Goal: Task Accomplishment & Management: Complete application form

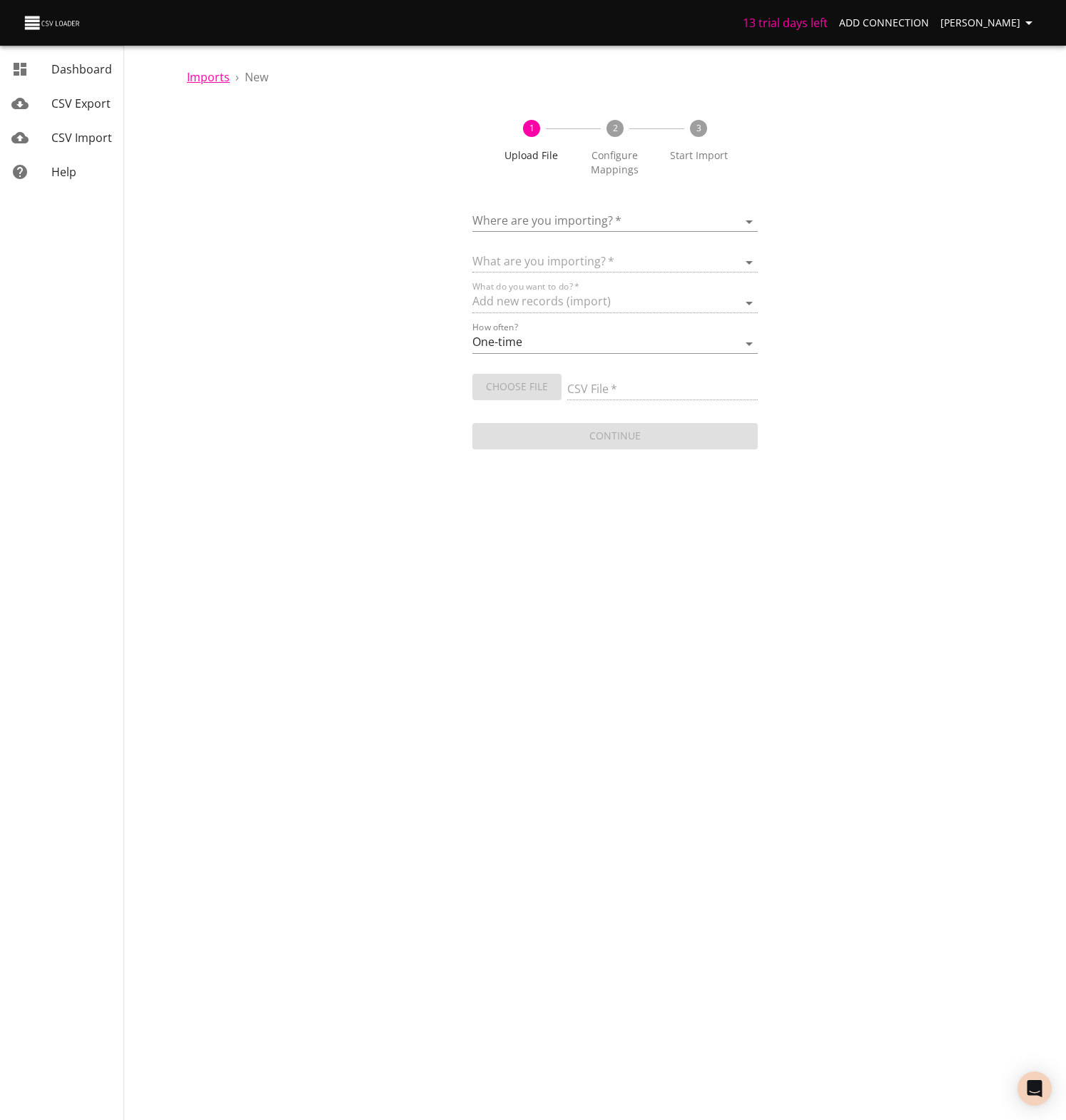
click at [204, 76] on span "Imports" at bounding box center [207, 77] width 42 height 16
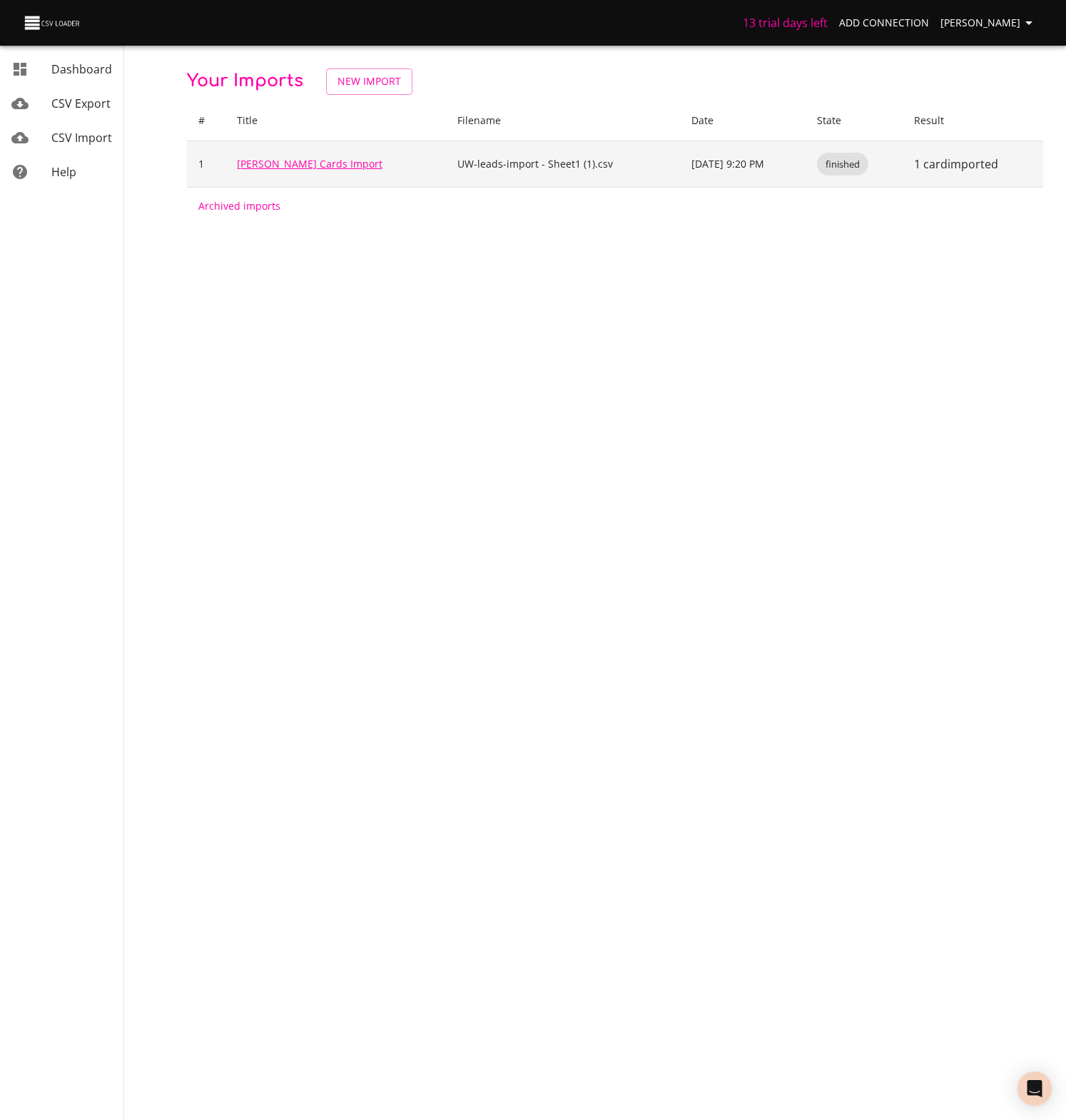
click at [297, 163] on link "[PERSON_NAME] Cards Import" at bounding box center [309, 164] width 145 height 14
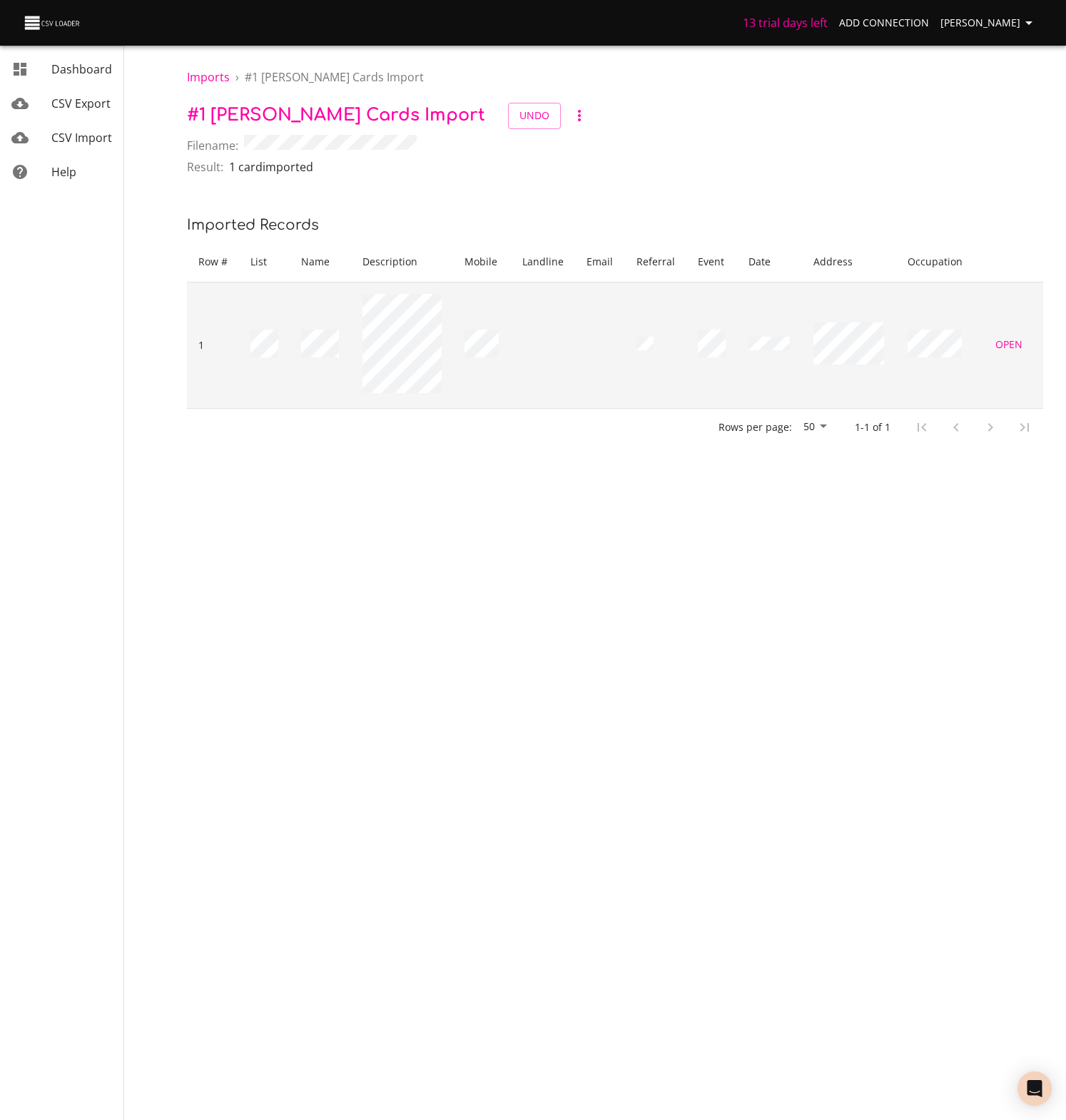
click at [1014, 354] on span "Open" at bounding box center [1009, 345] width 35 height 18
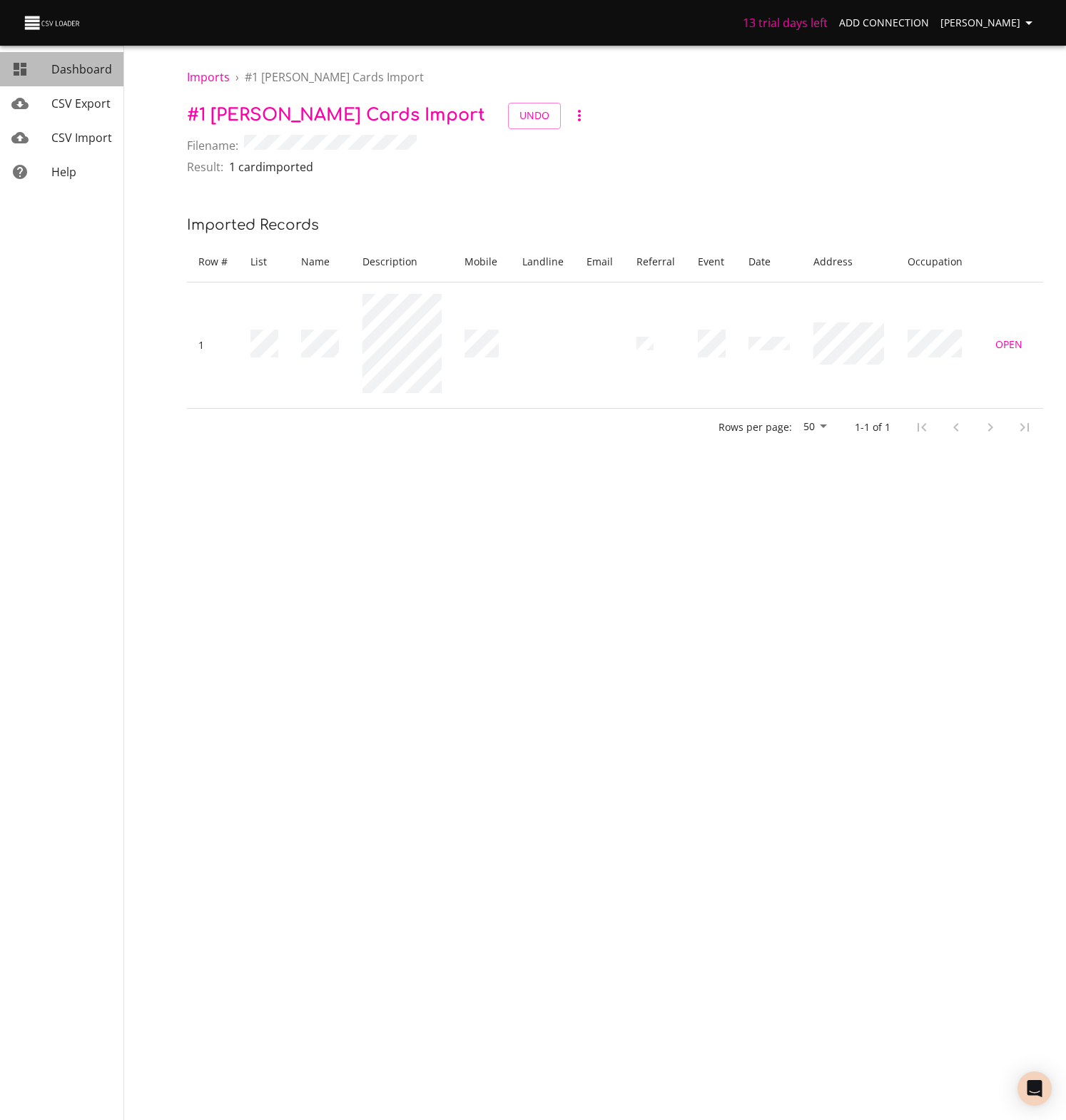
click at [79, 60] on link "Dashboard" at bounding box center [61, 69] width 123 height 35
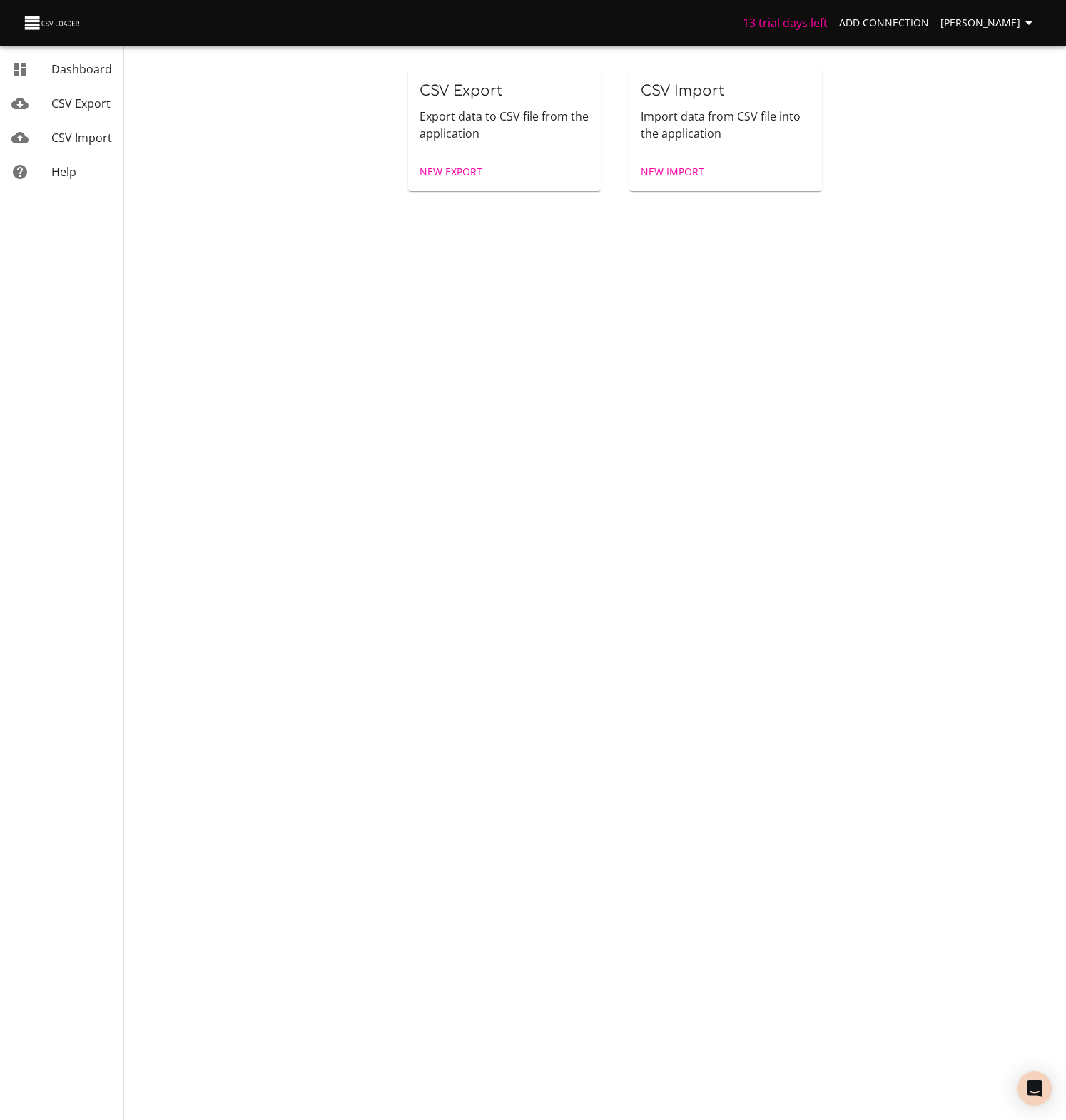
click at [672, 169] on span "New Import" at bounding box center [672, 173] width 63 height 18
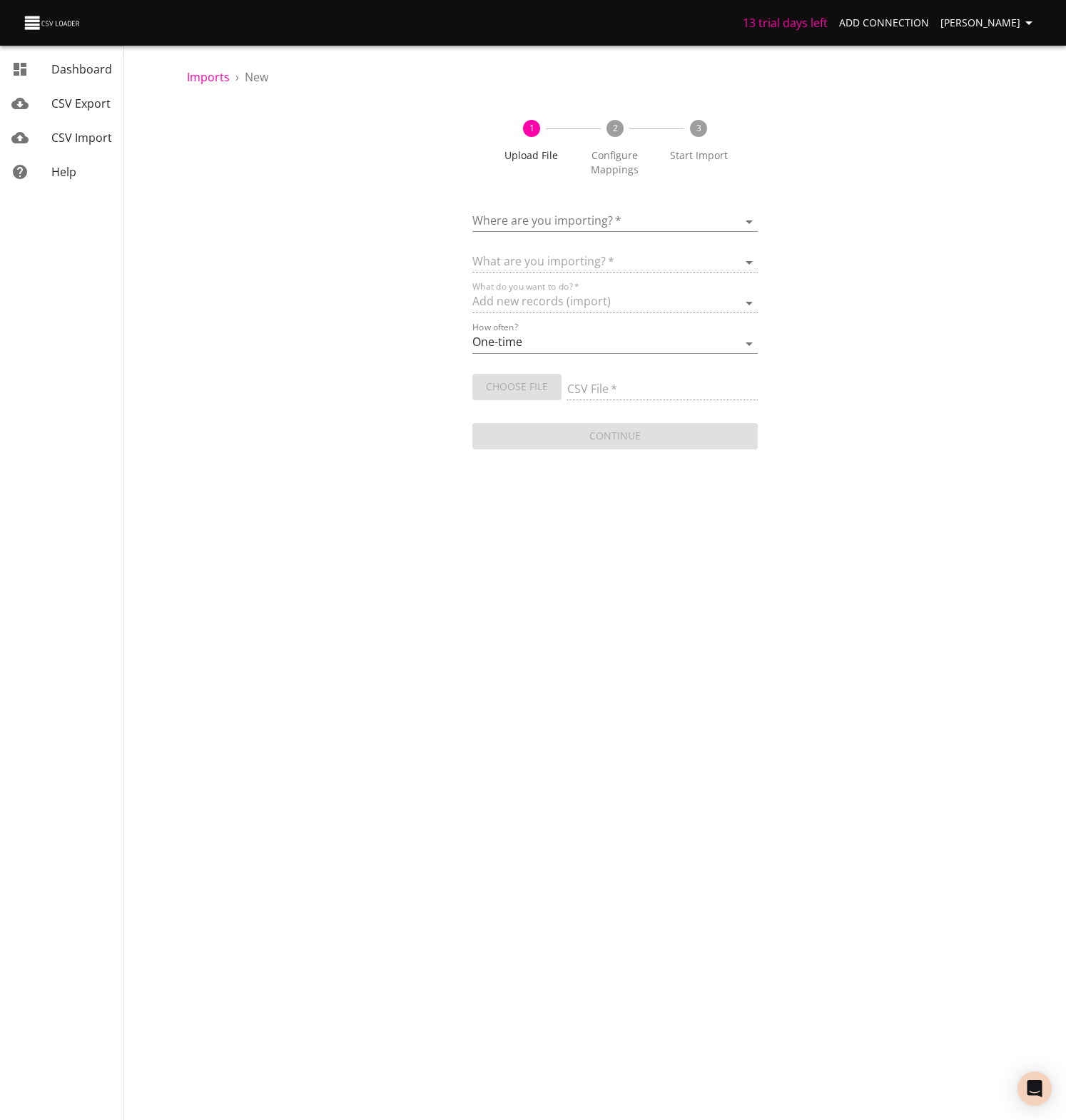
click at [522, 385] on div "Choose File" at bounding box center [520, 384] width 95 height 33
click at [571, 212] on body "13 trial days left Add Connection [PERSON_NAME] Dashboard CSV Export CSV Import…" at bounding box center [533, 560] width 1066 height 1120
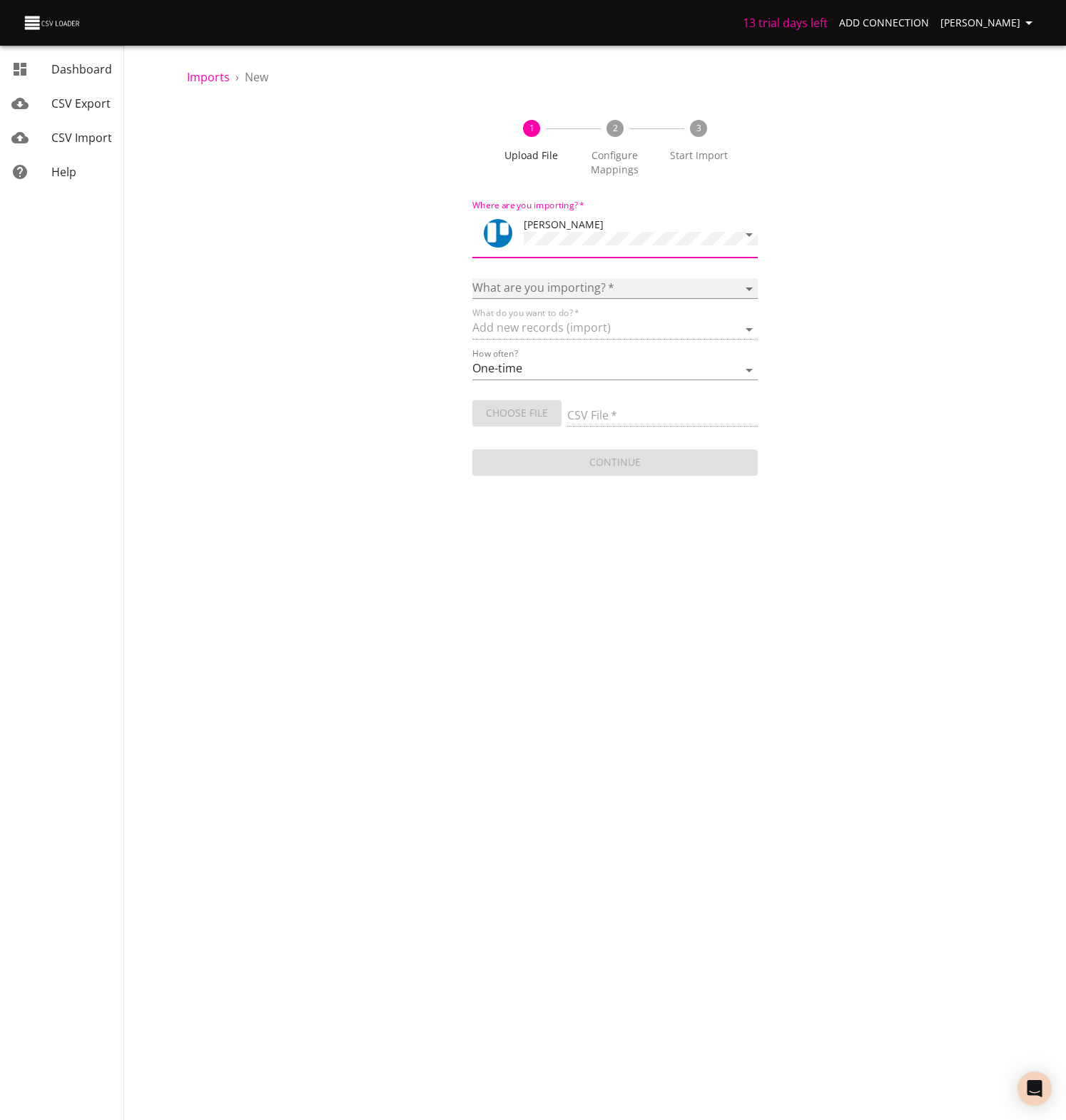
click at [535, 280] on select "Boards Cards Checkitems Checklists" at bounding box center [615, 288] width 285 height 21
select select "cards"
click at [473, 278] on select "Boards Cards Checkitems Checklists" at bounding box center [615, 288] width 285 height 21
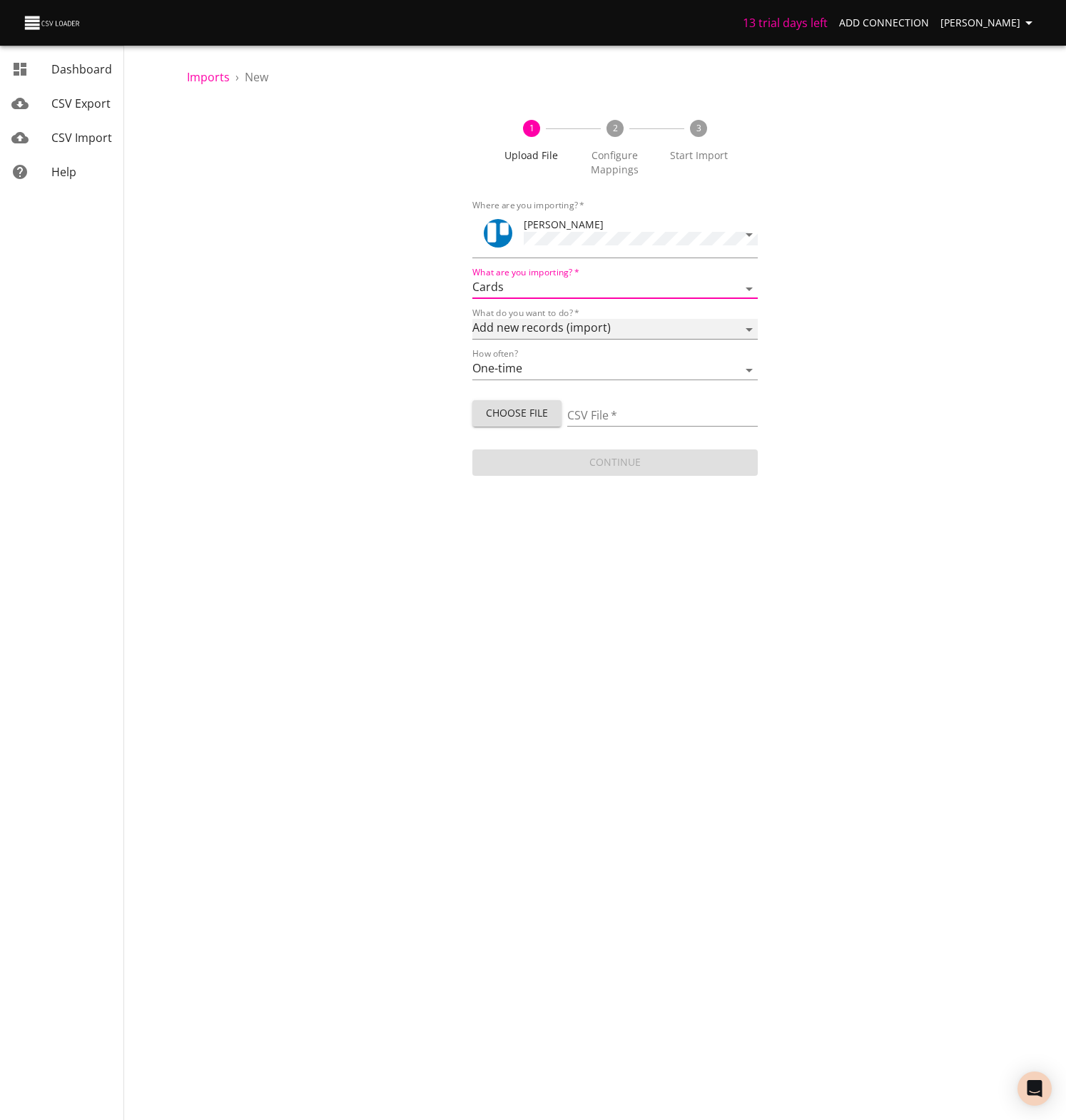
click at [549, 319] on select "Add new records (import) Update existing records (update) Add new and update ex…" at bounding box center [615, 329] width 285 height 21
click at [473, 319] on select "Add new records (import) Update existing records (update) Add new and update ex…" at bounding box center [615, 329] width 285 height 21
click at [521, 409] on span "Choose File" at bounding box center [516, 413] width 66 height 18
type input "UW Leads_TEST1 - Sheet1.csv"
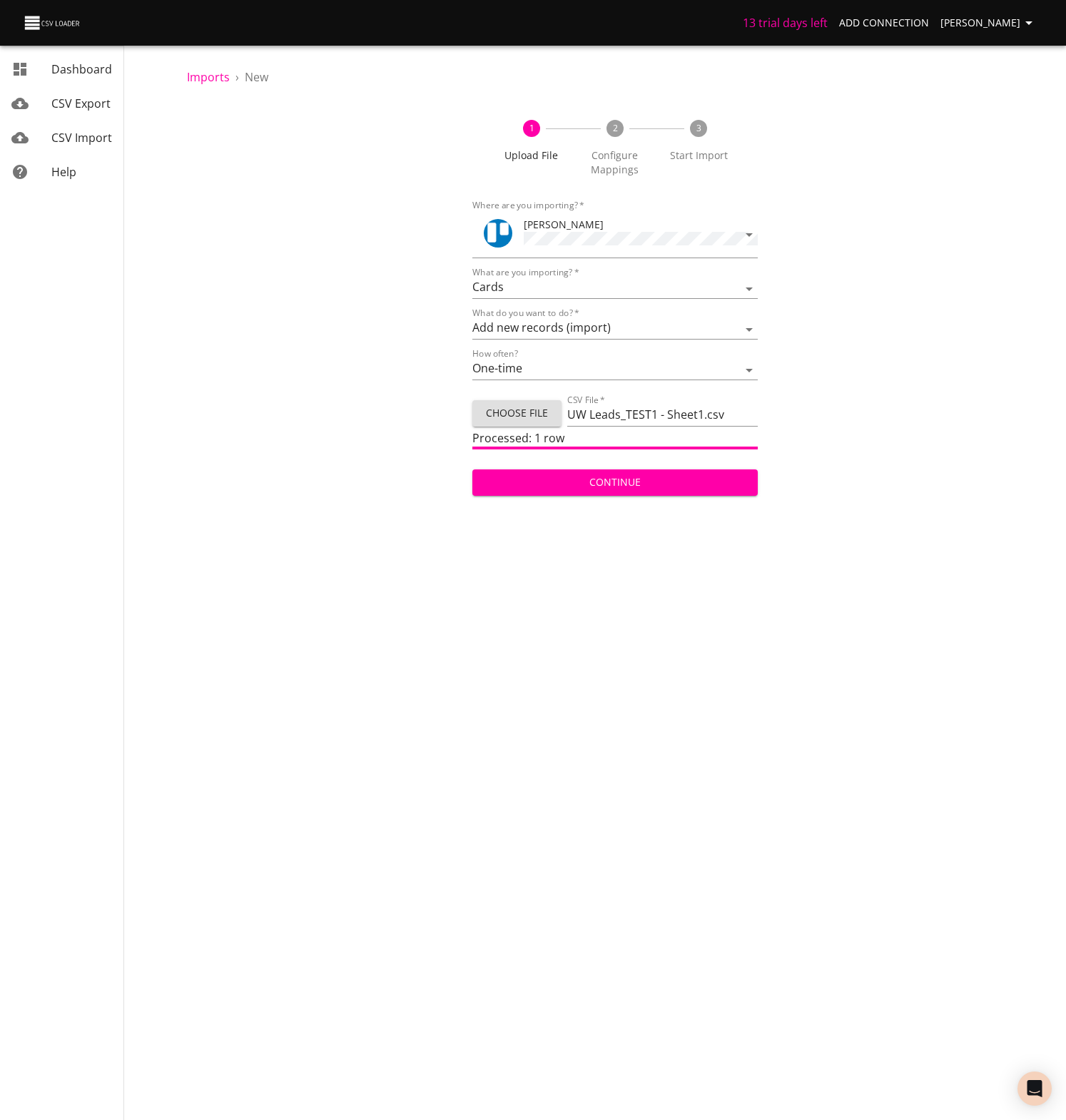
click at [604, 476] on span "Continue" at bounding box center [615, 483] width 263 height 18
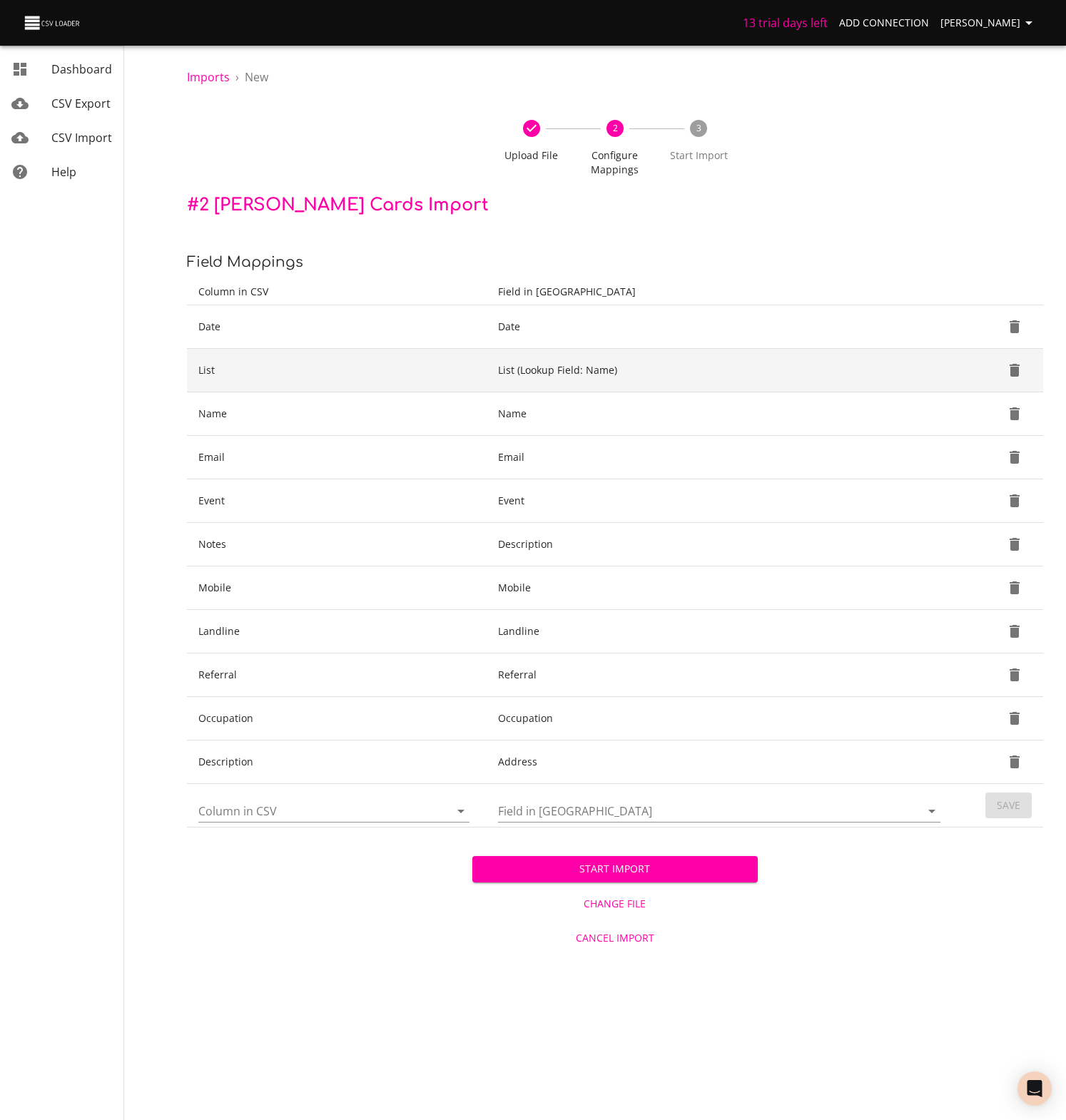
click at [246, 367] on td "List" at bounding box center [337, 371] width 300 height 43
click at [543, 375] on td "List (Lookup Field: Name)" at bounding box center [722, 371] width 471 height 43
click at [224, 369] on td "List" at bounding box center [337, 371] width 300 height 43
click at [540, 374] on td "List (Lookup Field: Name)" at bounding box center [722, 371] width 471 height 43
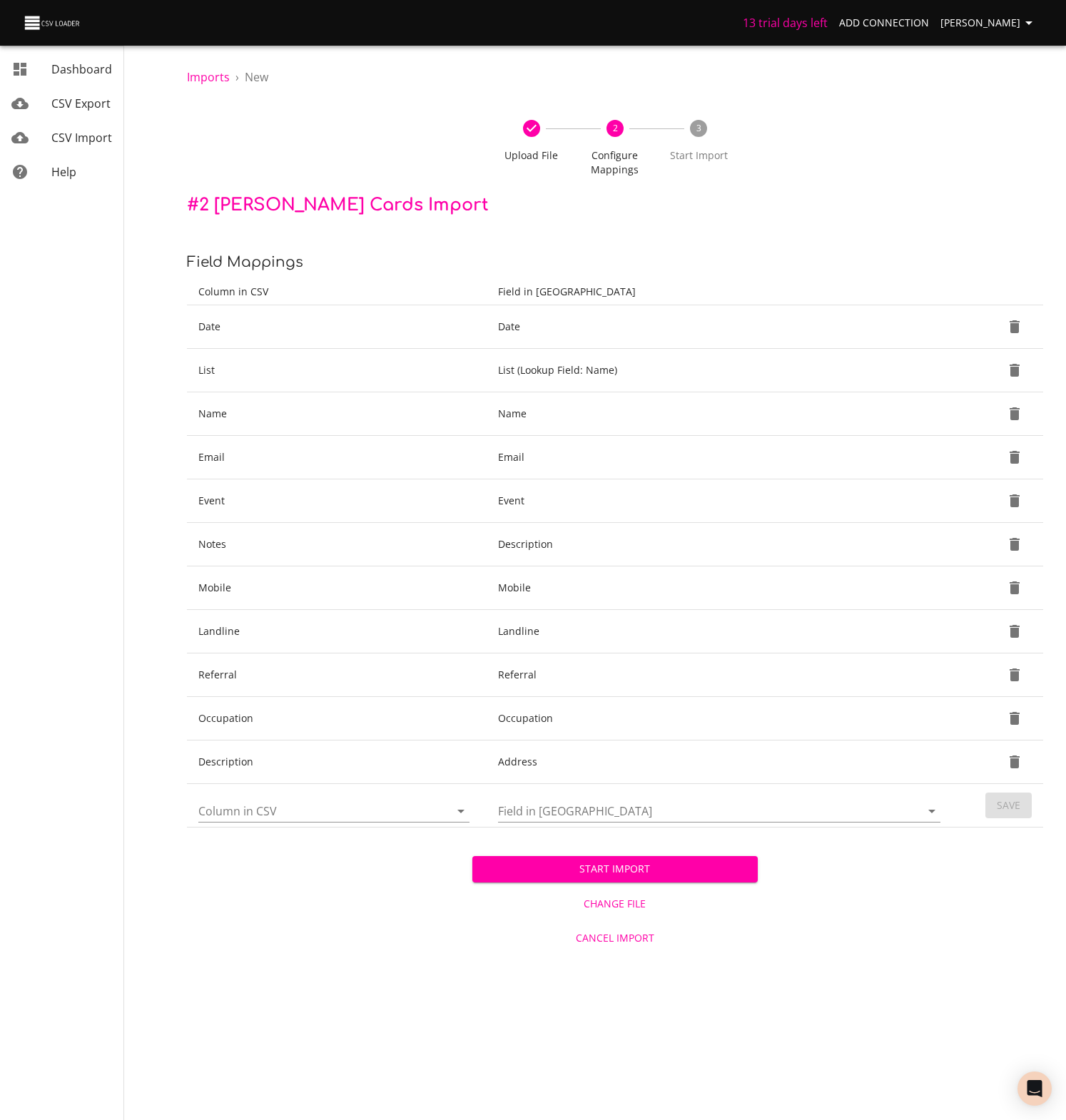
click at [616, 932] on span "Cancel Import" at bounding box center [615, 938] width 274 height 18
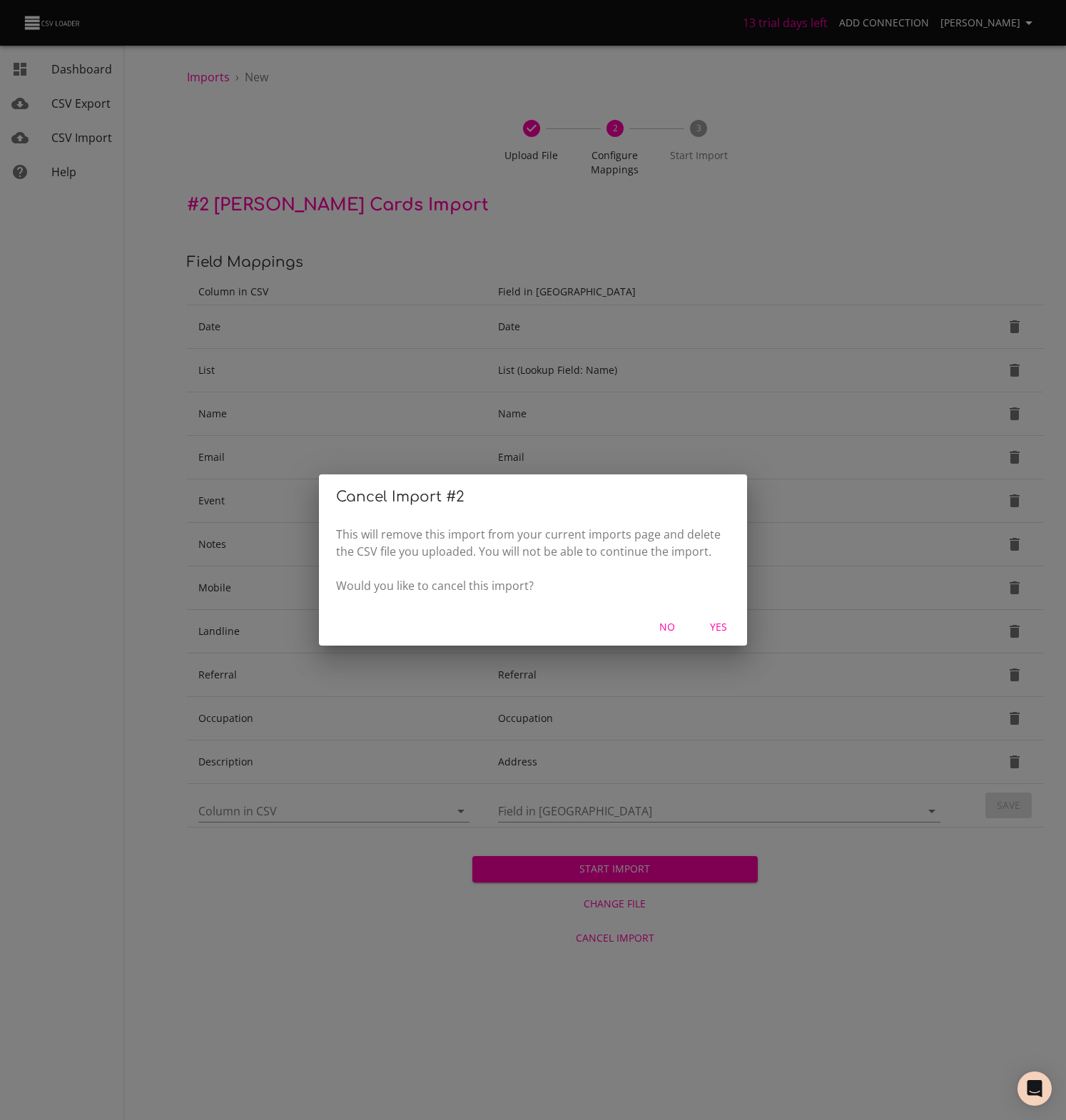
click at [715, 627] on span "Yes" at bounding box center [719, 628] width 35 height 18
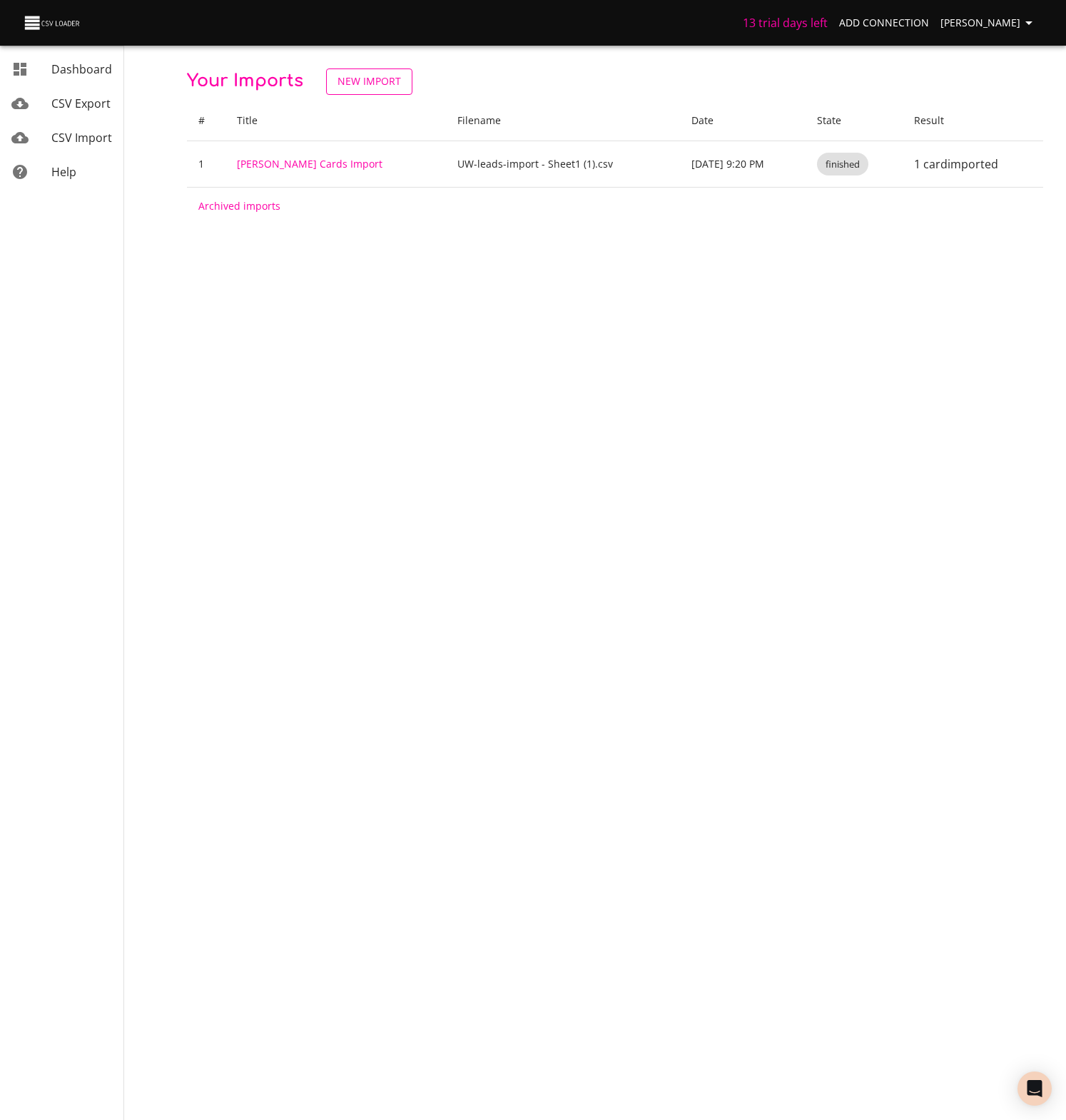
click at [385, 83] on span "New Import" at bounding box center [369, 82] width 63 height 18
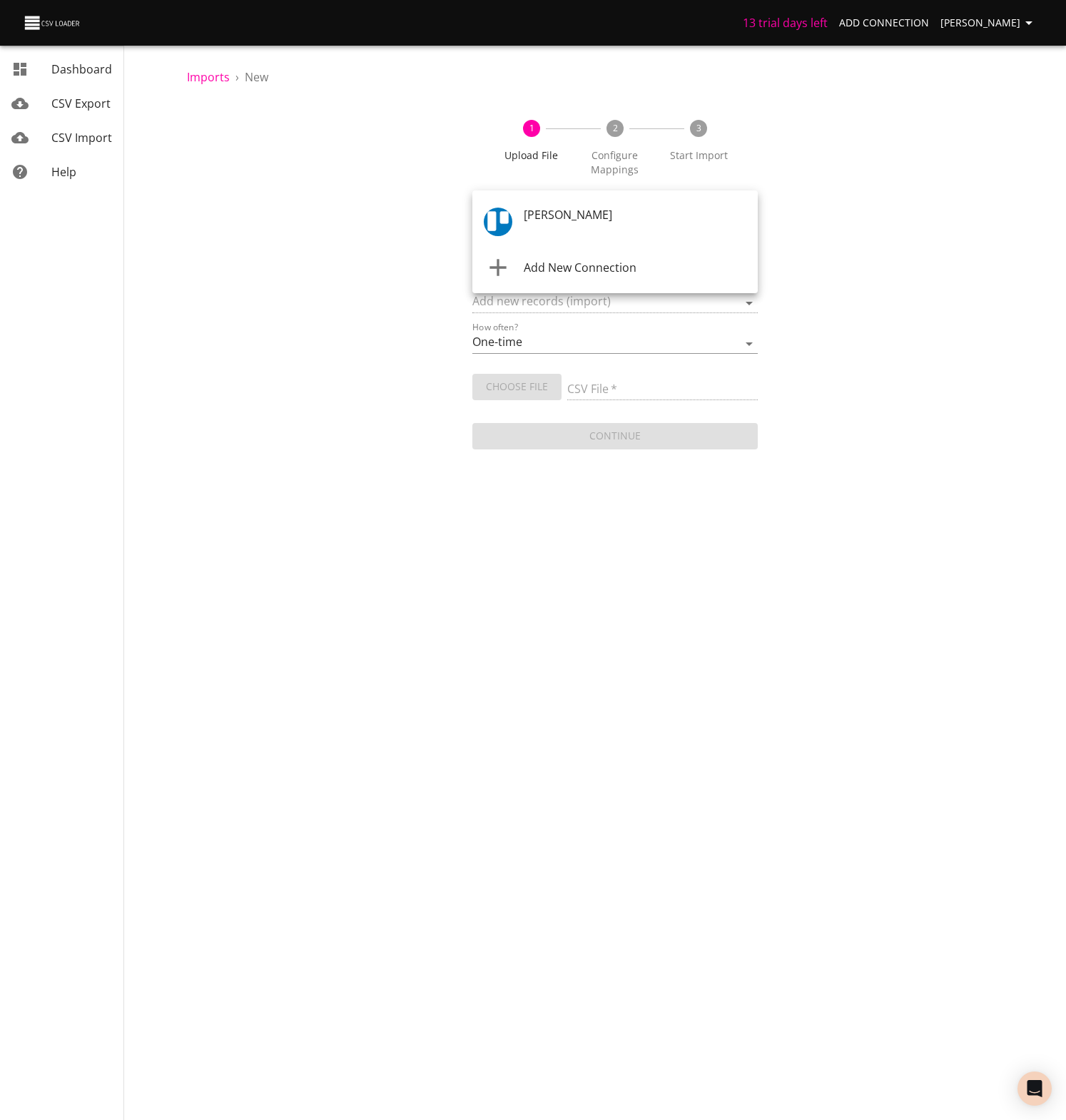
click at [607, 215] on body "13 trial days left Add Connection [PERSON_NAME] Dashboard CSV Export CSV Import…" at bounding box center [533, 560] width 1066 height 1120
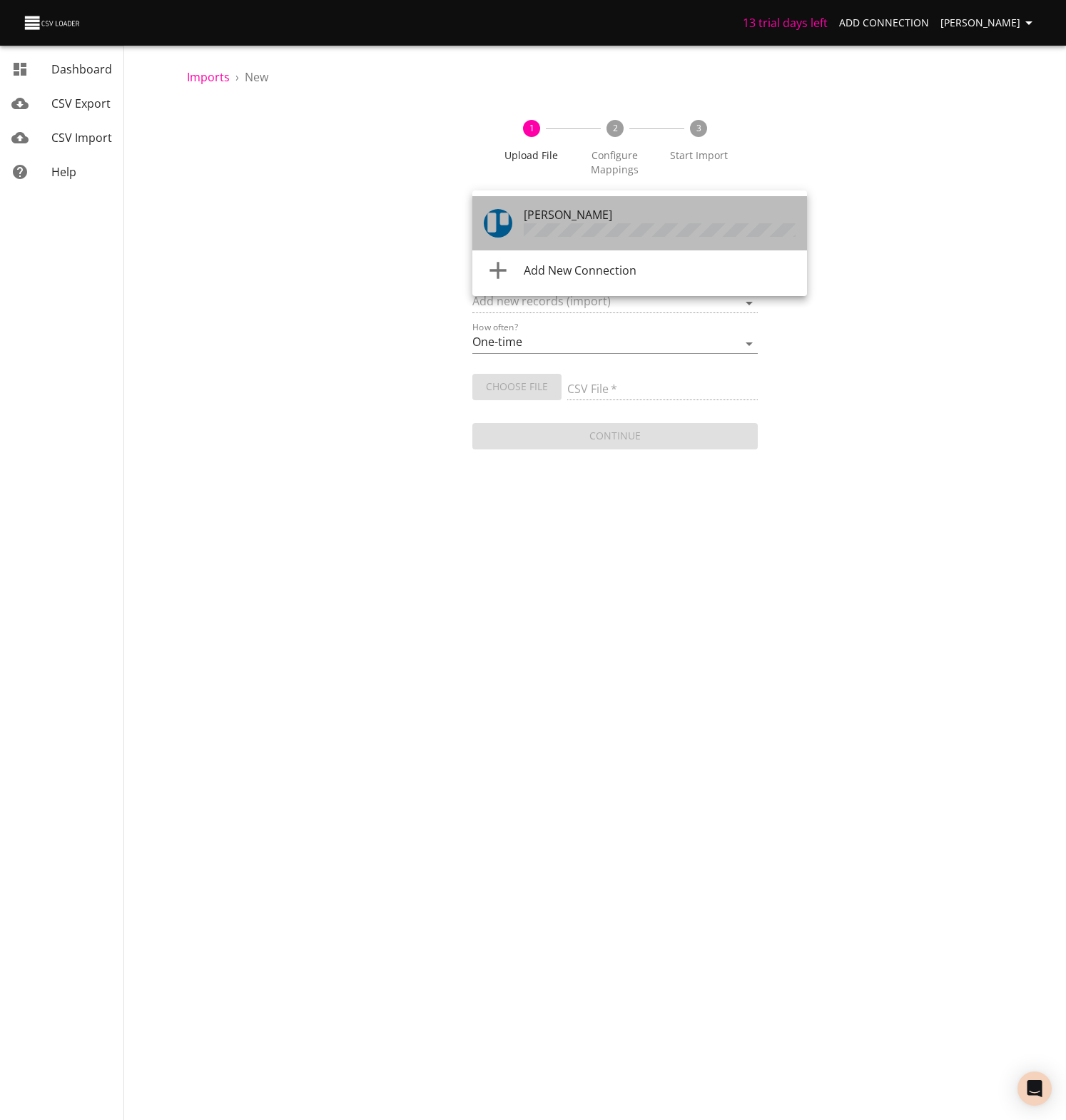
click at [550, 219] on span "[PERSON_NAME]" at bounding box center [569, 215] width 89 height 16
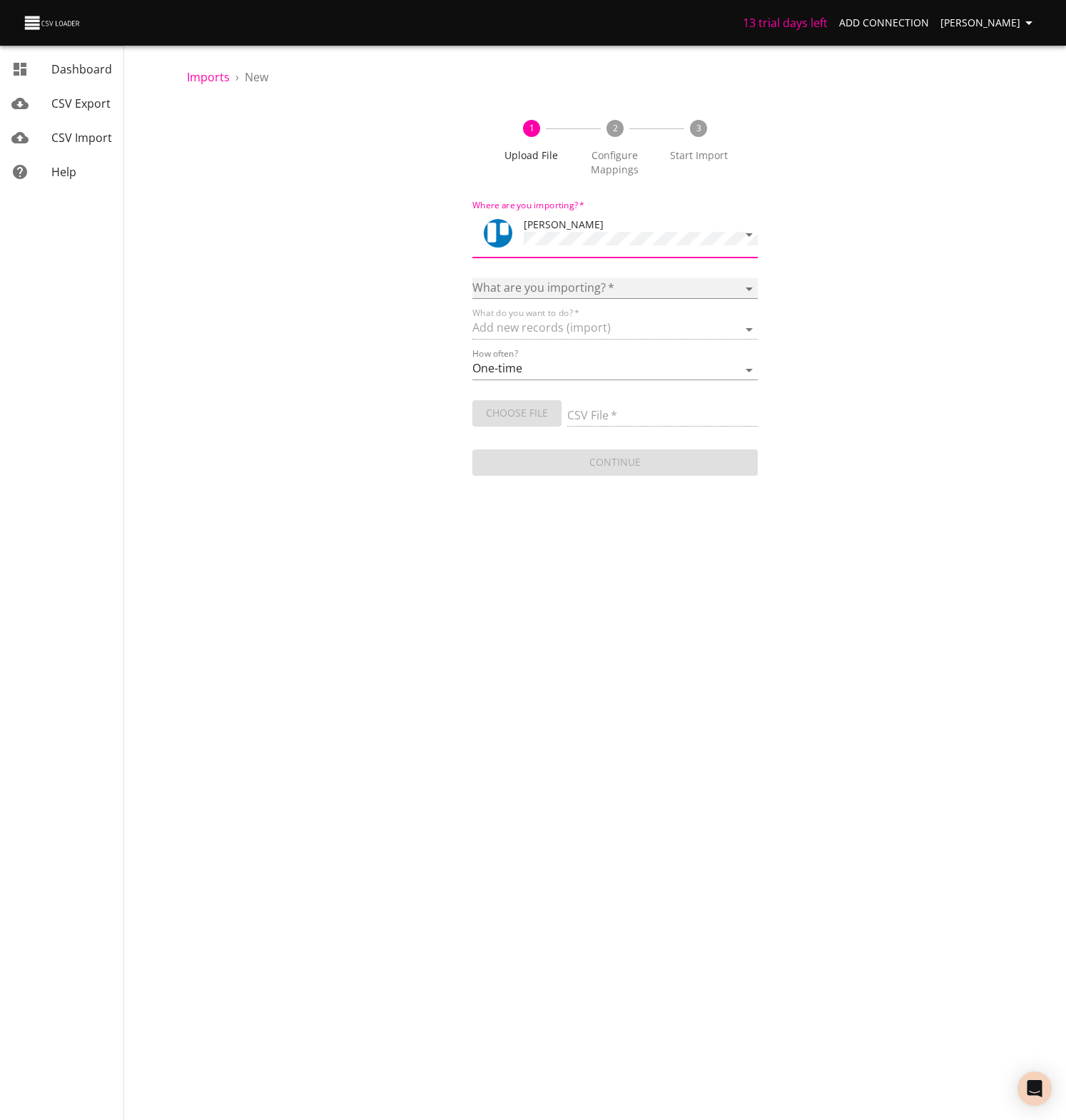
click at [523, 280] on select "Boards Cards Checkitems Checklists" at bounding box center [615, 288] width 285 height 21
select select "cards"
click at [473, 278] on select "Boards Cards Checkitems Checklists" at bounding box center [615, 288] width 285 height 21
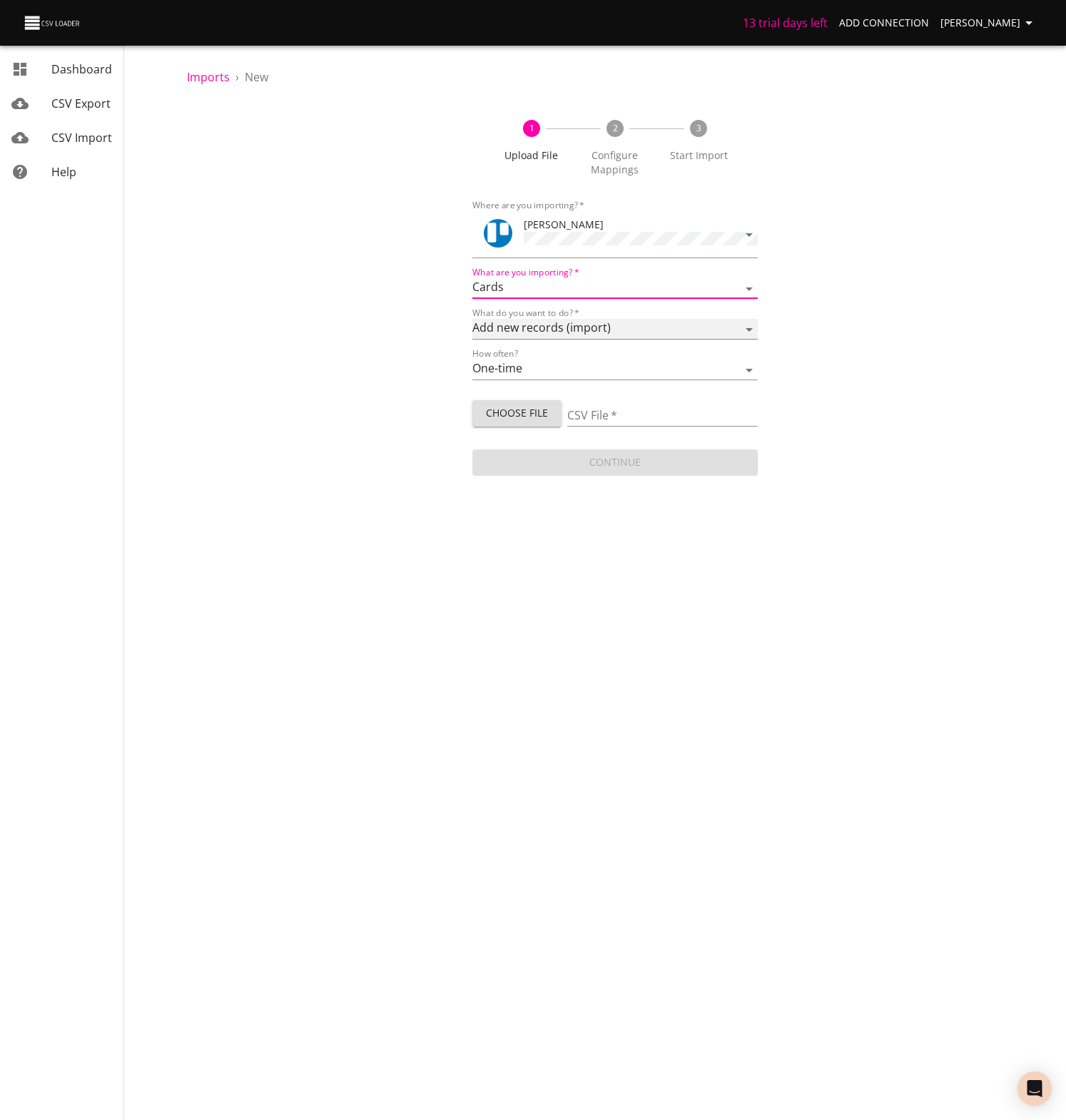
click at [524, 323] on select "Add new records (import) Update existing records (update) Add new and update ex…" at bounding box center [615, 329] width 285 height 21
click at [473, 319] on select "Add new records (import) Update existing records (update) Add new and update ex…" at bounding box center [615, 329] width 285 height 21
click at [519, 413] on span "Choose File" at bounding box center [516, 413] width 66 height 18
type input "UW Leads_TEST1 - Sheet1 (1).csv"
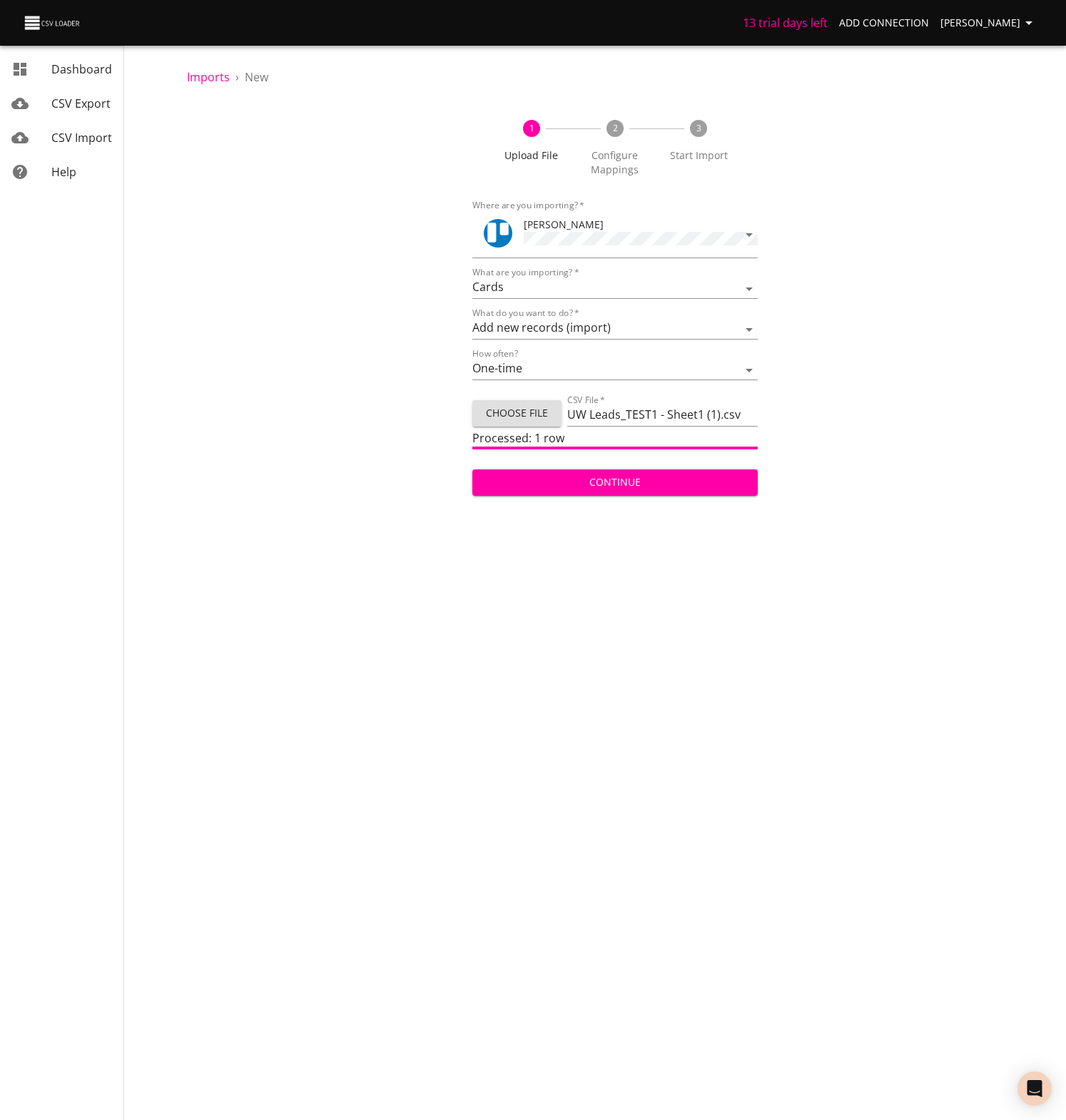
click at [612, 482] on span "Continue" at bounding box center [615, 483] width 263 height 18
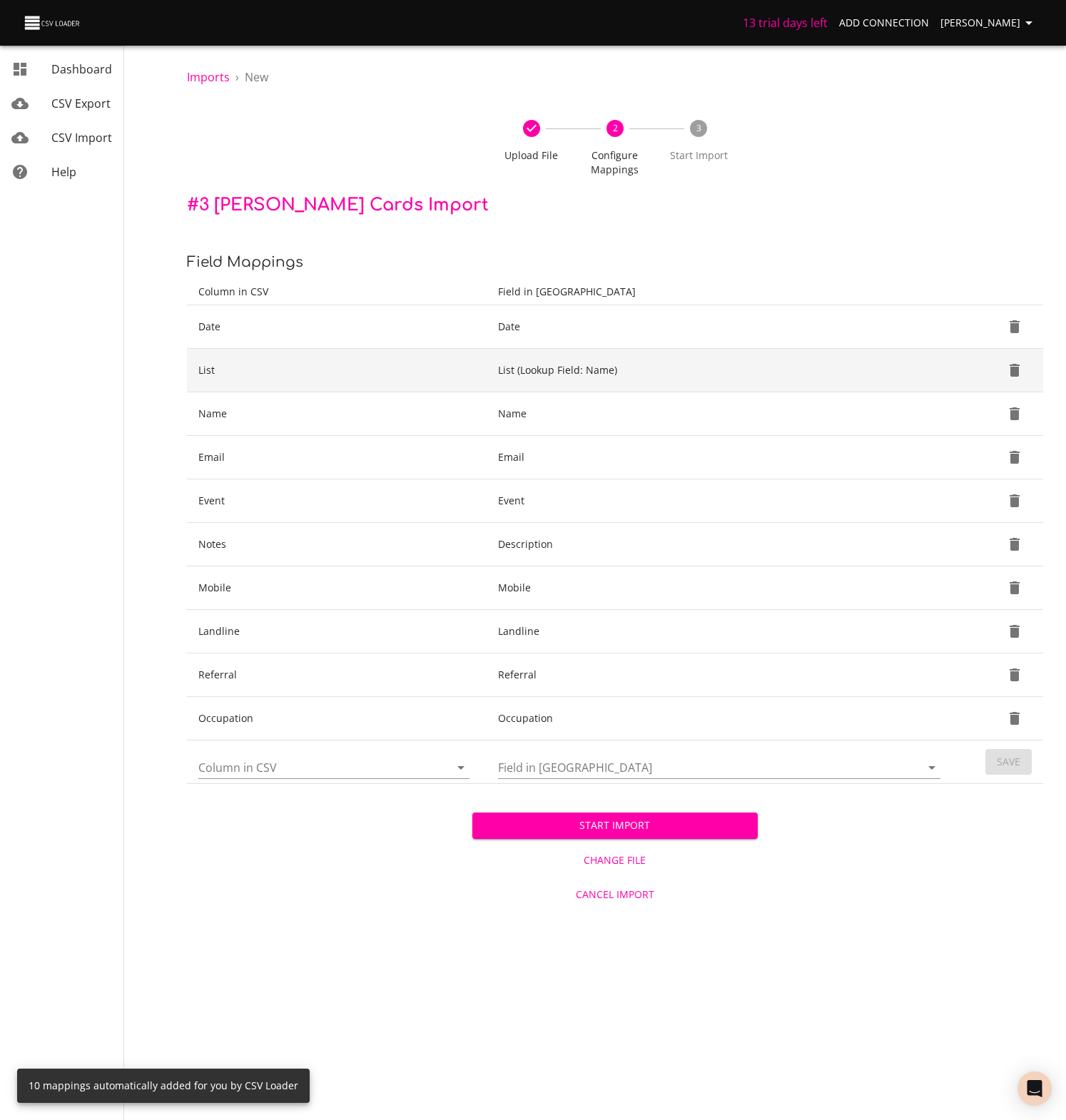
click at [492, 376] on td "List (Lookup Field: Name)" at bounding box center [722, 371] width 471 height 43
click at [516, 370] on td "List (Lookup Field: Name)" at bounding box center [722, 371] width 471 height 43
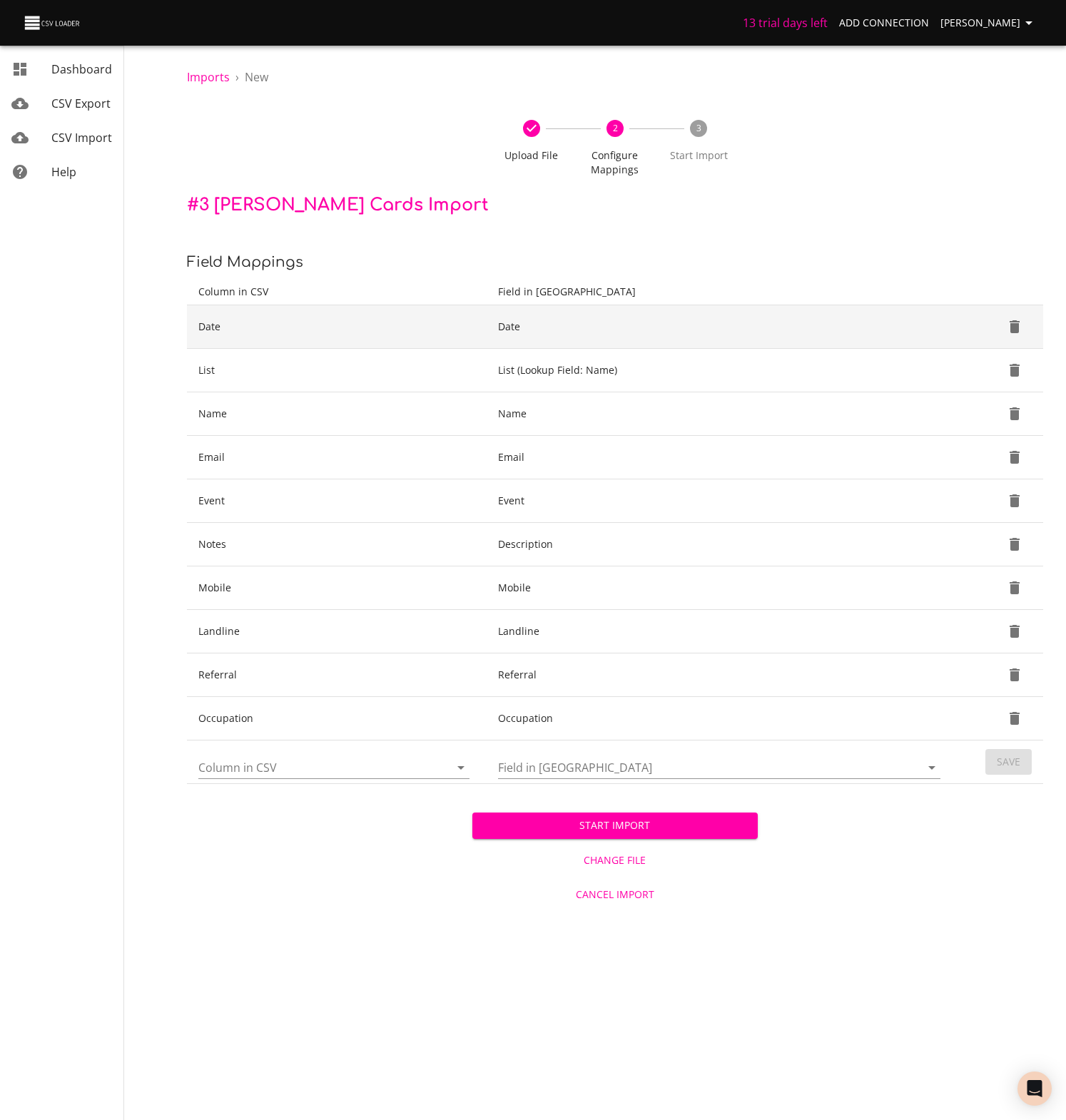
click at [226, 324] on td "Date" at bounding box center [337, 327] width 300 height 43
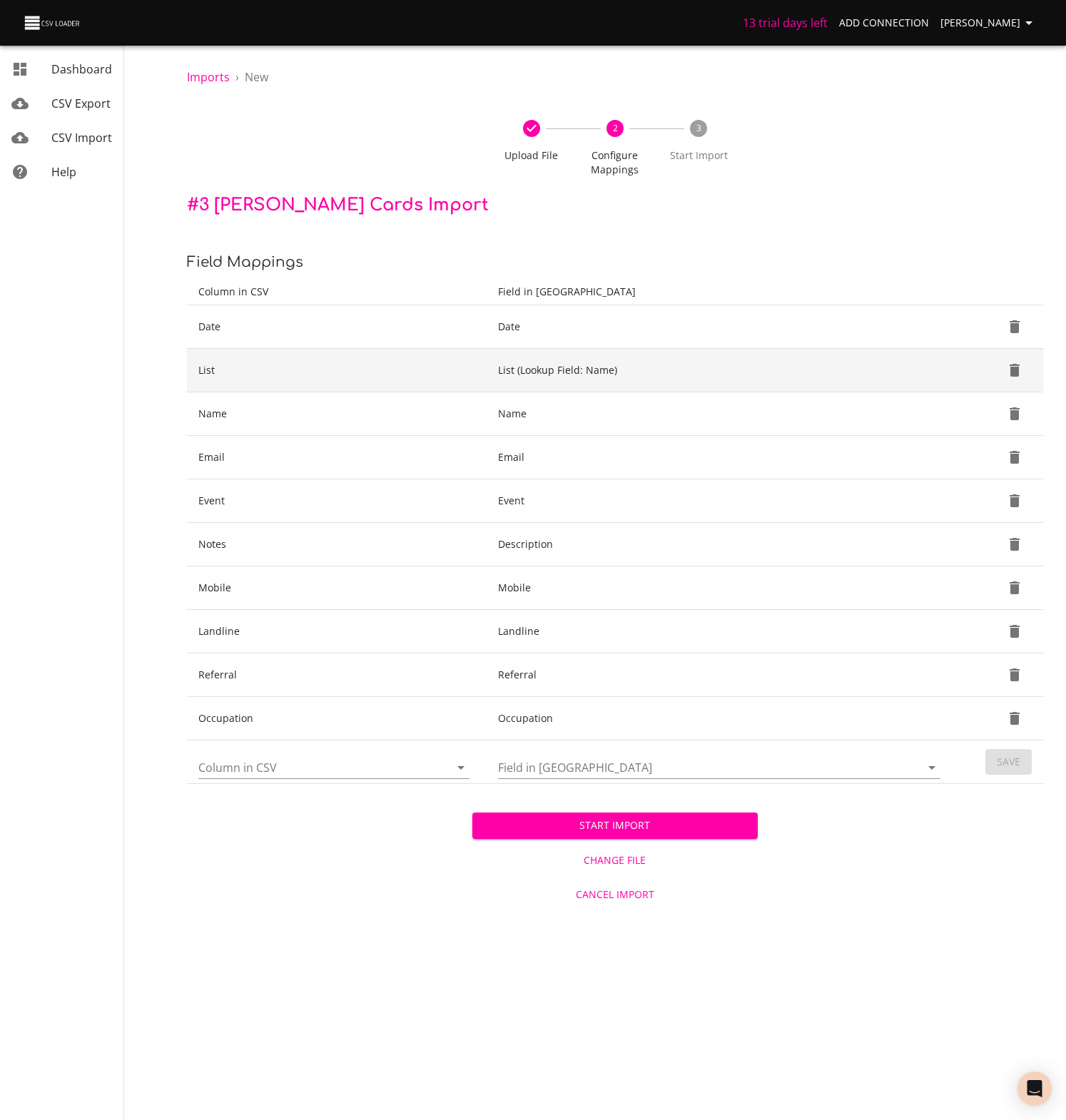
click at [627, 372] on td "List (Lookup Field: Name)" at bounding box center [722, 371] width 471 height 43
click at [1017, 367] on icon "Delete" at bounding box center [1015, 370] width 10 height 13
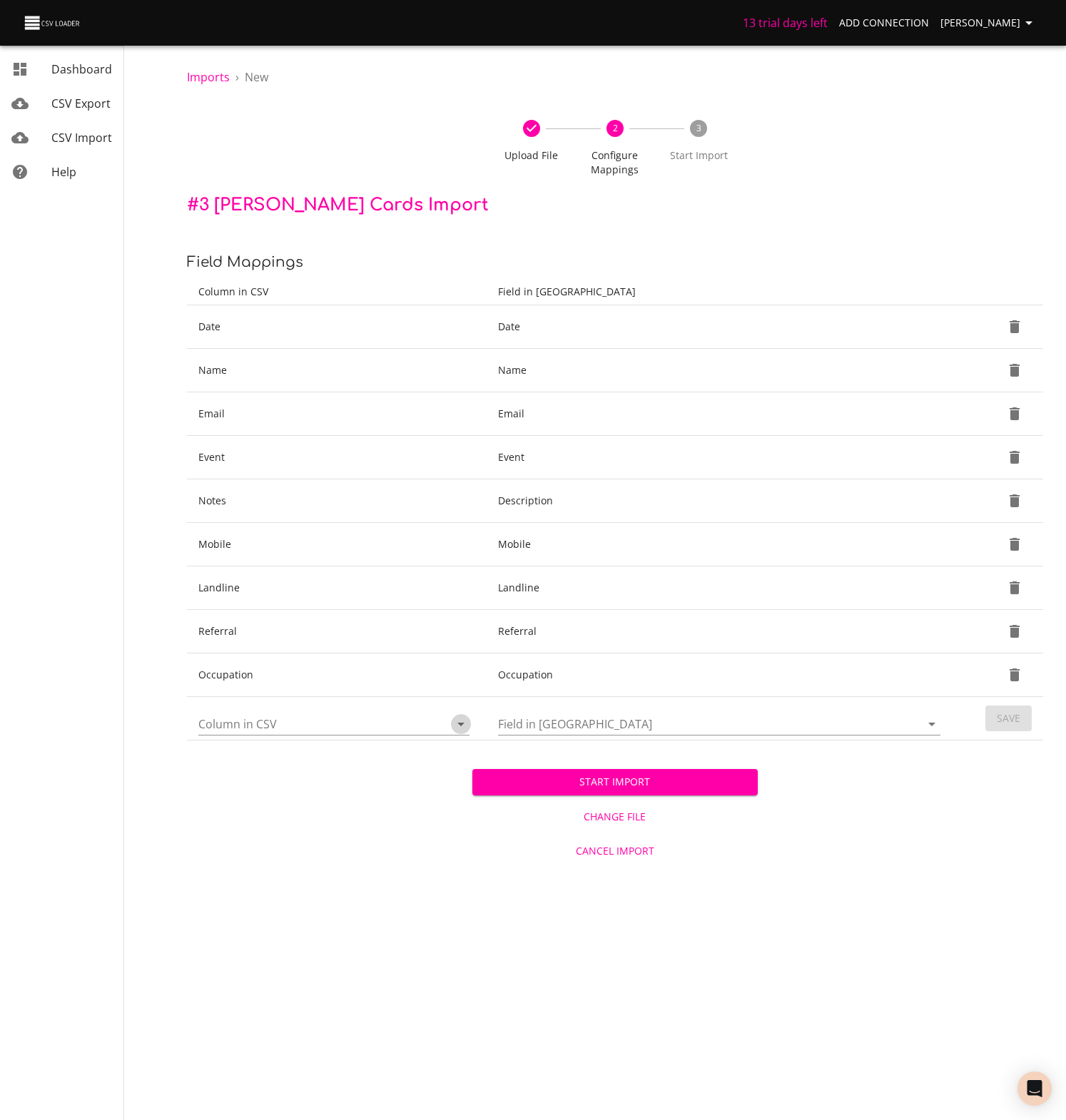
click at [459, 721] on icon "Open" at bounding box center [460, 723] width 17 height 17
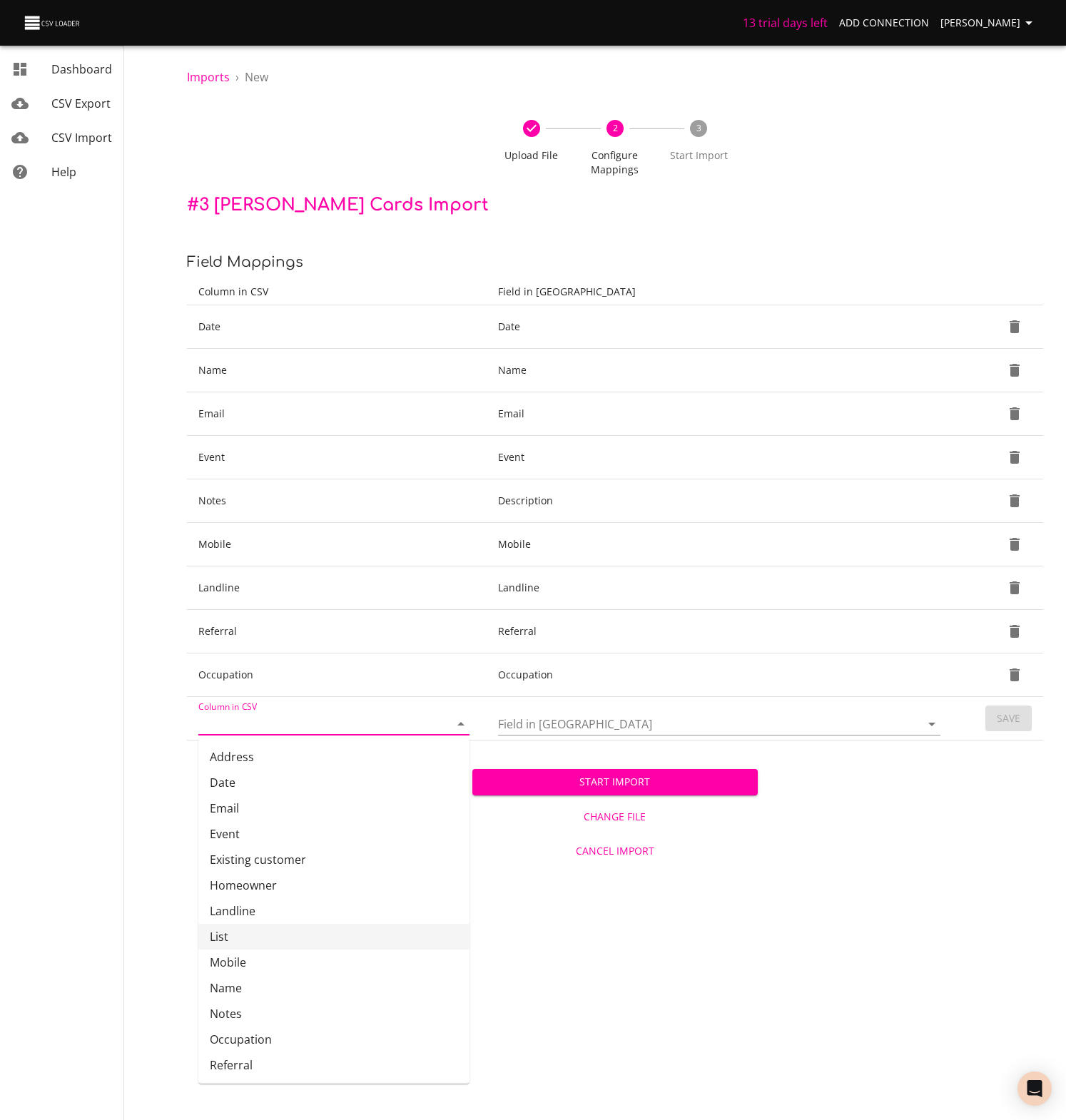
click at [220, 935] on li "List" at bounding box center [334, 936] width 271 height 26
type input "List"
click at [932, 721] on icon "Open" at bounding box center [932, 723] width 17 height 17
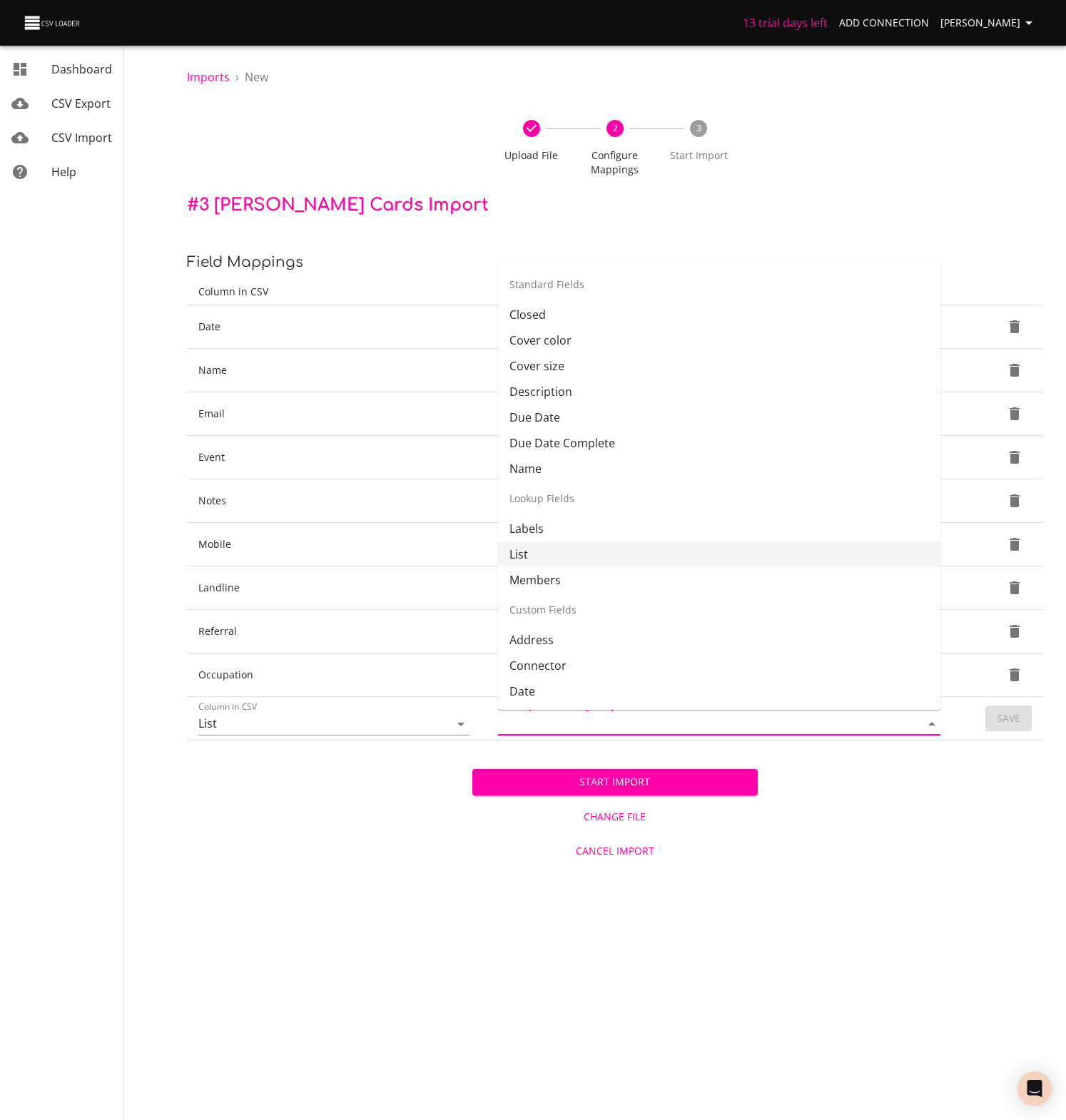
click at [520, 553] on li "List" at bounding box center [720, 555] width 442 height 26
type input "List"
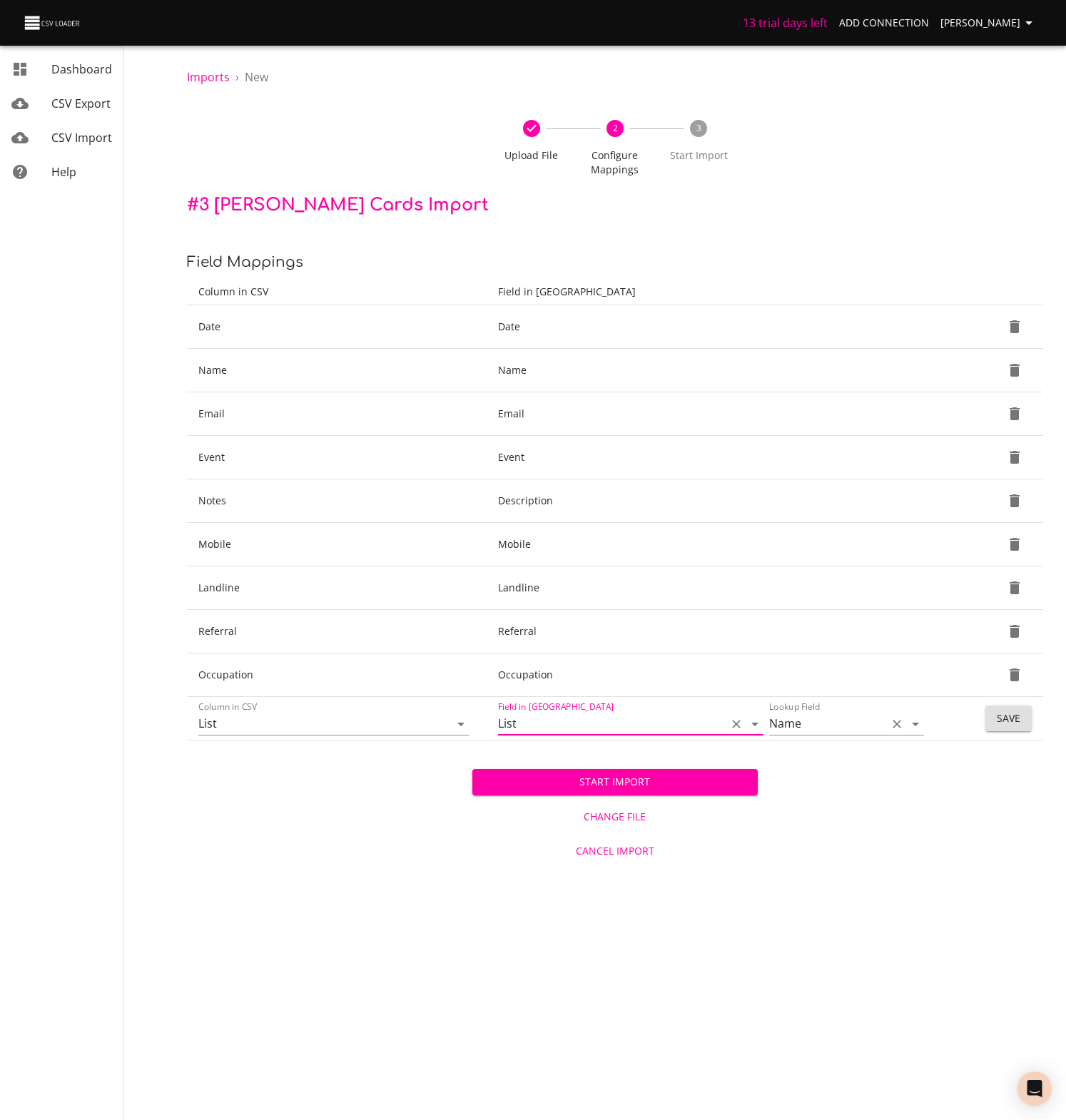
click at [920, 720] on icon "Open" at bounding box center [915, 723] width 17 height 17
click at [802, 820] on li "Name" at bounding box center [846, 817] width 155 height 26
click at [754, 722] on icon "Open" at bounding box center [754, 724] width 7 height 4
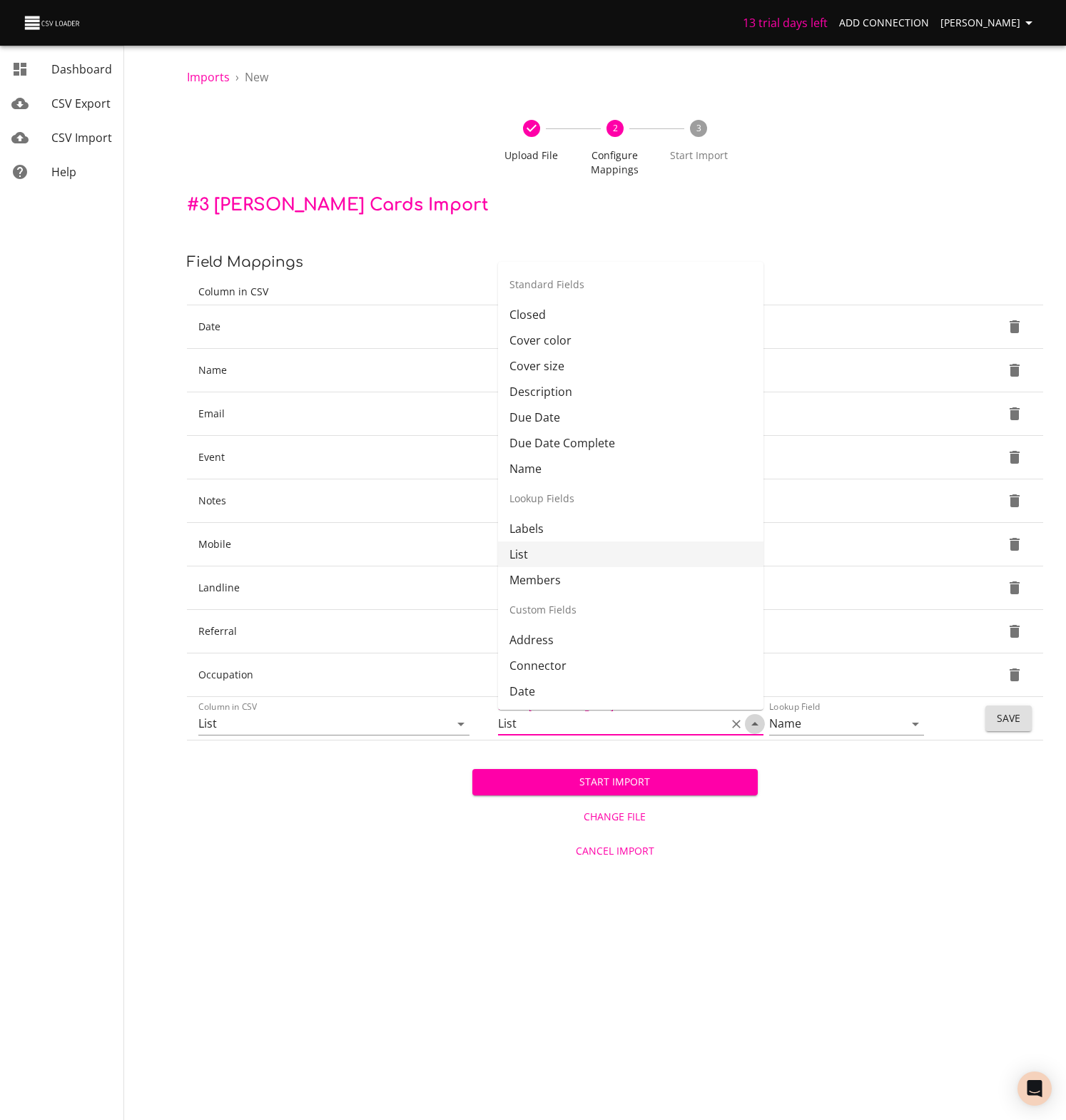
click at [754, 722] on icon "Close" at bounding box center [754, 724] width 7 height 4
click at [393, 854] on div "Start Import Change File Cancel Import" at bounding box center [615, 803] width 857 height 127
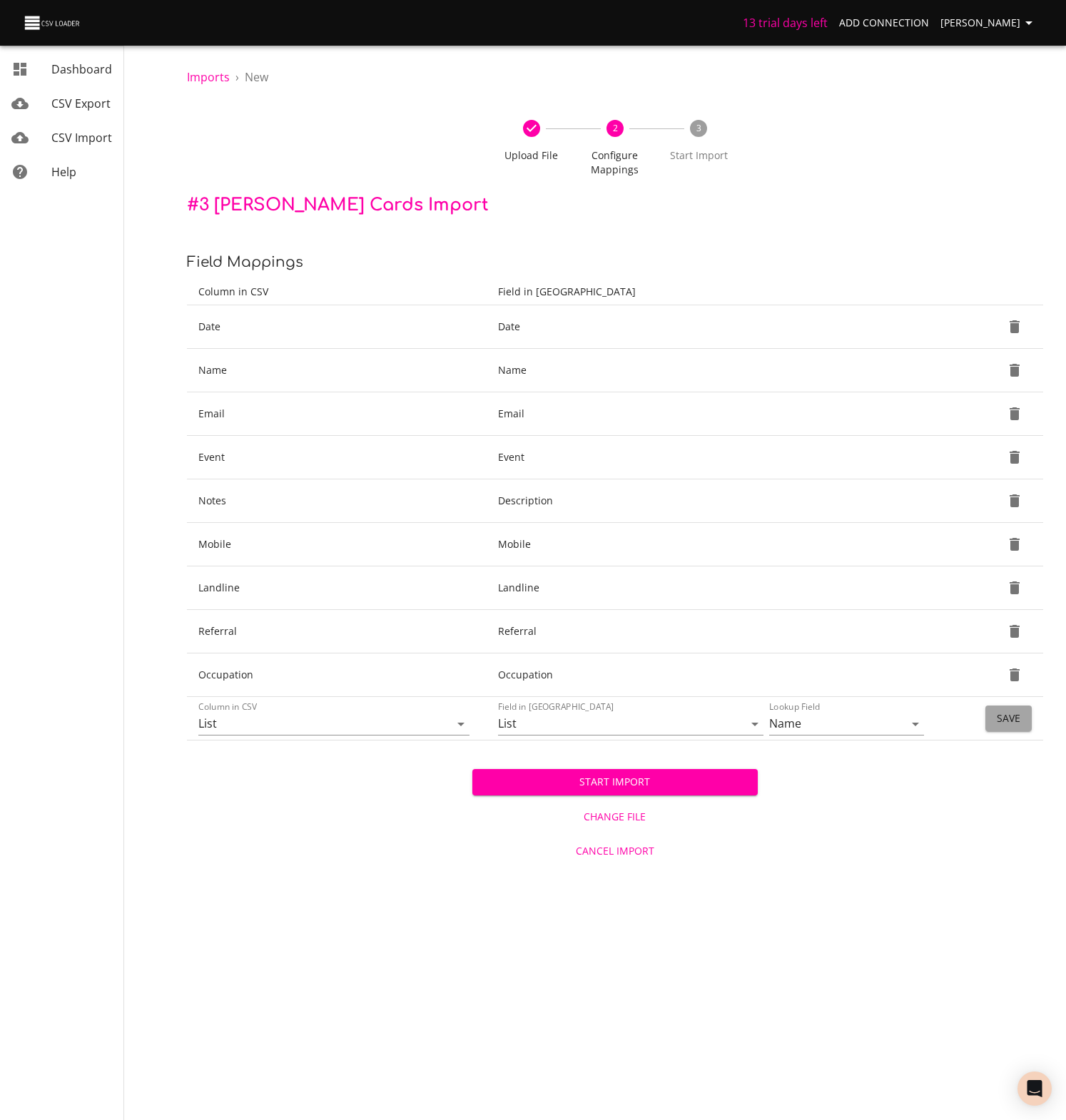
click at [1007, 717] on span "Save" at bounding box center [1009, 718] width 24 height 18
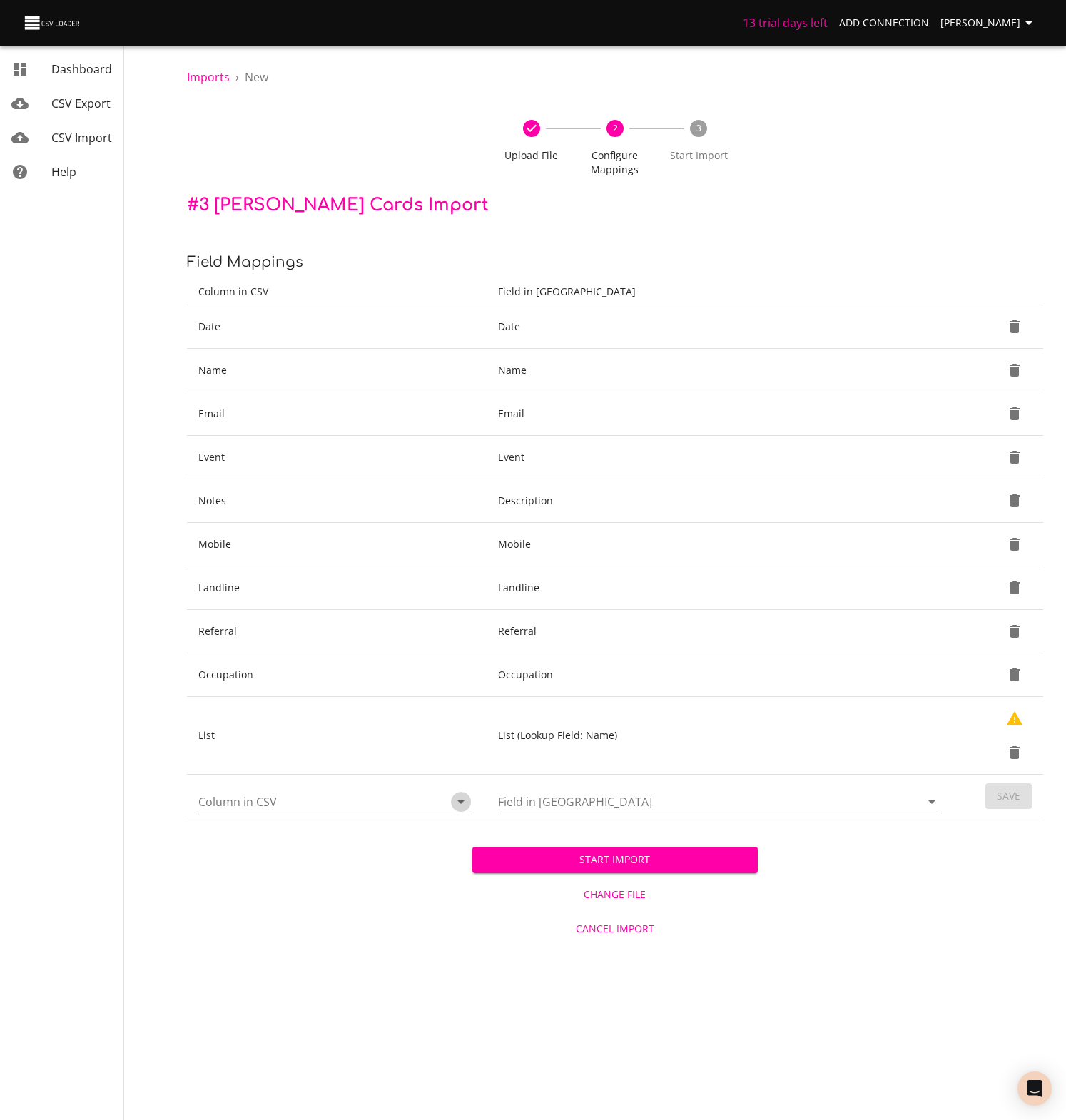
click at [460, 800] on icon "Open" at bounding box center [460, 802] width 7 height 4
click at [225, 456] on li "Address" at bounding box center [334, 461] width 271 height 26
type input "Address"
click at [931, 799] on icon "Open" at bounding box center [932, 801] width 17 height 17
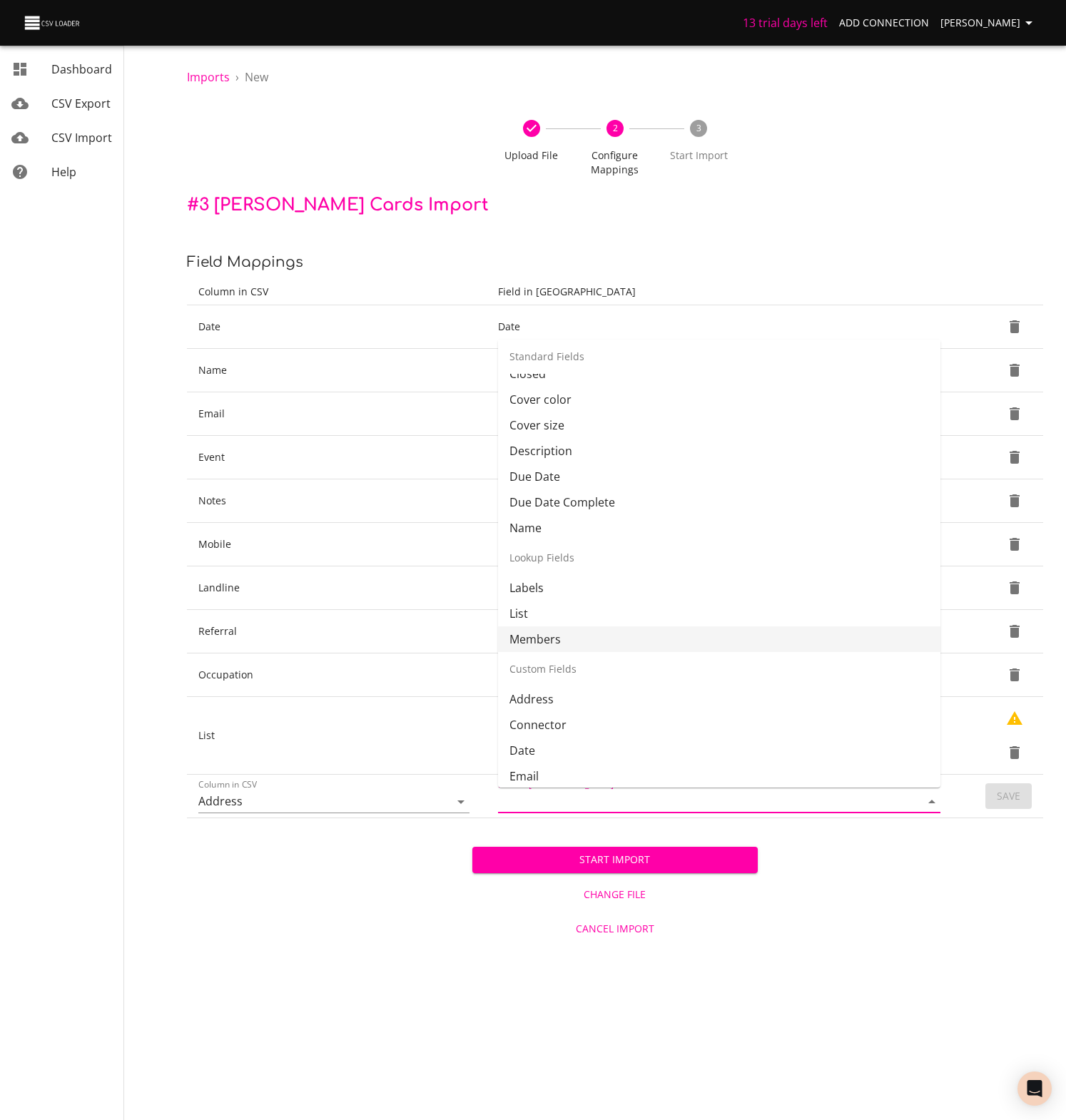
scroll to position [20, 0]
click at [531, 702] on li "Address" at bounding box center [720, 699] width 442 height 26
type input "Address"
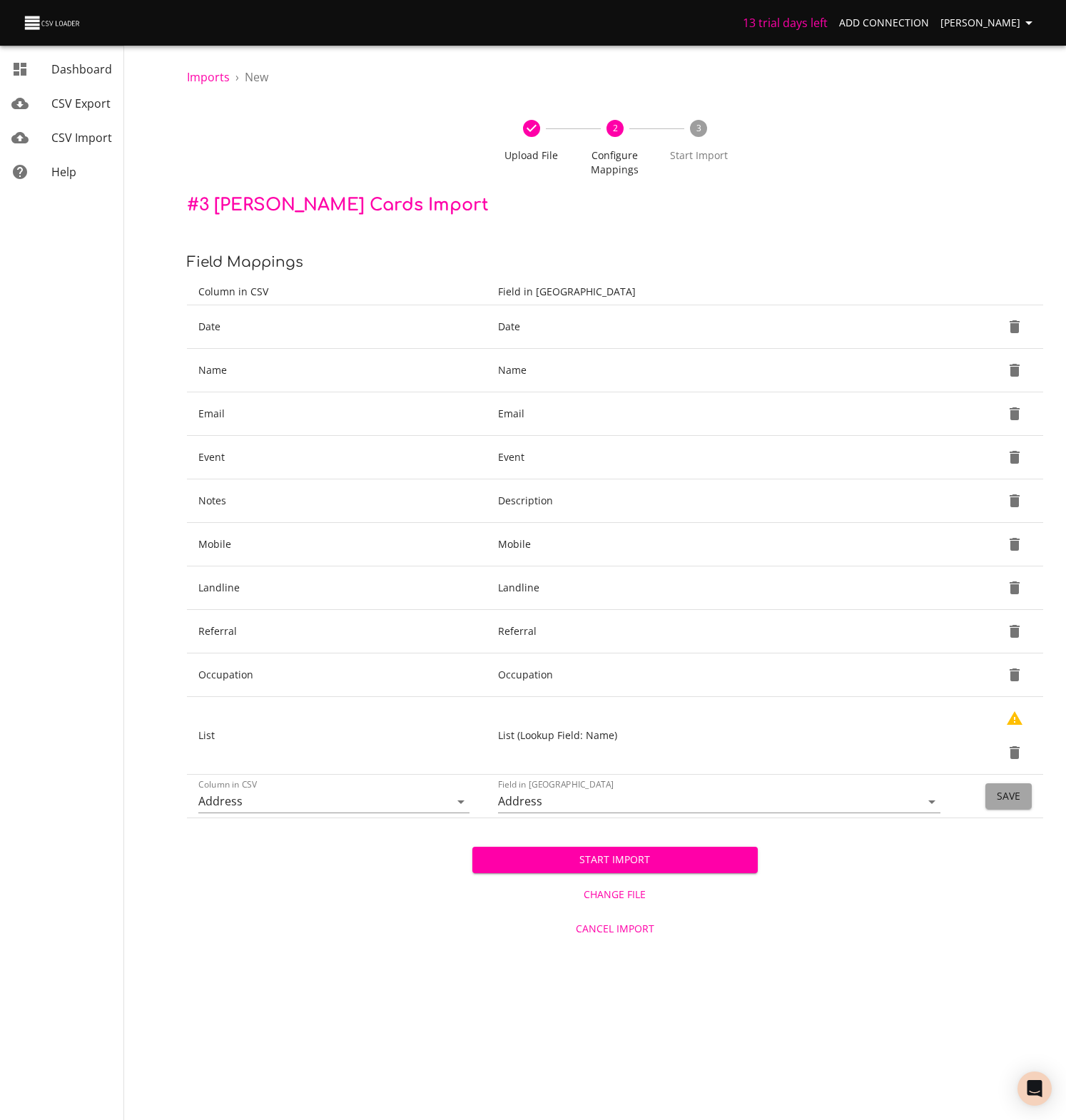
click at [1019, 795] on span "Save" at bounding box center [1009, 796] width 24 height 18
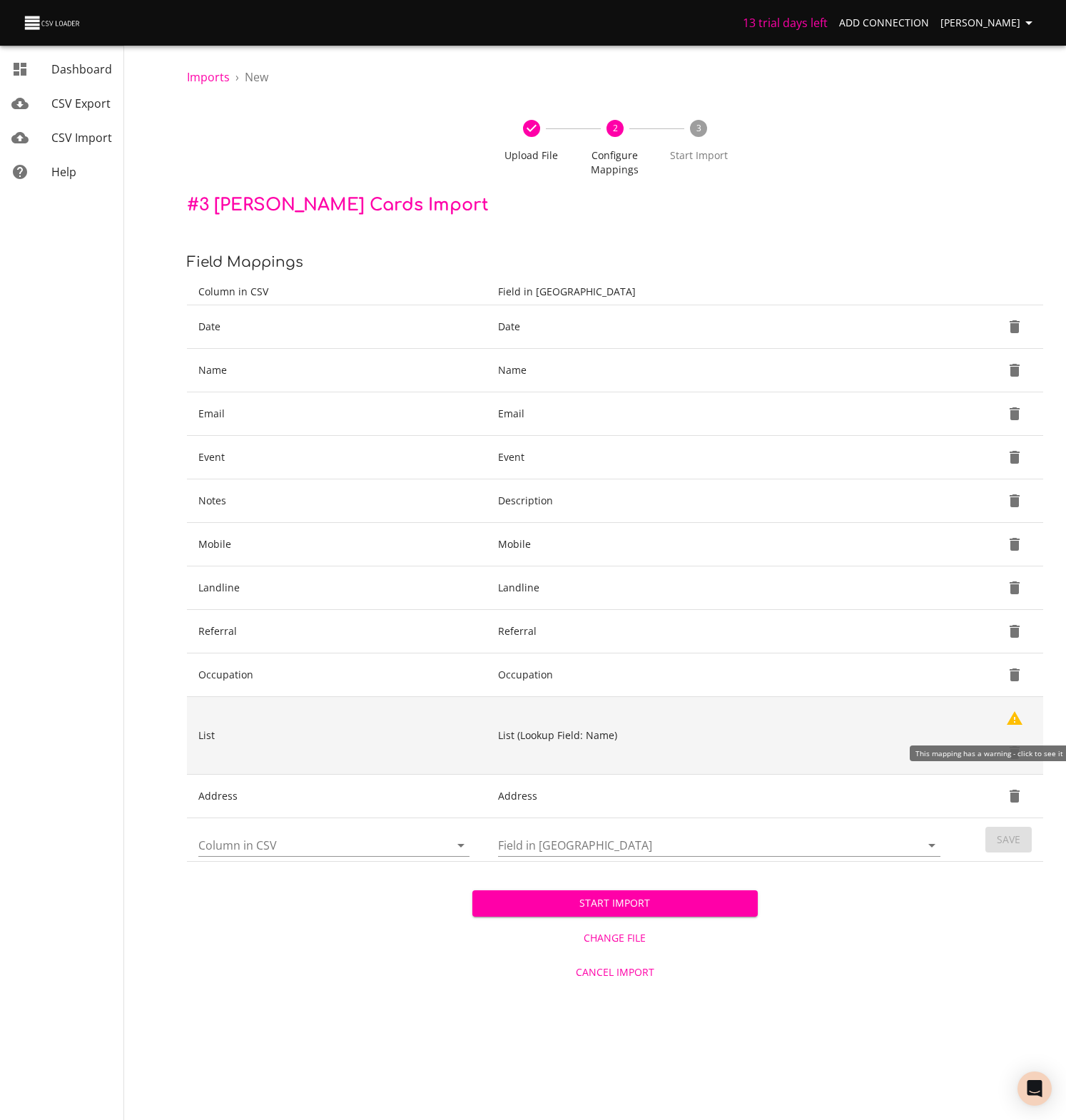
click at [1017, 717] on icon "Show Warnings" at bounding box center [1015, 718] width 16 height 14
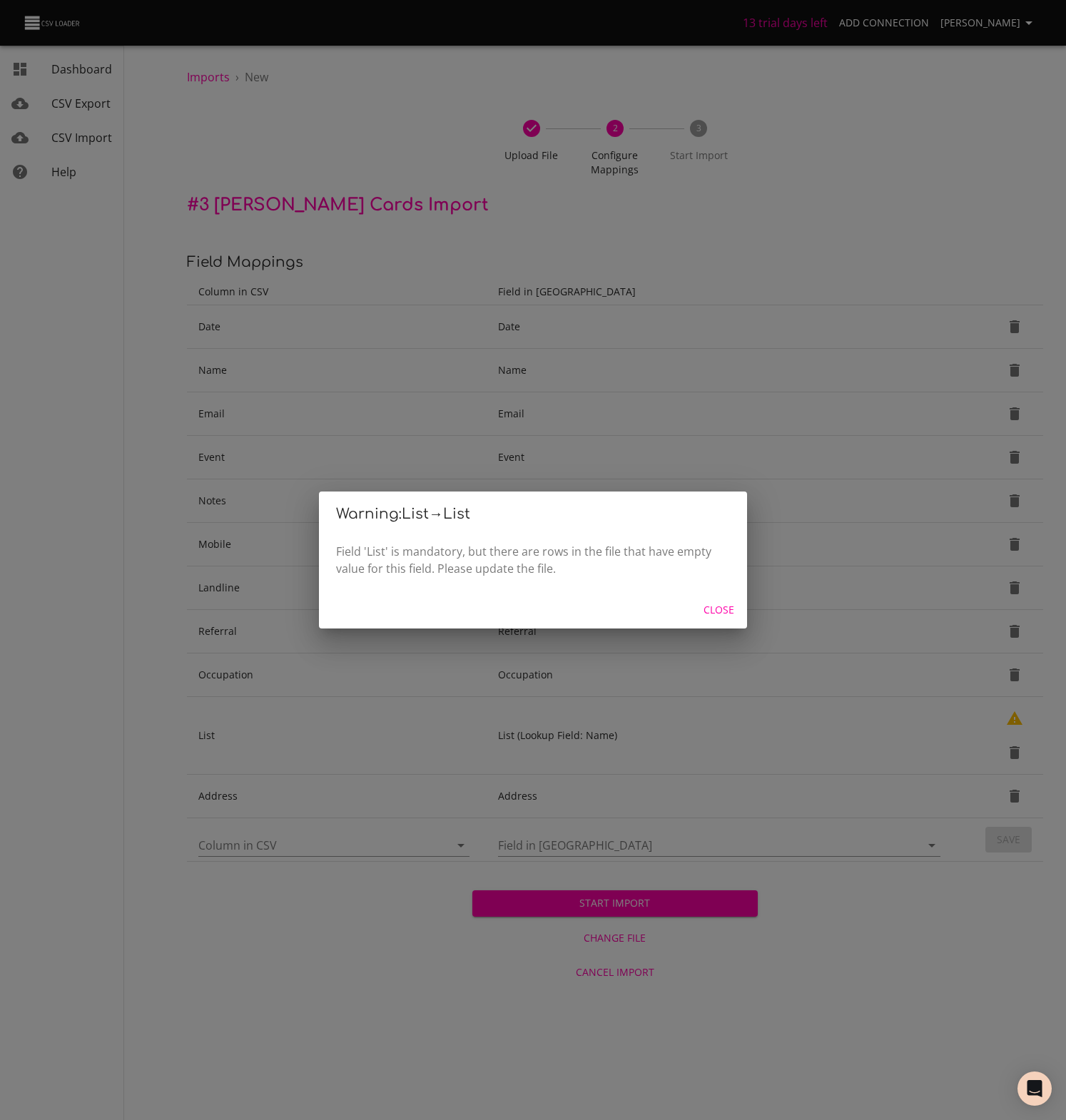
click at [718, 609] on span "Close" at bounding box center [719, 610] width 35 height 18
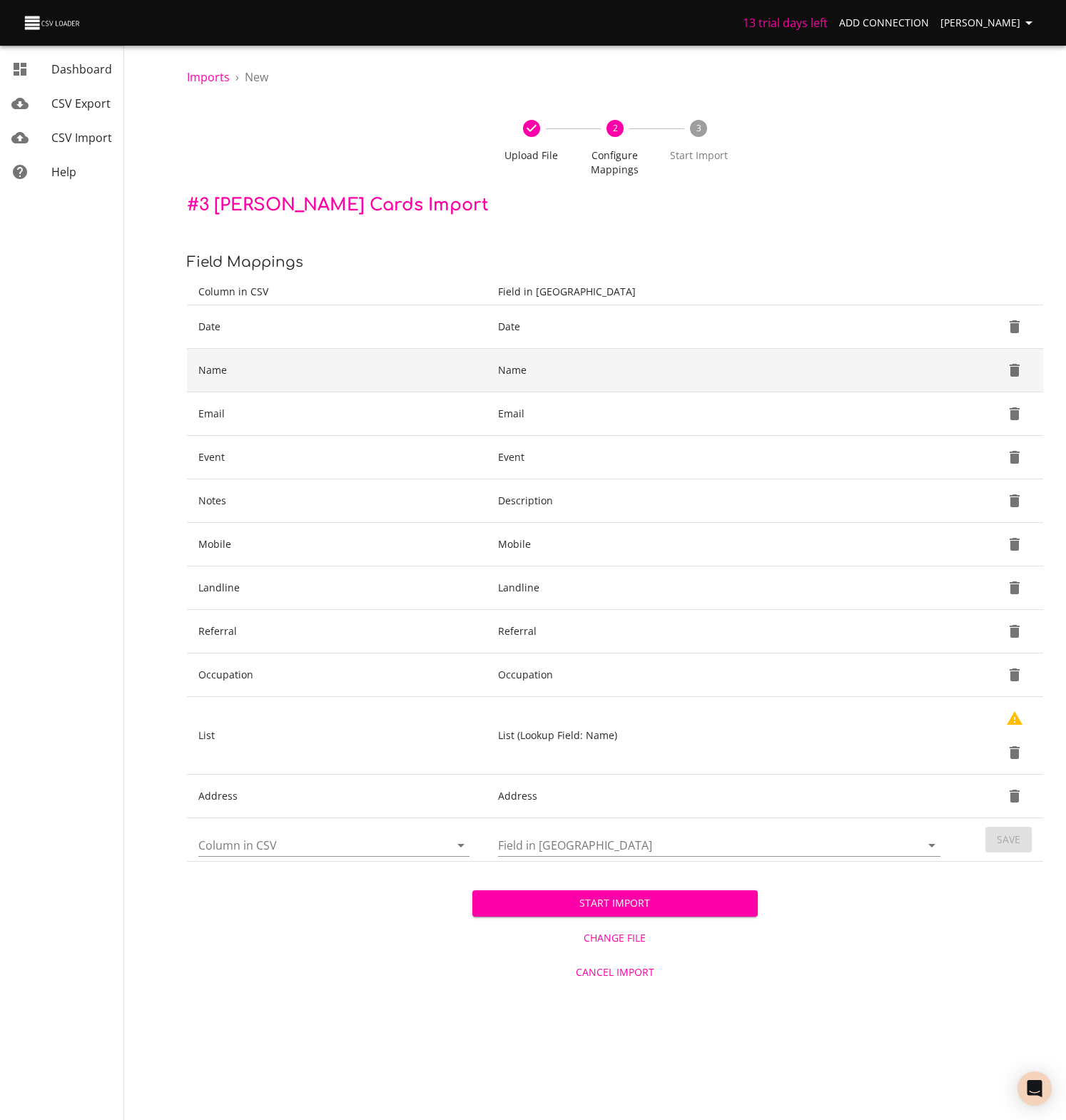
click at [551, 372] on td "Name" at bounding box center [722, 371] width 471 height 43
click at [527, 368] on td "Name" at bounding box center [722, 371] width 471 height 43
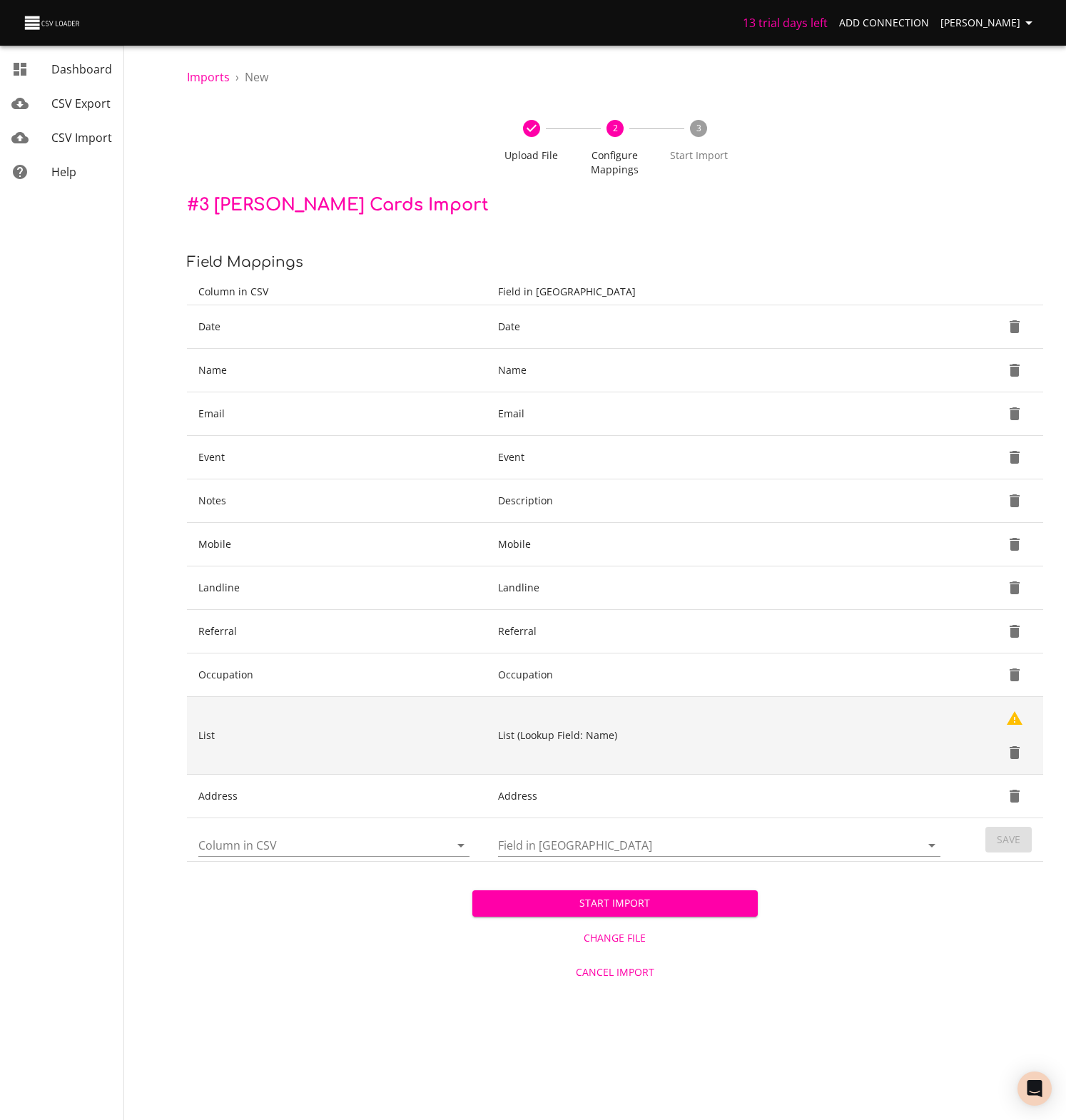
click at [635, 738] on td "List (Lookup Field: Name)" at bounding box center [722, 735] width 471 height 78
click at [1019, 750] on icon "Delete" at bounding box center [1014, 752] width 17 height 17
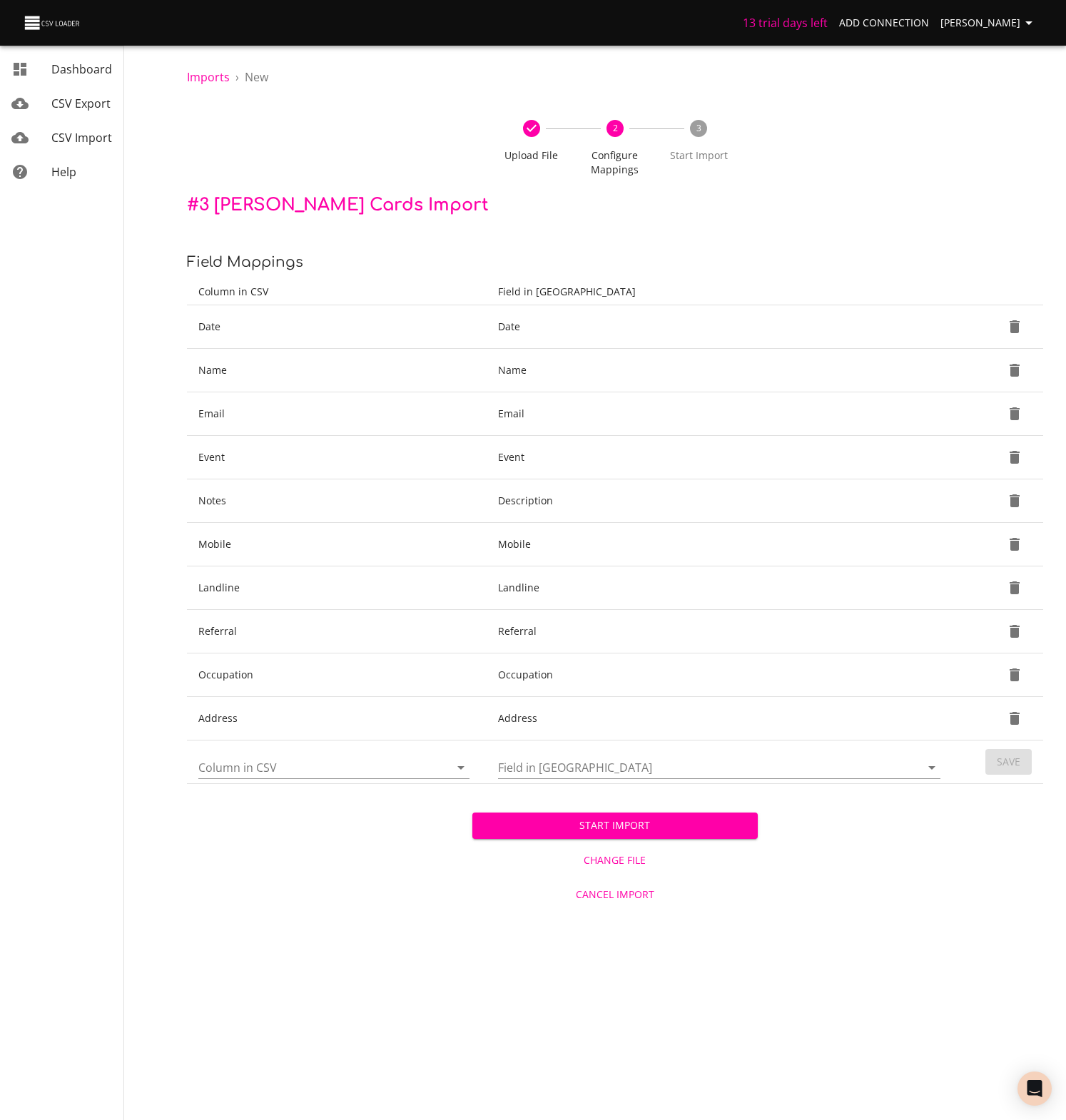
click at [460, 766] on icon "Open" at bounding box center [460, 767] width 17 height 17
click at [214, 605] on li "List" at bounding box center [334, 607] width 271 height 26
type input "List"
click at [574, 770] on input "Field in [GEOGRAPHIC_DATA]" at bounding box center [697, 767] width 398 height 22
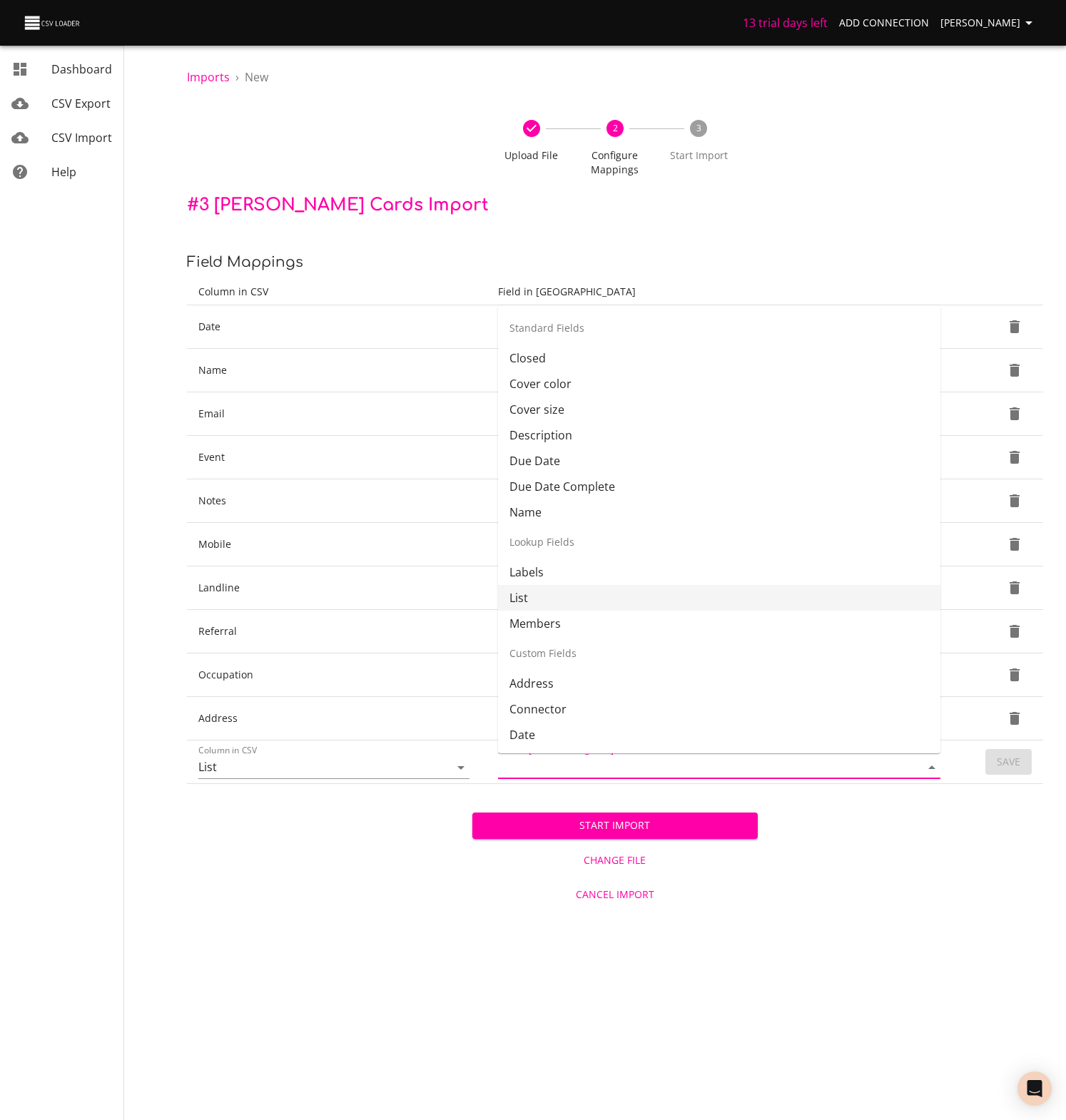
click at [519, 598] on li "List" at bounding box center [720, 598] width 442 height 26
type input "List"
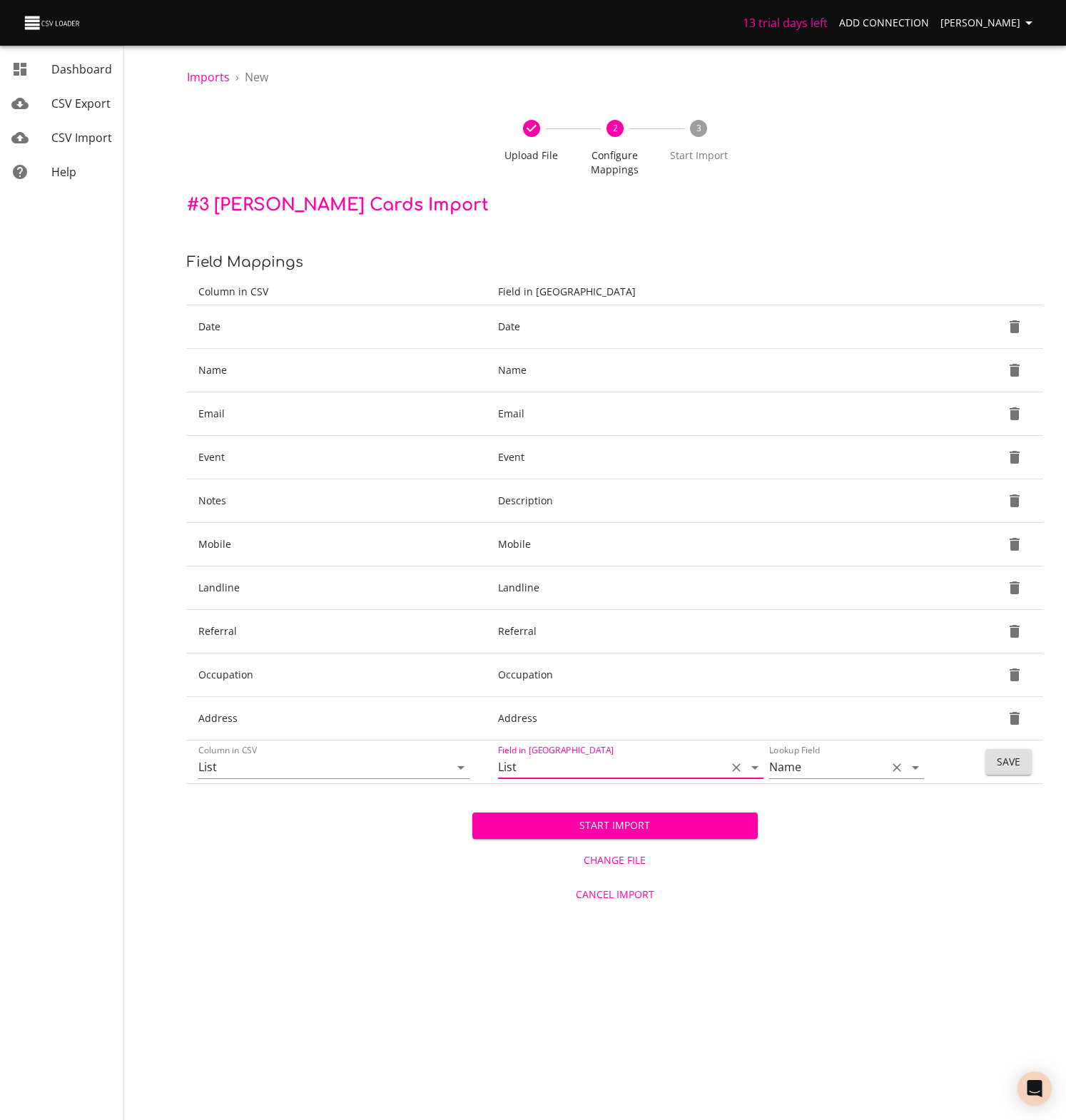
click at [896, 767] on icon "Clear" at bounding box center [896, 768] width 9 height 9
click at [799, 859] on li "Name" at bounding box center [846, 860] width 155 height 26
type input "Name"
click at [1011, 757] on span "Save" at bounding box center [1009, 762] width 24 height 18
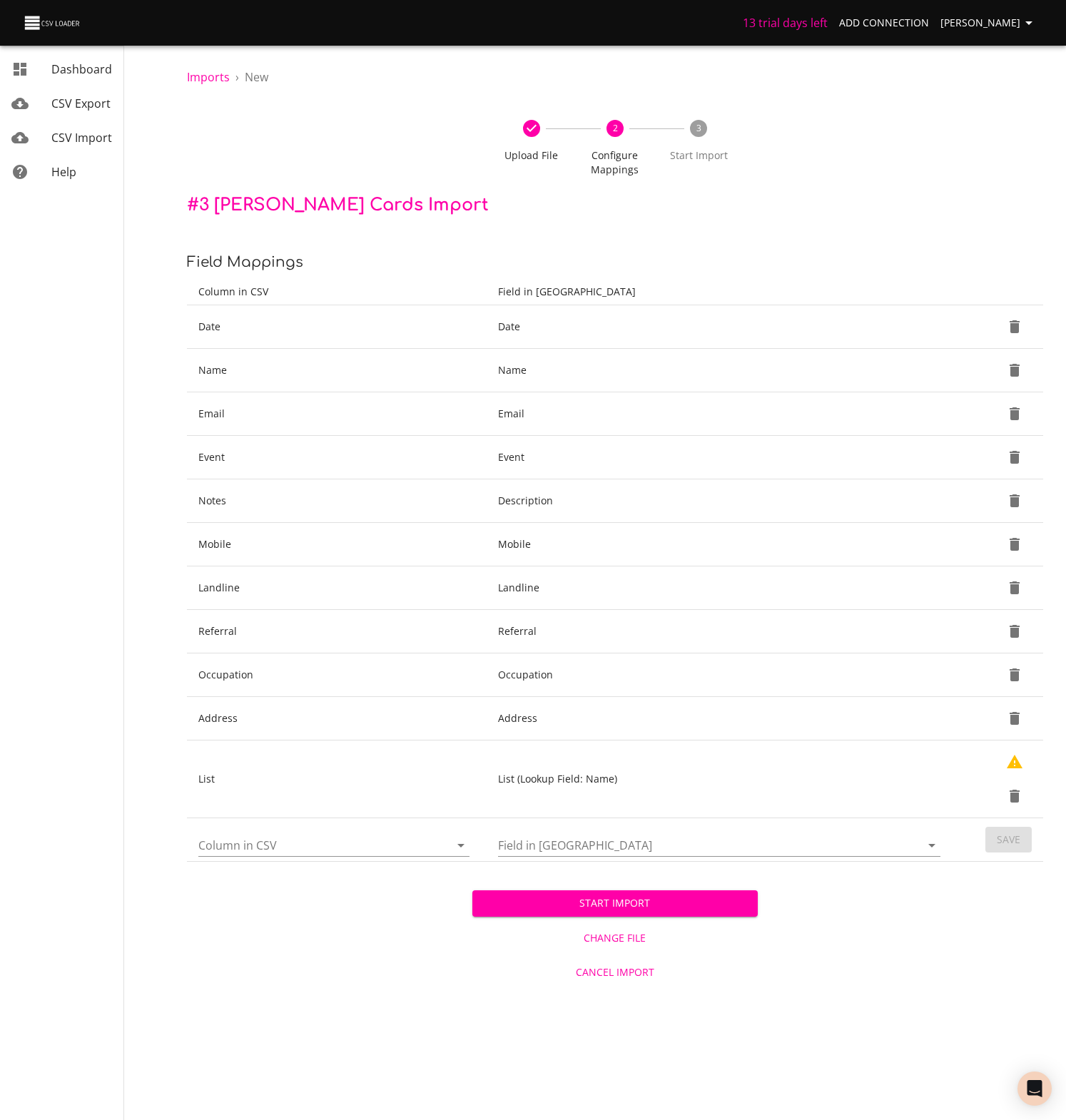
click at [622, 903] on span "Start Import" at bounding box center [615, 904] width 263 height 18
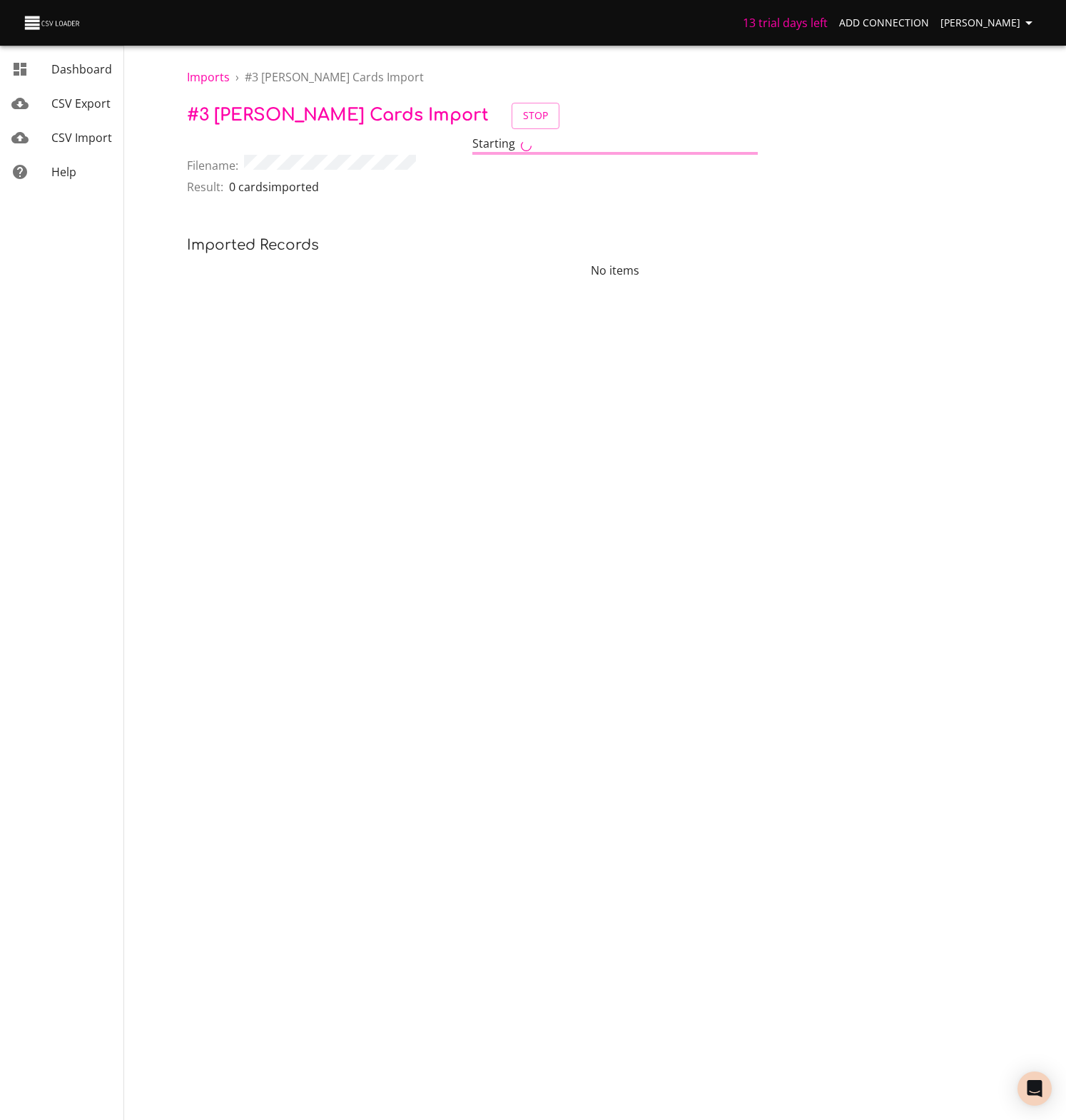
click at [38, 25] on img at bounding box center [52, 23] width 60 height 20
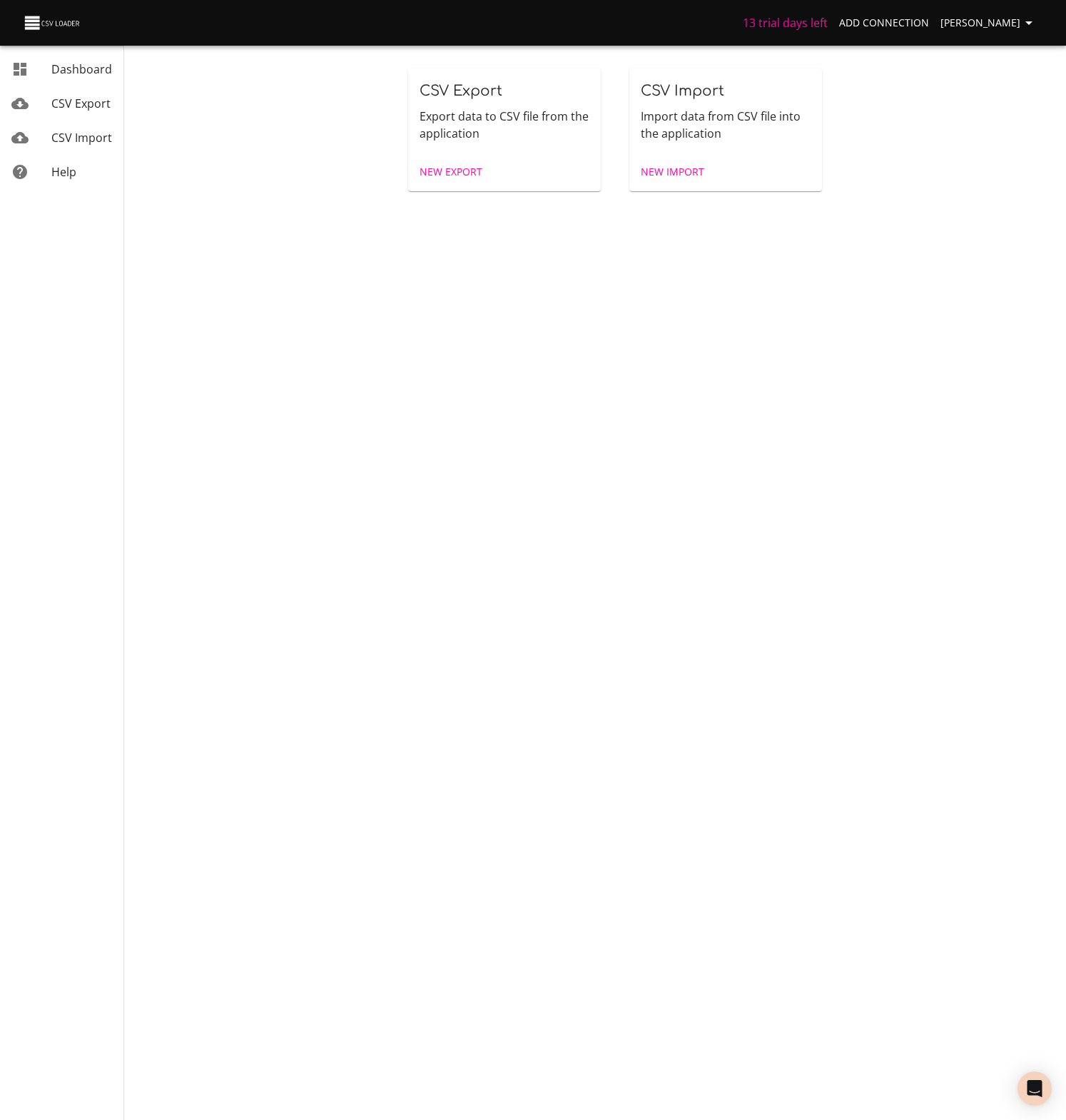
click at [38, 25] on img at bounding box center [52, 23] width 60 height 20
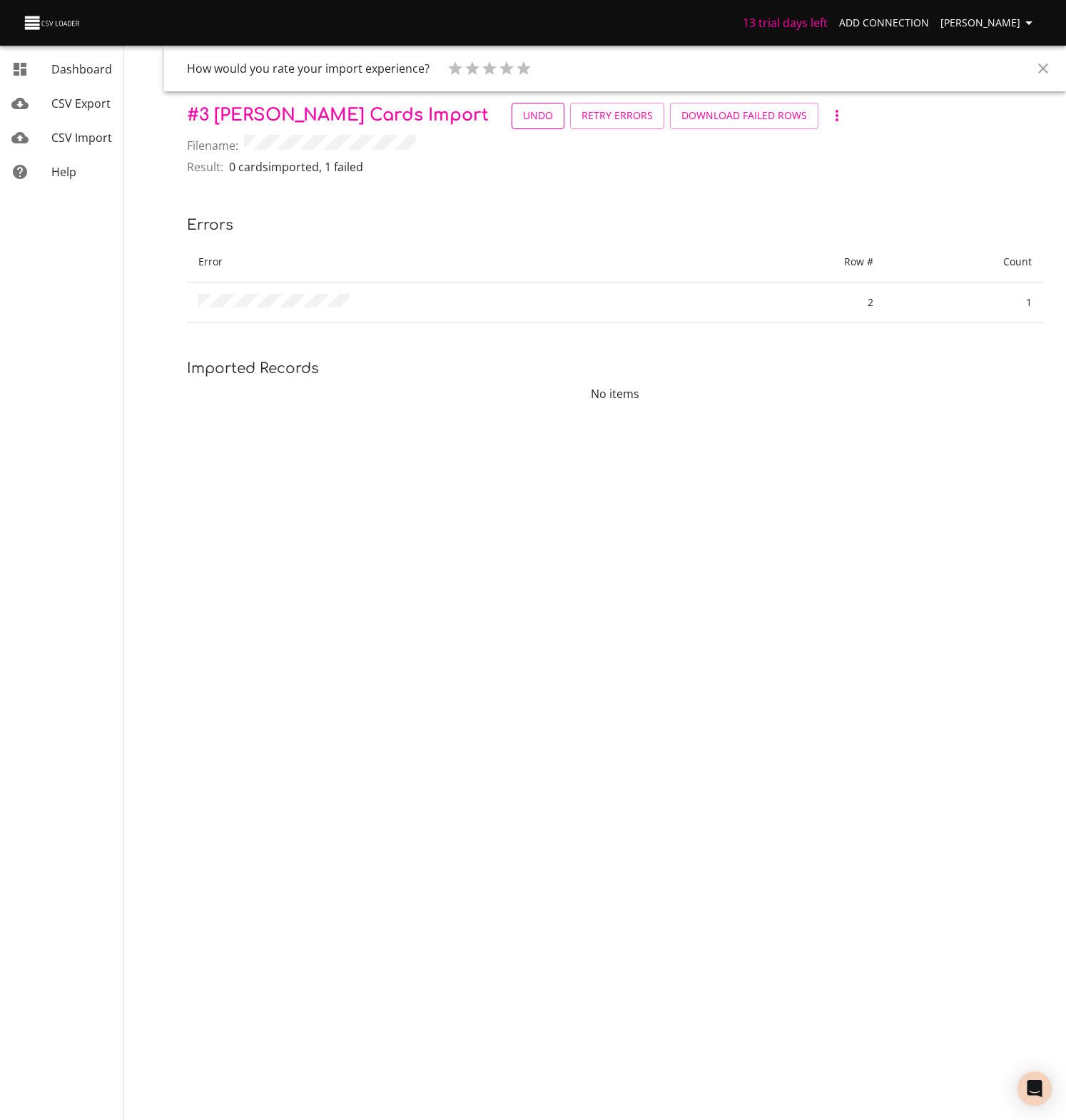
click at [523, 112] on span "Undo" at bounding box center [538, 115] width 30 height 18
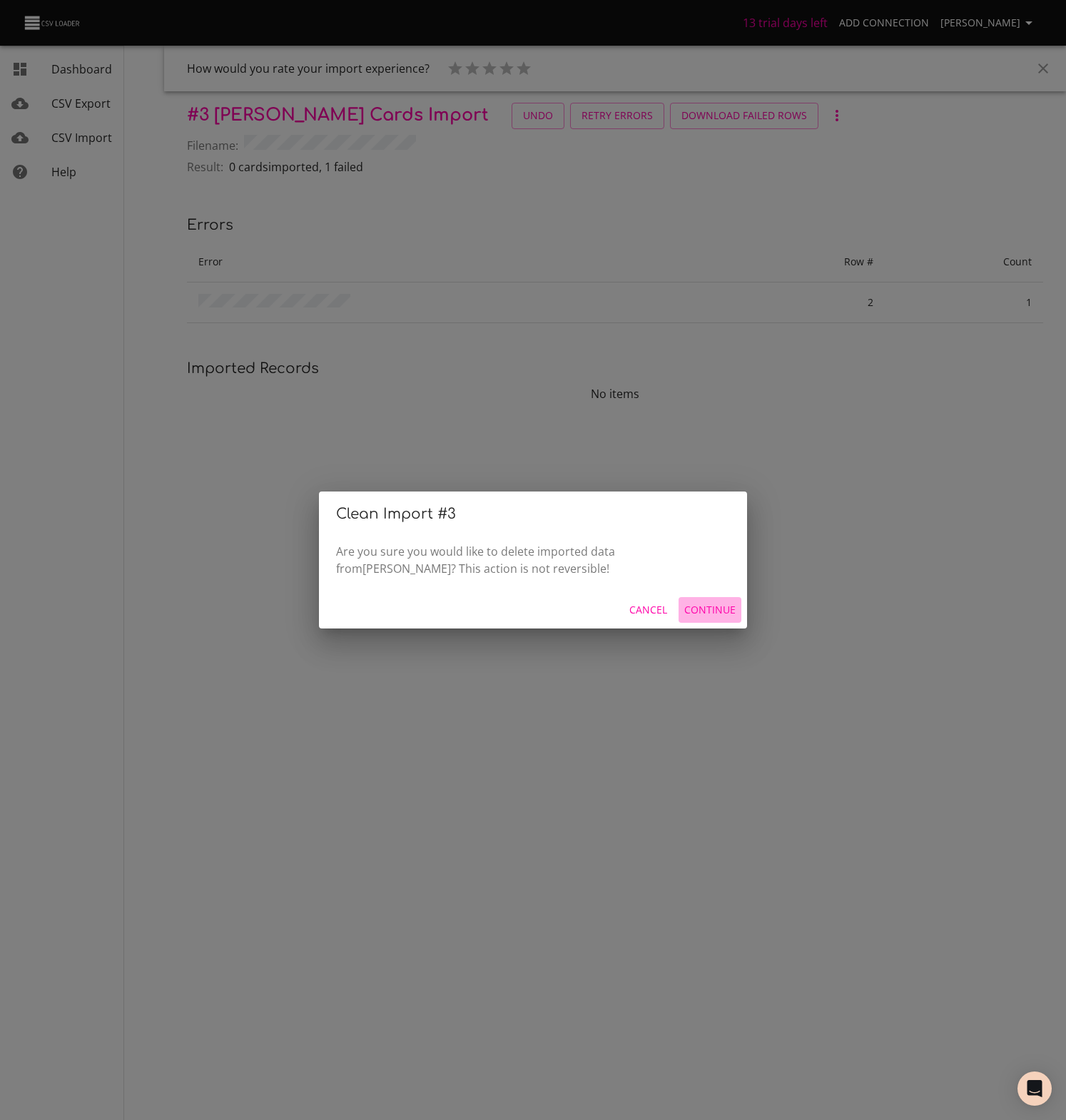
click at [721, 606] on span "Continue" at bounding box center [710, 610] width 51 height 18
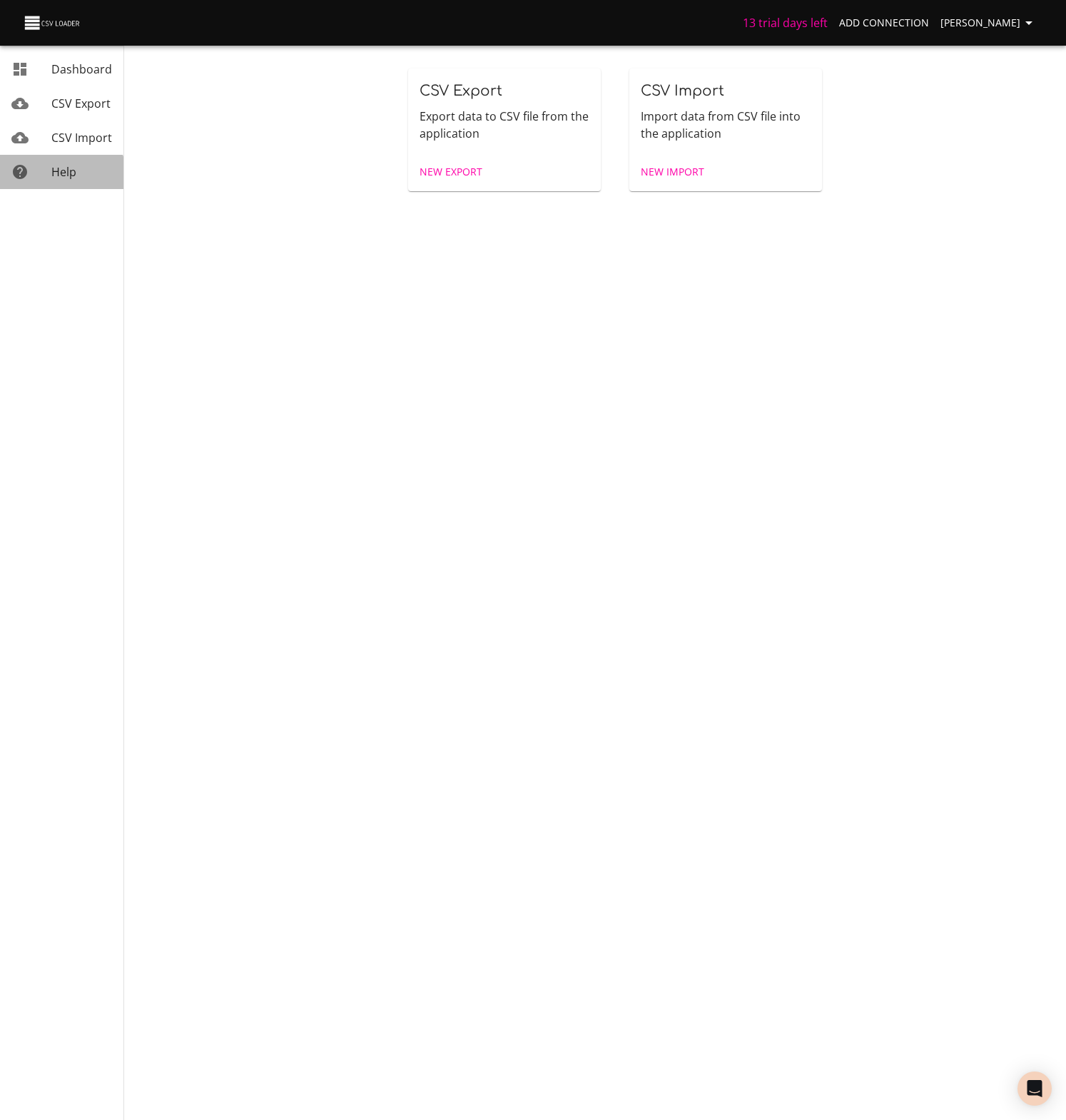
click at [59, 179] on span "Help" at bounding box center [63, 172] width 25 height 16
click at [1023, 66] on div "CSV Export Export data to CSV file from the application New Export CSV Import I…" at bounding box center [615, 129] width 885 height 151
drag, startPoint x: 547, startPoint y: 283, endPoint x: 590, endPoint y: 234, distance: 65.2
click at [541, 267] on body "13 trial days left Add Connection Matt Alexander Dashboard CSV Export CSV Impor…" at bounding box center [533, 560] width 1066 height 1120
click at [681, 169] on span "New Import" at bounding box center [672, 173] width 63 height 18
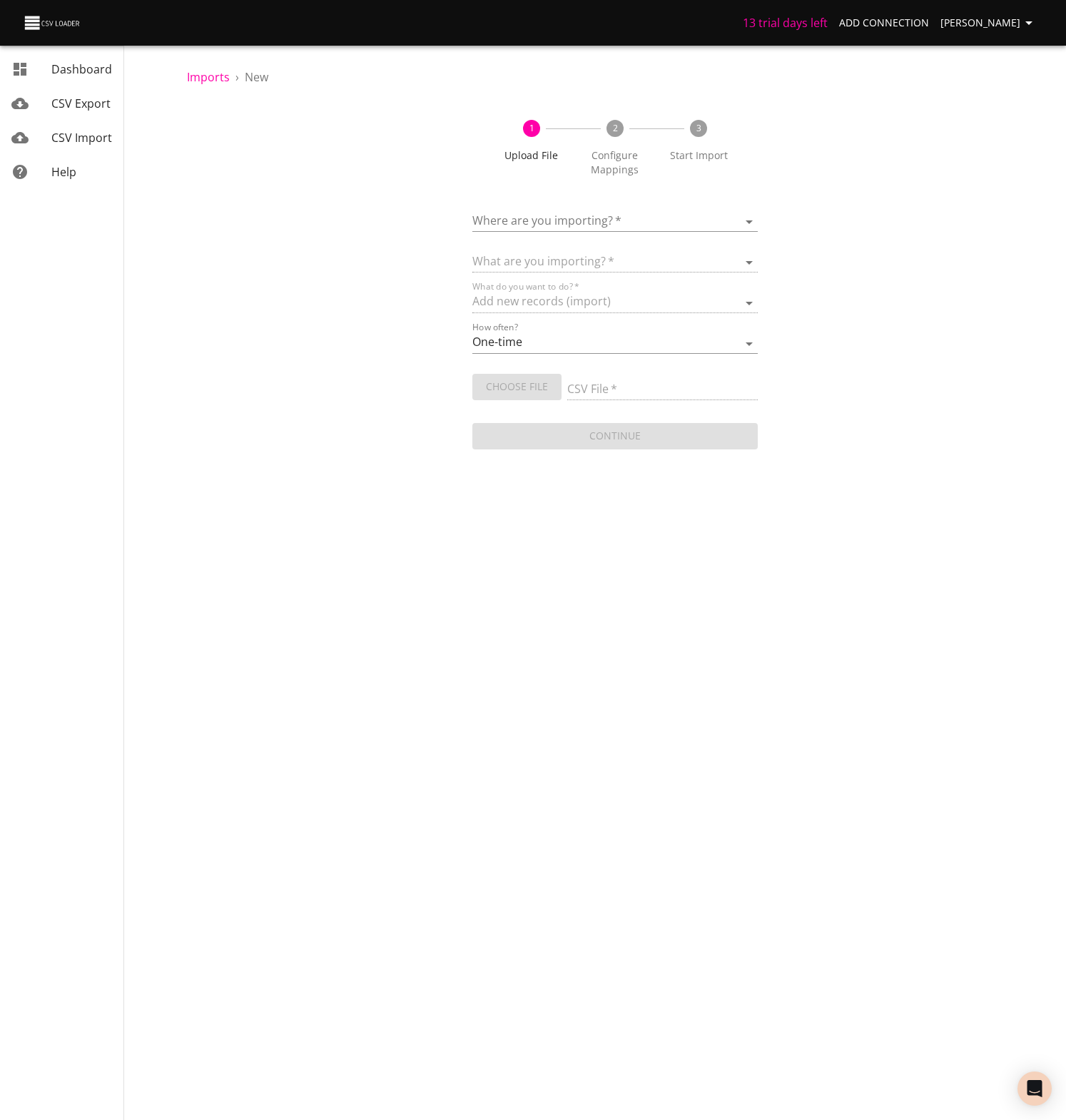
click at [1037, 110] on div "1 Upload File 2 Configure Mappings 3 Start Import Where are you importing?   * …" at bounding box center [615, 277] width 857 height 349
click at [704, 0] on div "13 trial days left Add Connection Matt Alexander" at bounding box center [533, 23] width 1066 height 45
drag, startPoint x: 1019, startPoint y: 59, endPoint x: 985, endPoint y: 60, distance: 34.0
click at [1019, 56] on div "Imports › New 1 Upload File 2 Configure Mappings 3 Start Import Where are you i…" at bounding box center [615, 226] width 902 height 452
click at [537, 223] on body "13 trial days left Add Connection Matt Alexander Dashboard CSV Export CSV Impor…" at bounding box center [533, 560] width 1066 height 1120
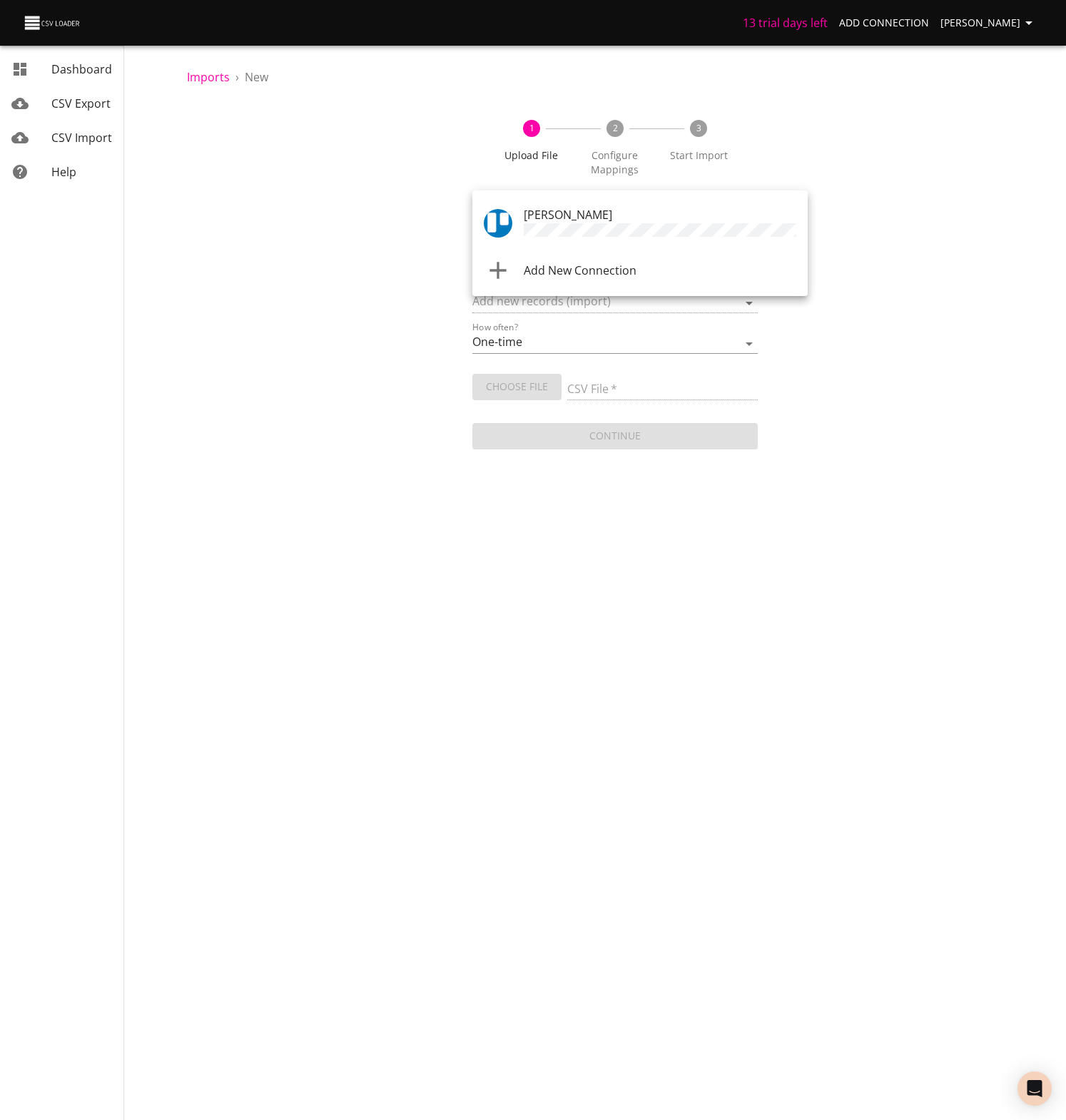
click at [534, 218] on span "[PERSON_NAME]" at bounding box center [569, 215] width 89 height 16
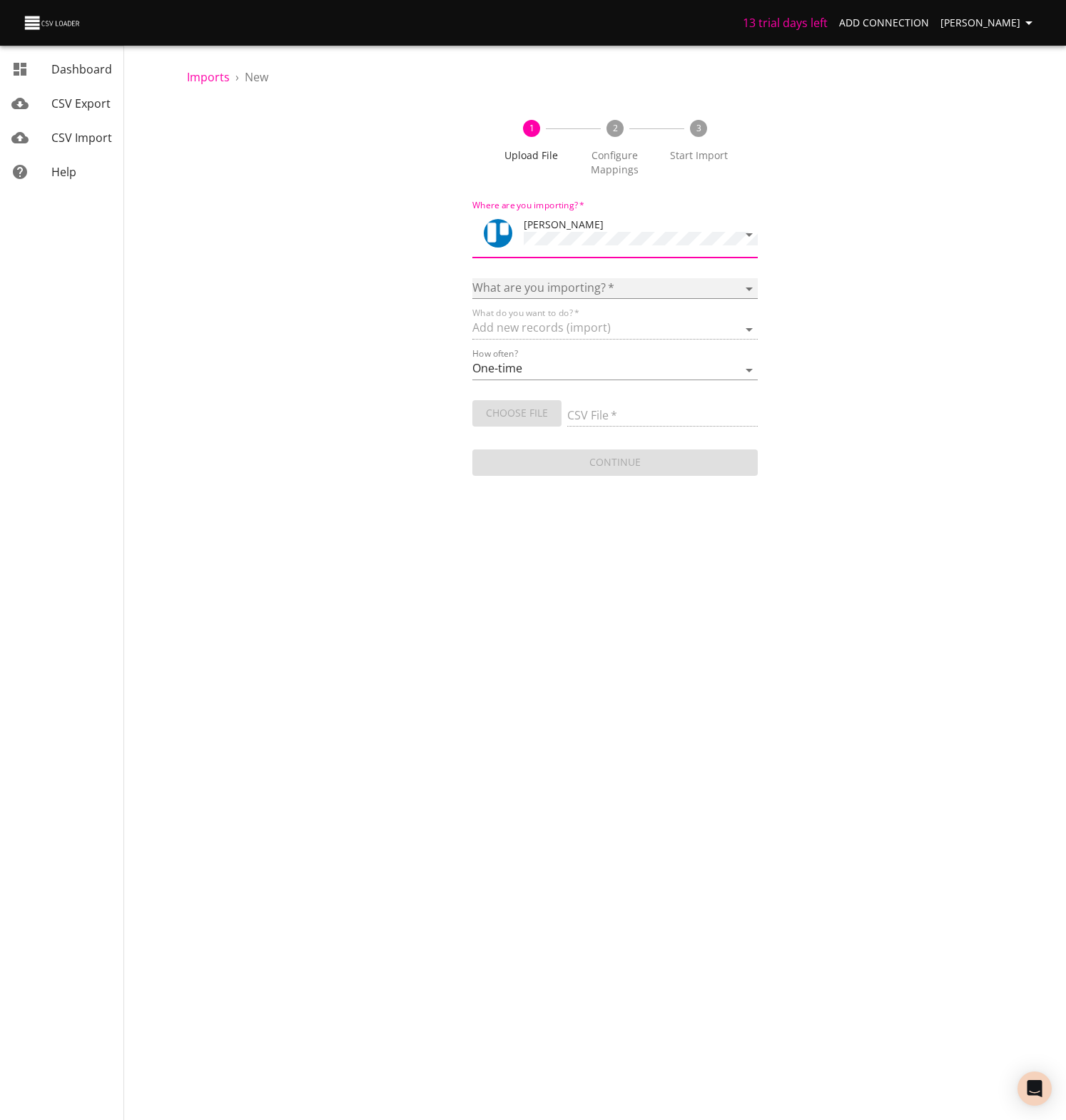
click at [523, 283] on select "Boards Cards Checkitems Checklists" at bounding box center [615, 288] width 285 height 21
select select "cards"
click at [473, 278] on select "Boards Cards Checkitems Checklists" at bounding box center [615, 288] width 285 height 21
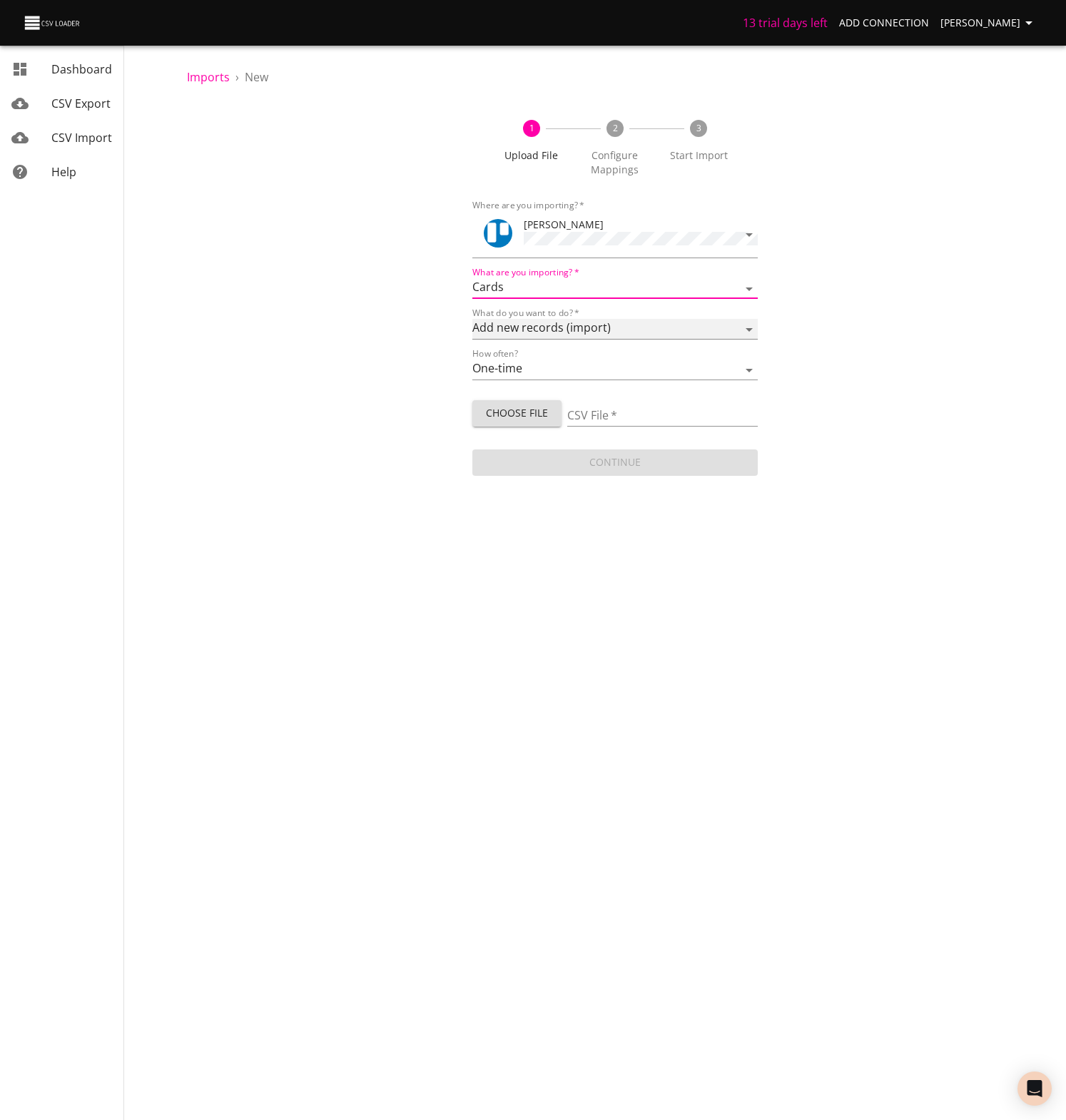
click at [531, 321] on select "Add new records (import) Update existing records (update) Add new and update ex…" at bounding box center [615, 329] width 285 height 21
click at [473, 319] on select "Add new records (import) Update existing records (update) Add new and update ex…" at bounding box center [615, 329] width 285 height 21
click at [511, 411] on span "Choose File" at bounding box center [516, 413] width 66 height 18
type input "UW Leads_TEST1 - Sheet1 (2).csv"
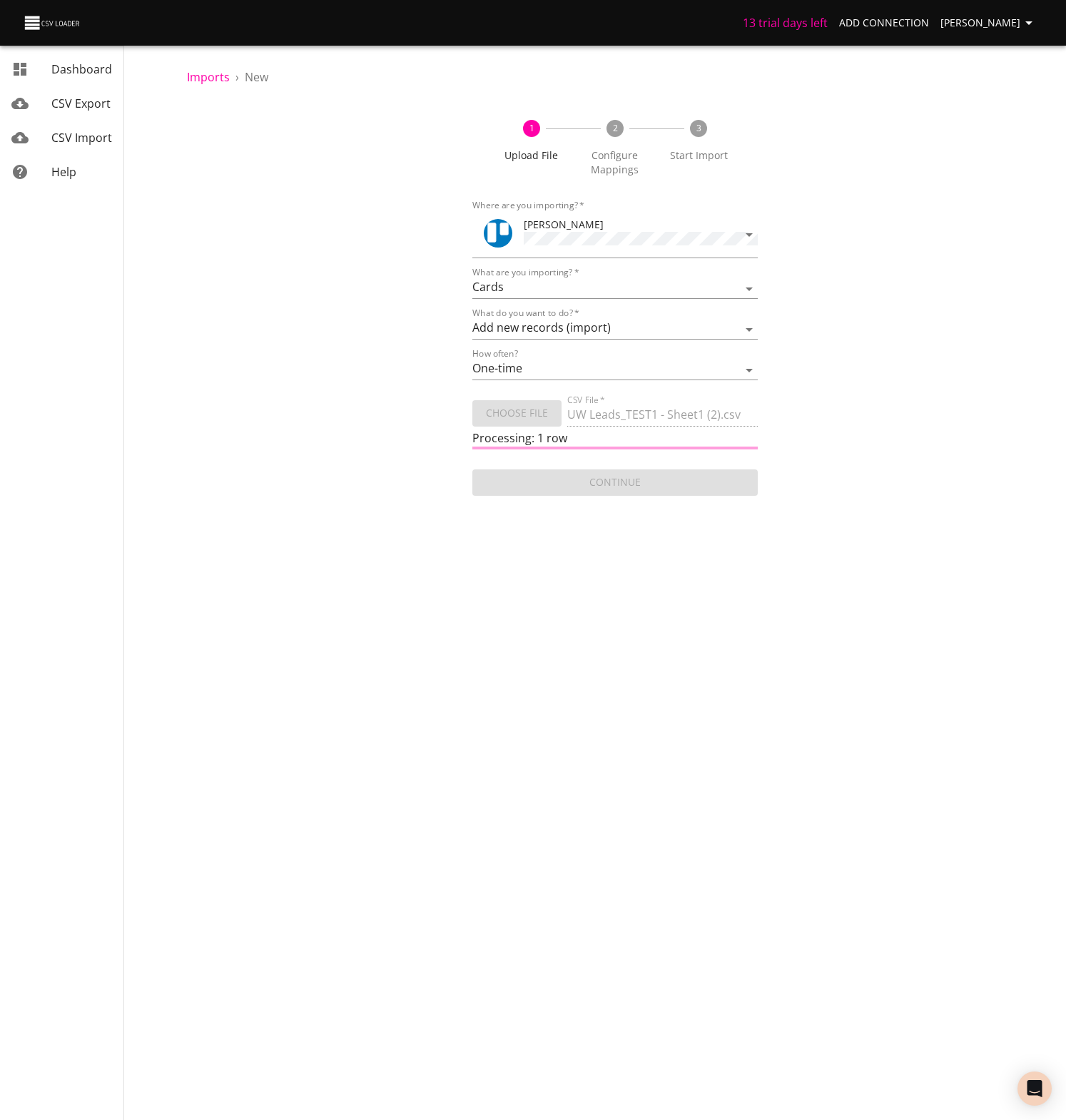
click at [1027, 239] on div "1 Upload File 2 Configure Mappings 3 Start Import Where are you importing?   * …" at bounding box center [615, 300] width 857 height 396
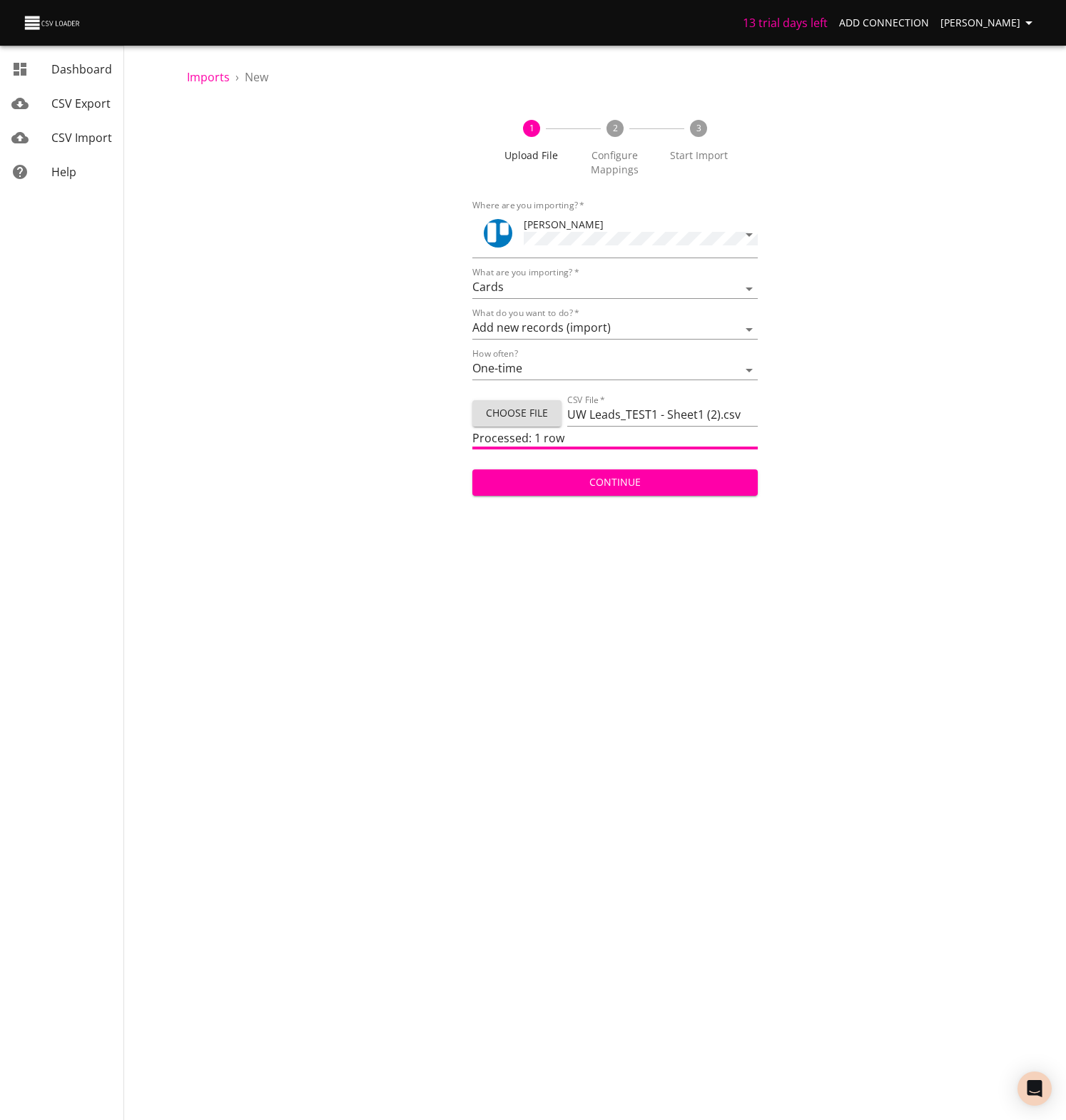
click at [617, 484] on span "Continue" at bounding box center [615, 483] width 263 height 18
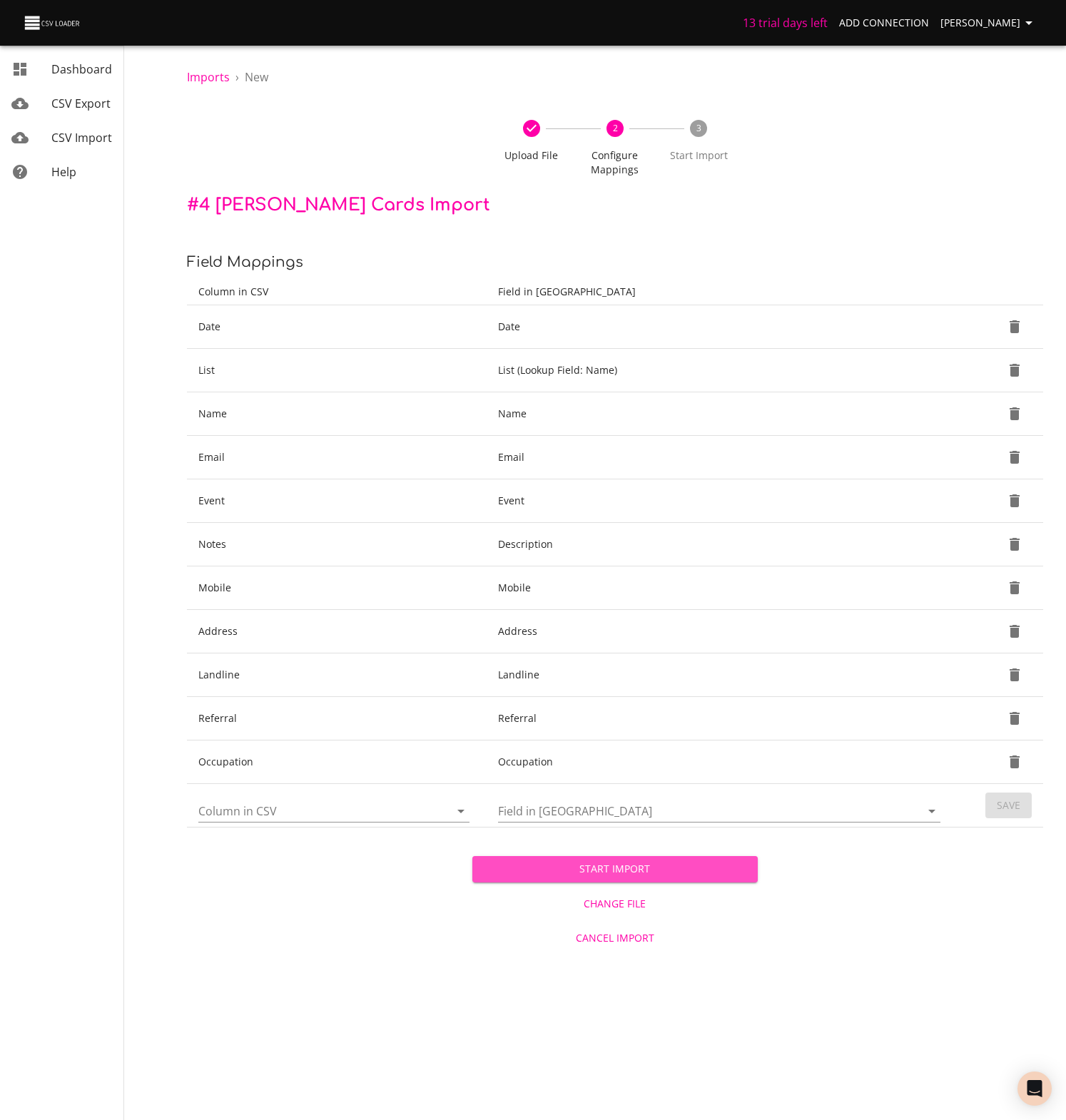
click at [602, 870] on span "Start Import" at bounding box center [615, 869] width 263 height 18
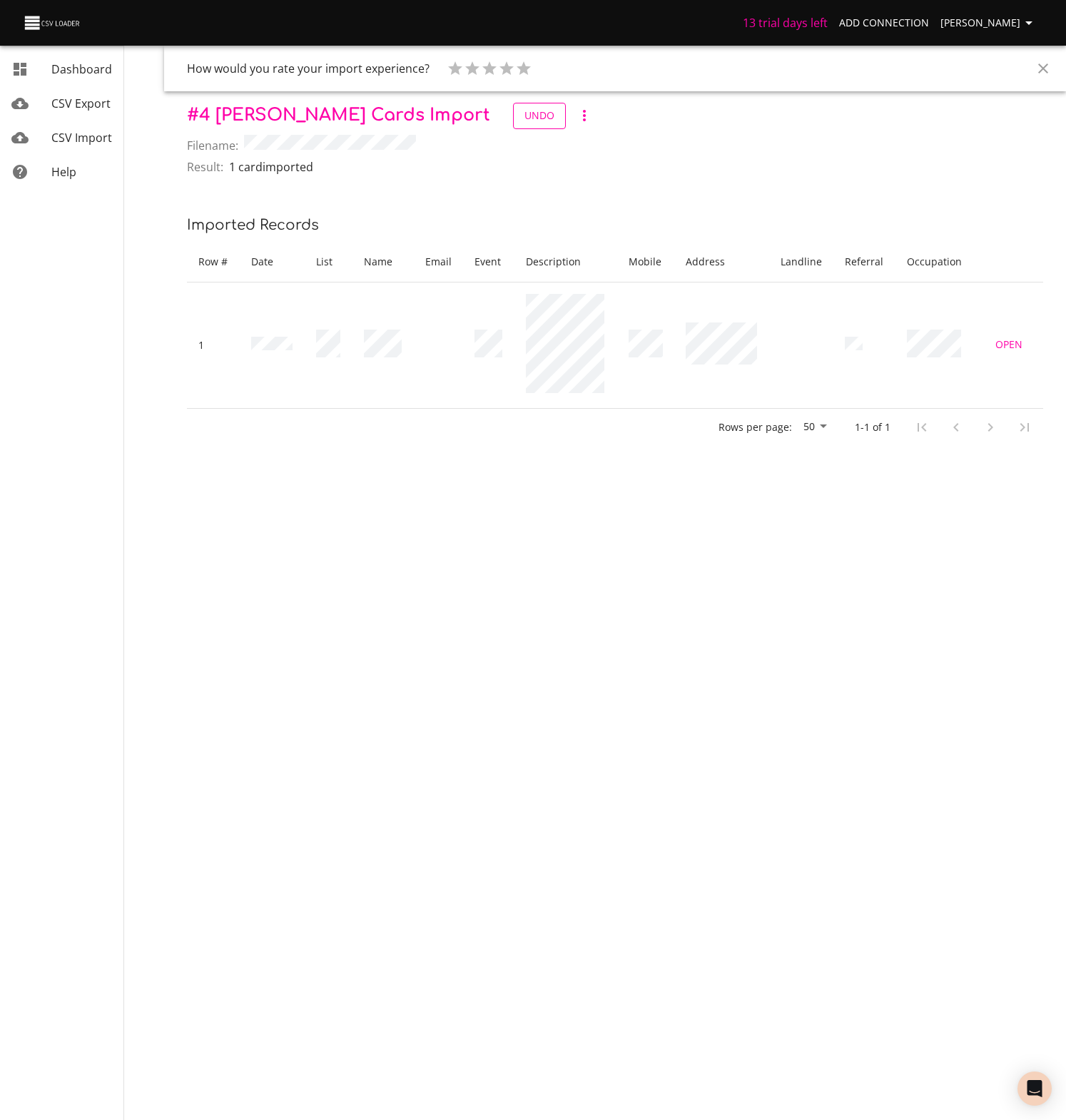
click at [524, 117] on span "Undo" at bounding box center [539, 115] width 30 height 18
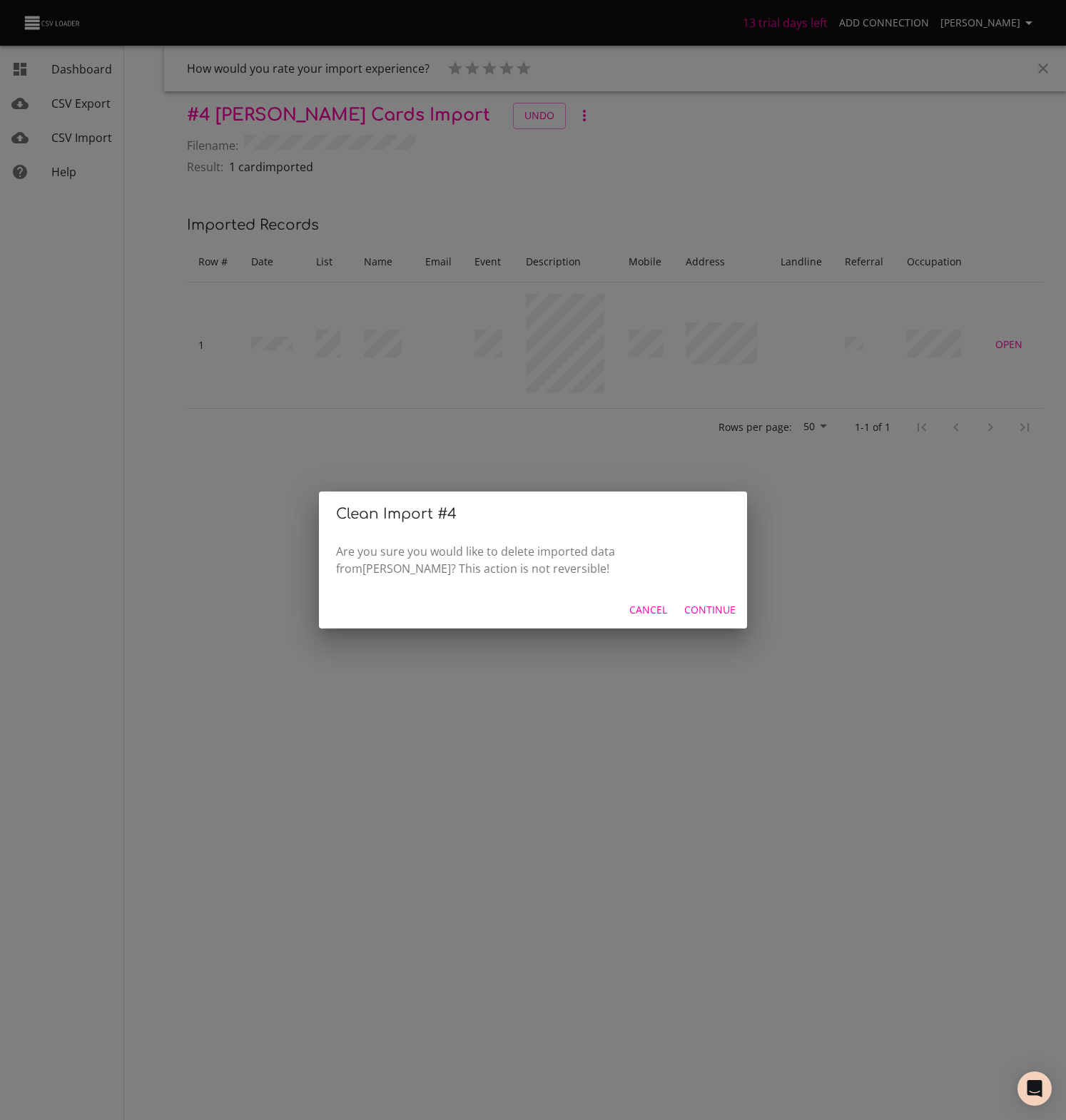
click at [718, 609] on span "Continue" at bounding box center [710, 610] width 51 height 18
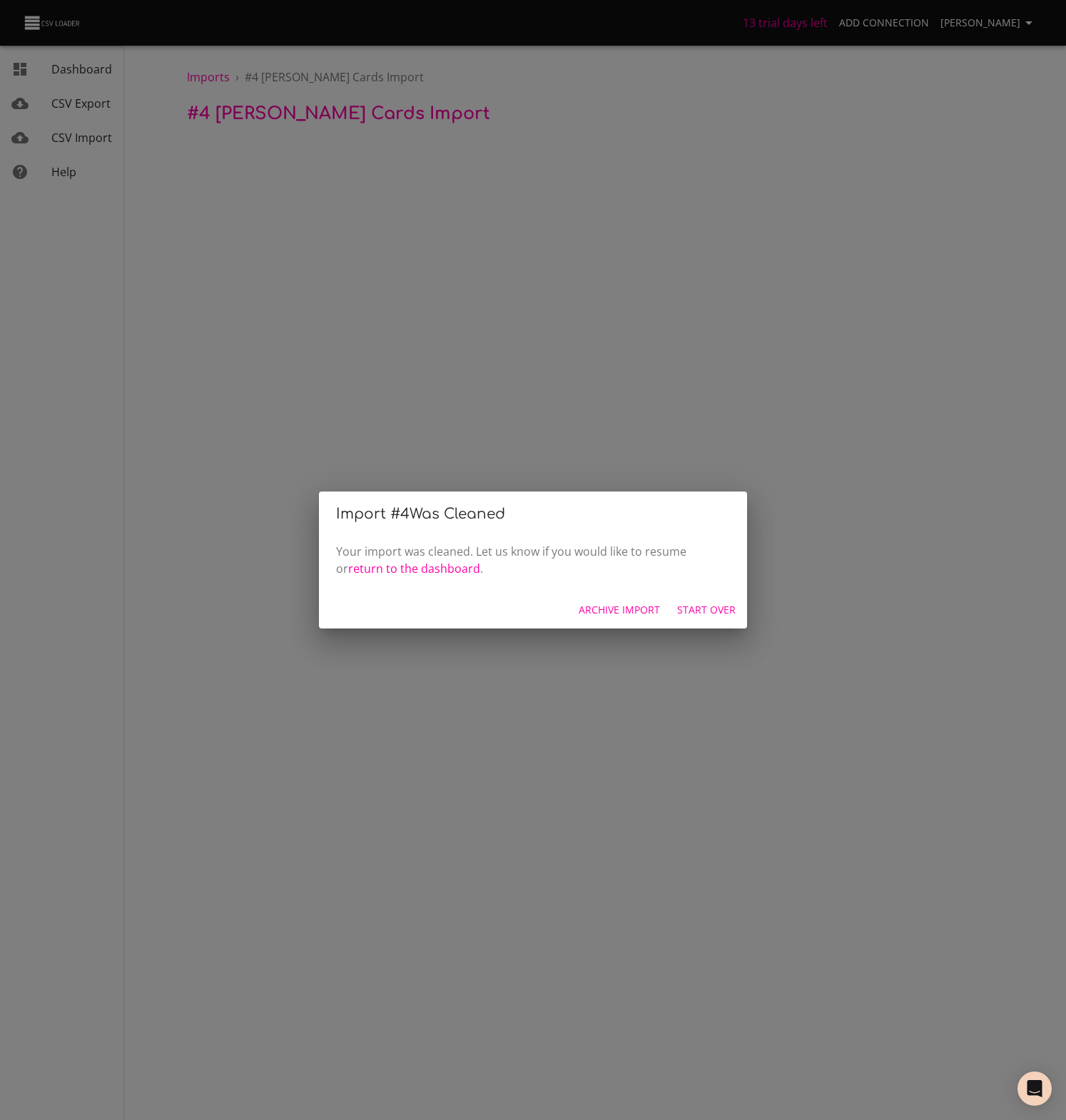
click at [705, 612] on span "Start Over" at bounding box center [706, 610] width 58 height 18
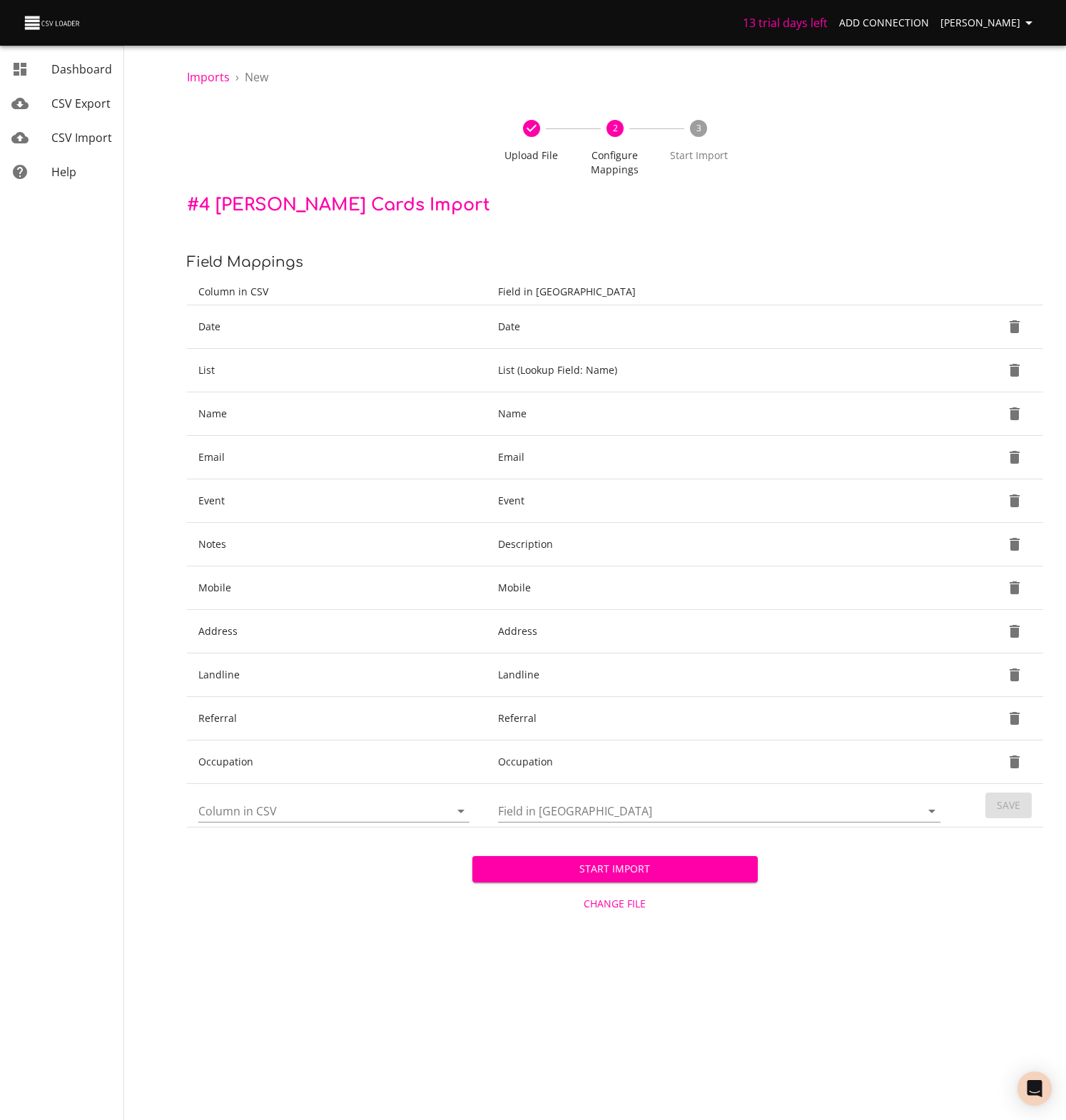
click at [462, 810] on icon "Open" at bounding box center [460, 812] width 7 height 4
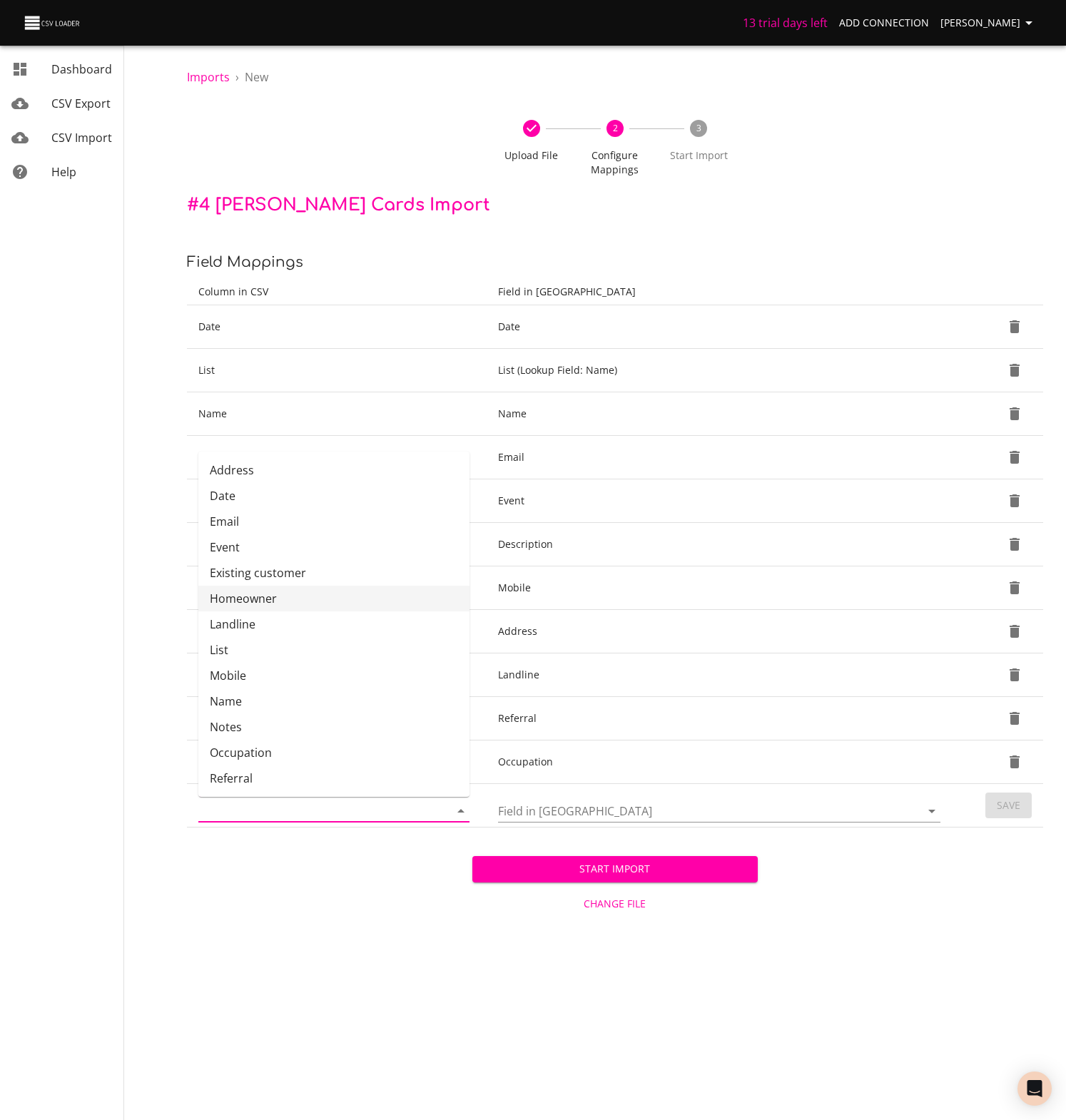
click at [246, 599] on li "Homeowner" at bounding box center [334, 599] width 271 height 26
type input "Homeowner"
click at [933, 812] on icon "Open" at bounding box center [932, 810] width 17 height 17
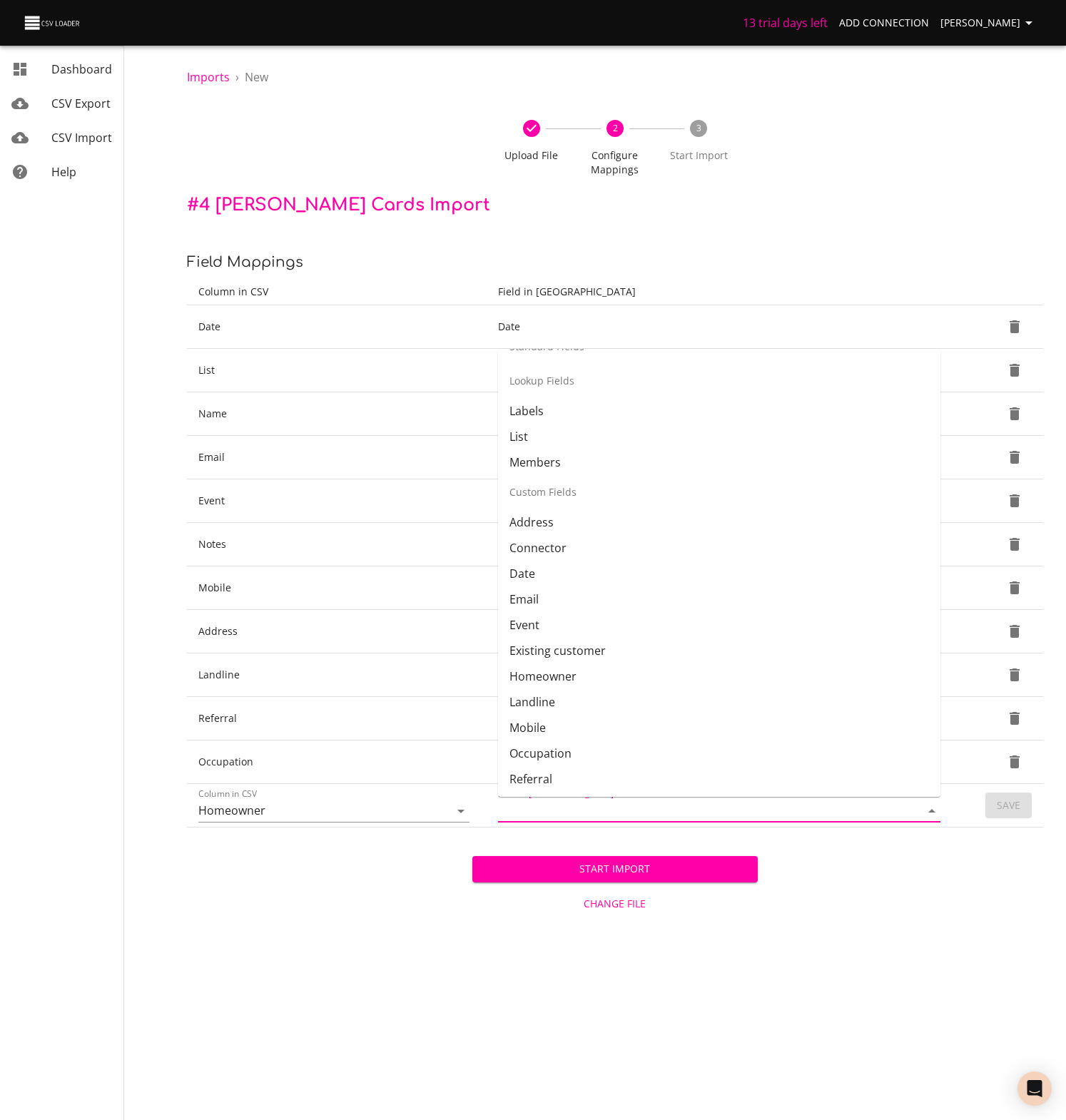
scroll to position [205, 0]
click at [550, 667] on li "Homeowner" at bounding box center [720, 676] width 442 height 26
type input "Homeowner"
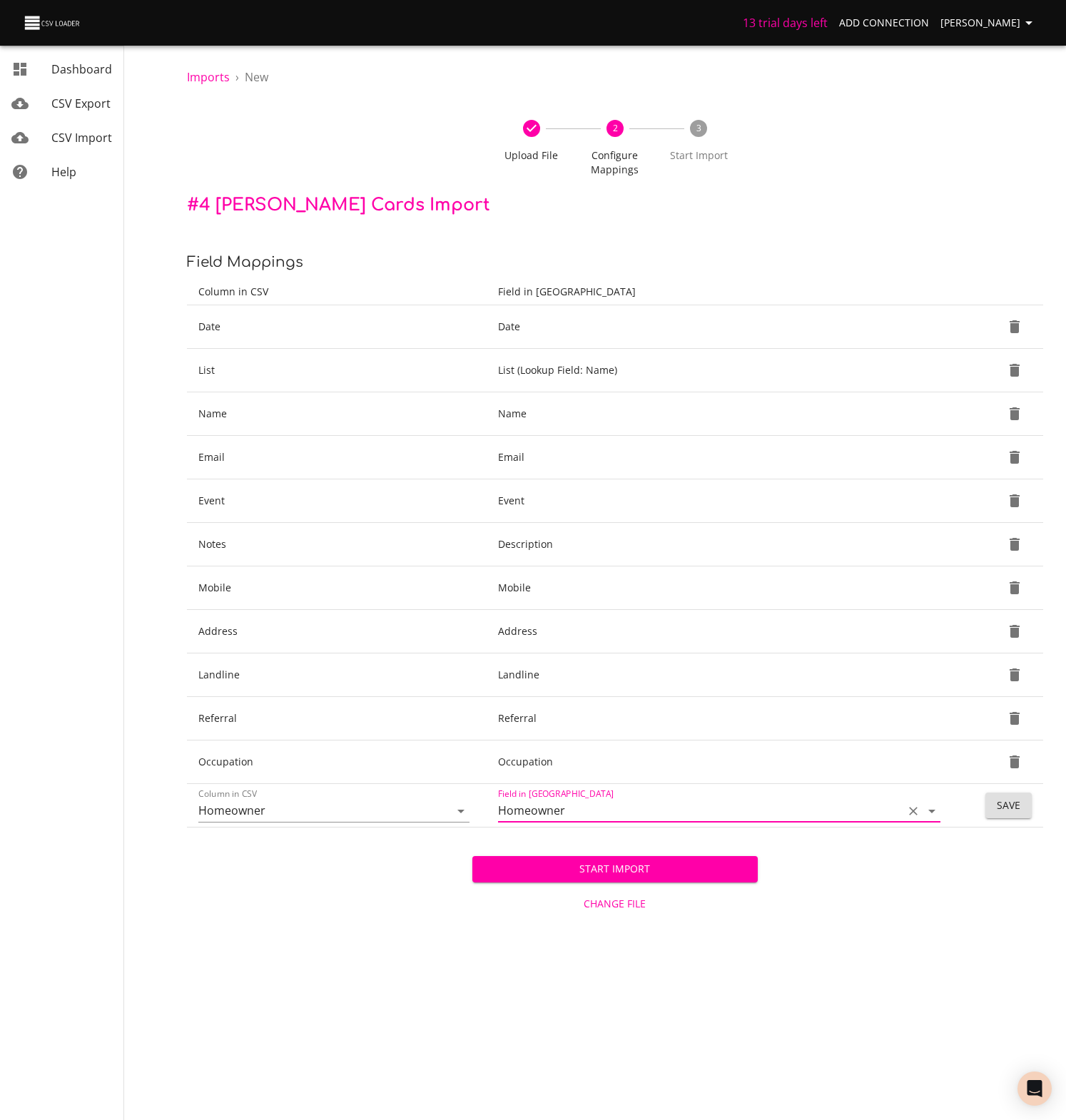
click at [1012, 799] on span "Save" at bounding box center [1009, 806] width 24 height 18
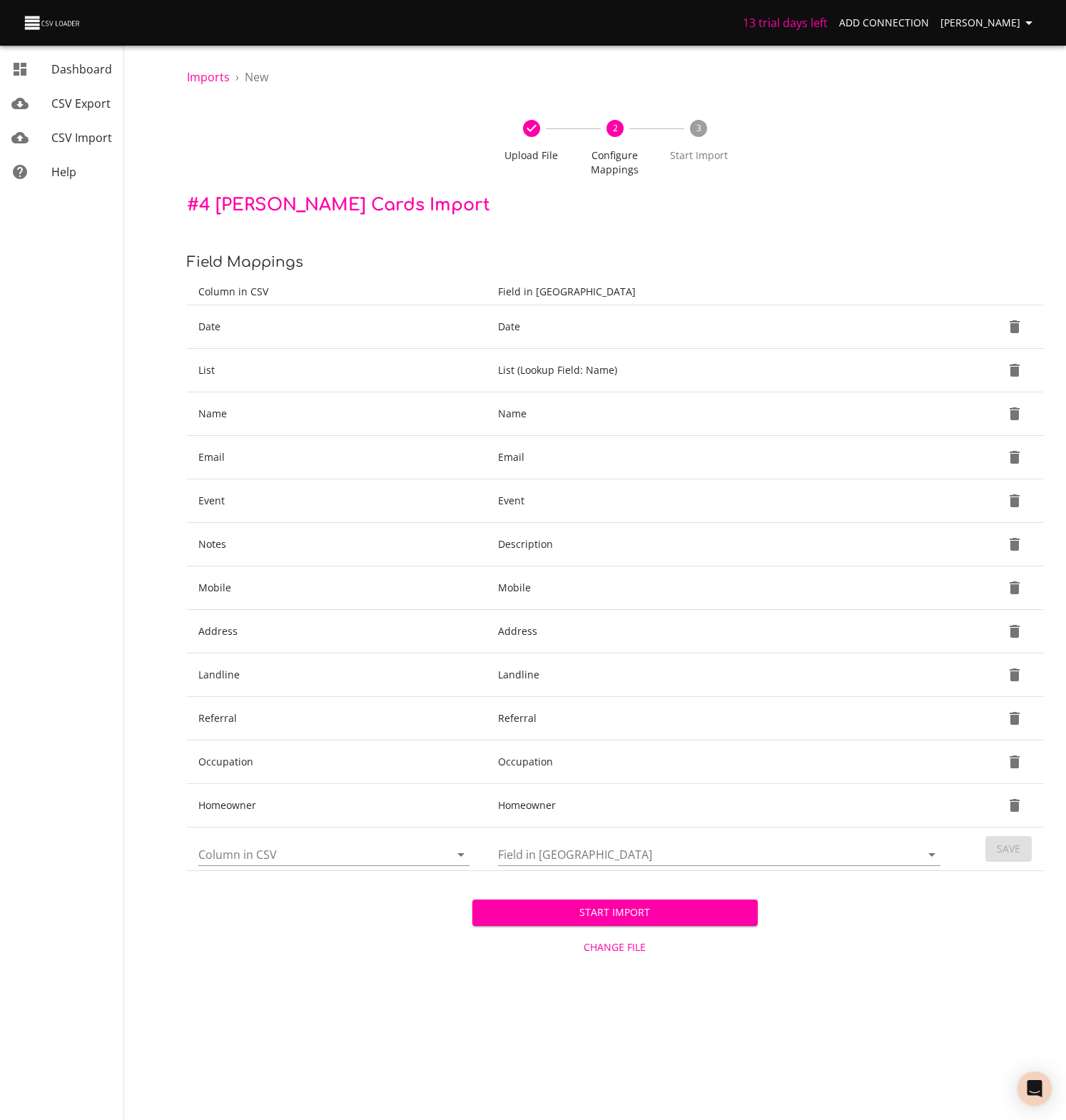
click at [459, 852] on icon "Open" at bounding box center [460, 854] width 17 height 17
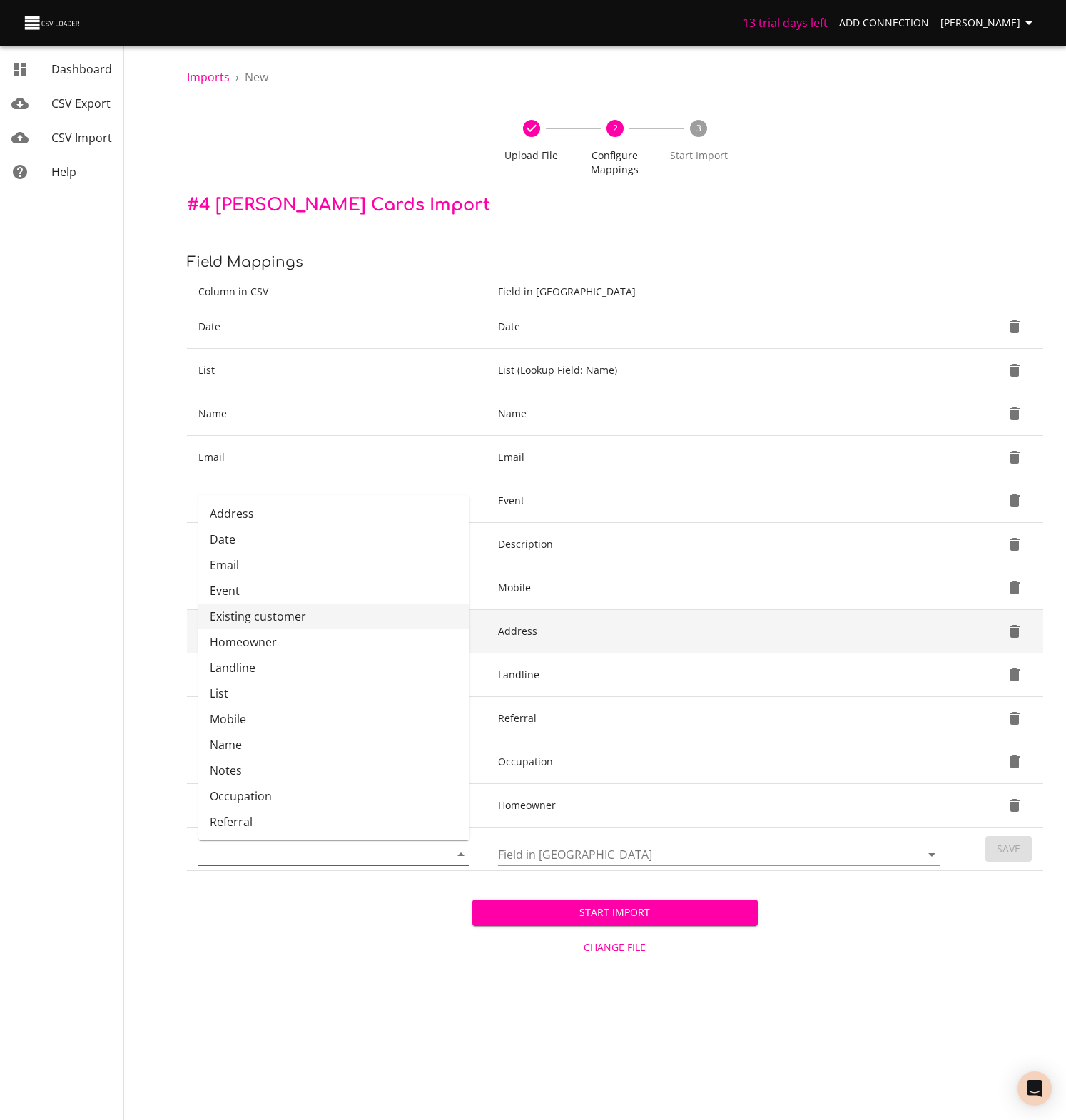
click at [236, 623] on li "Existing customer" at bounding box center [334, 617] width 271 height 26
type input "Existing customer"
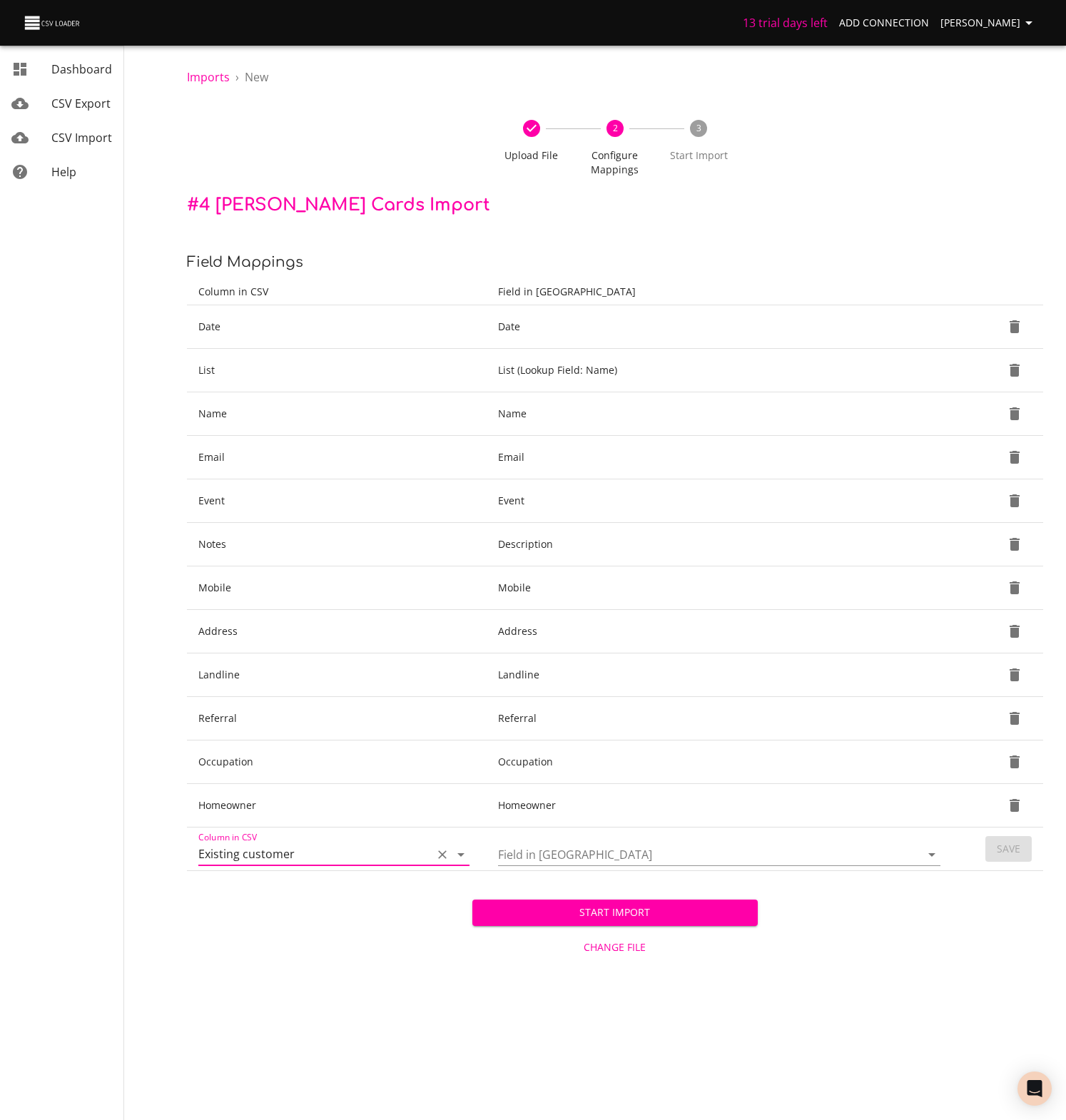
click at [931, 859] on icon "Open" at bounding box center [932, 854] width 17 height 17
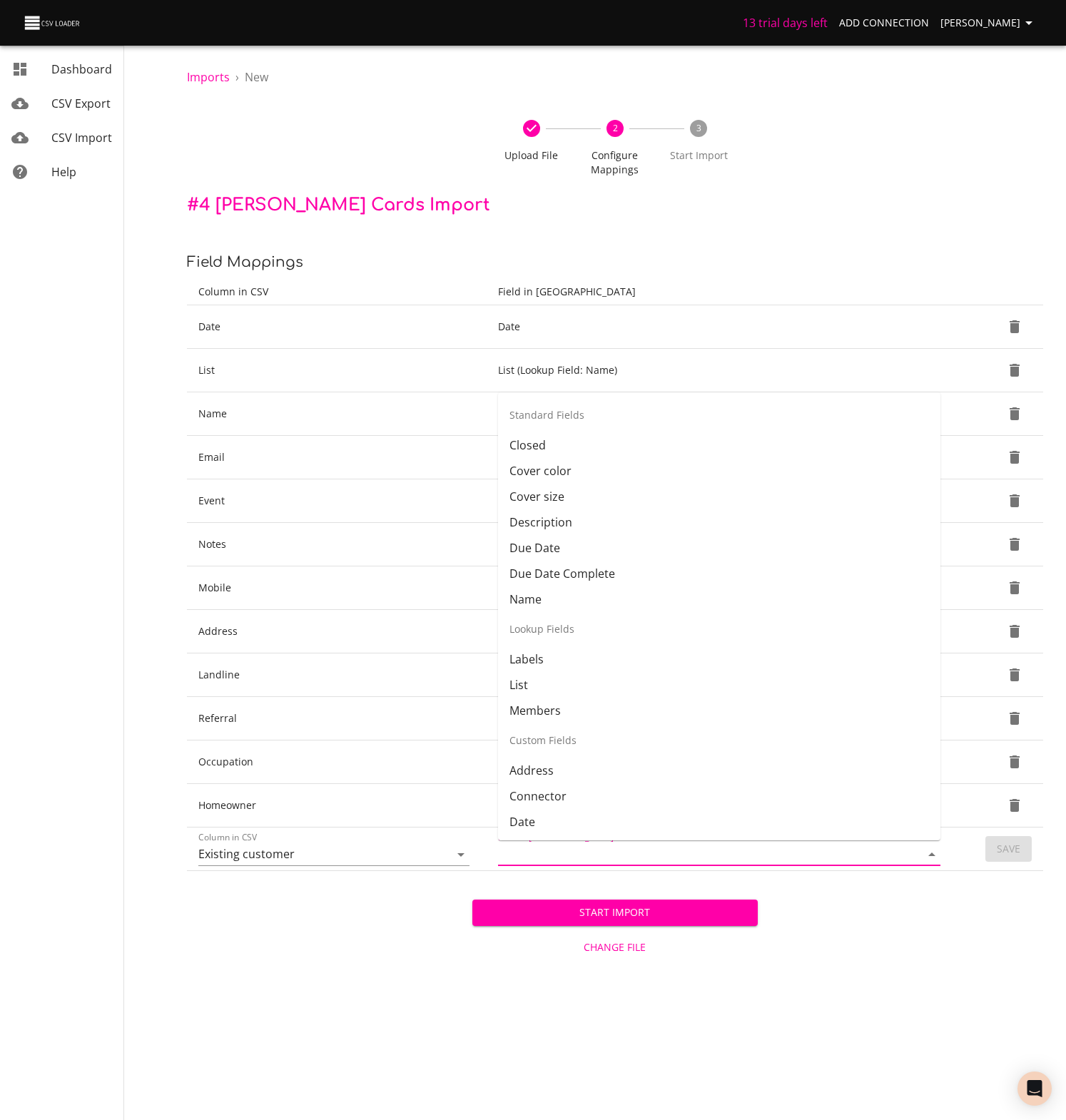
scroll to position [97, 0]
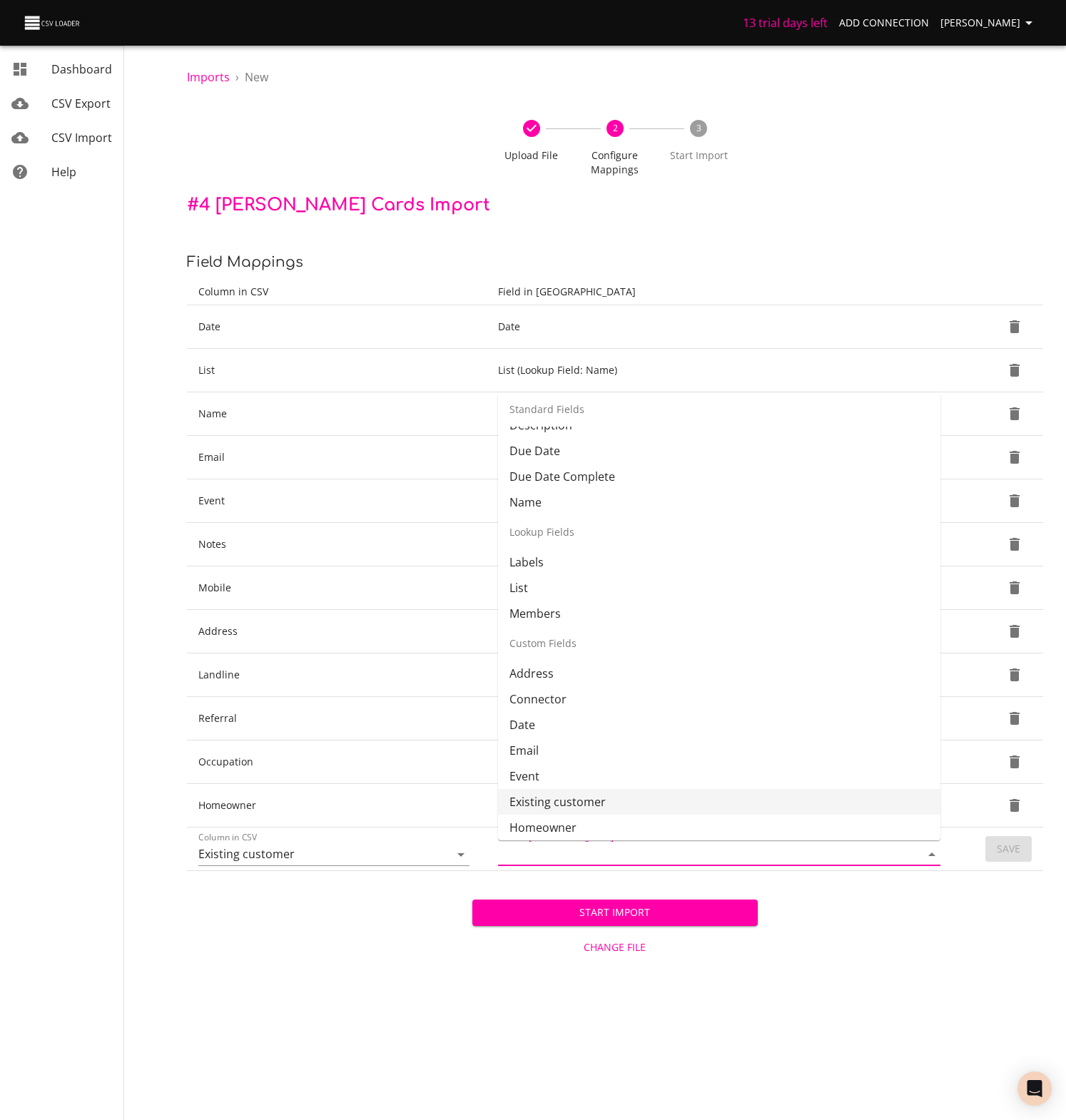
click at [586, 804] on li "Existing customer" at bounding box center [720, 802] width 442 height 26
type input "Existing customer"
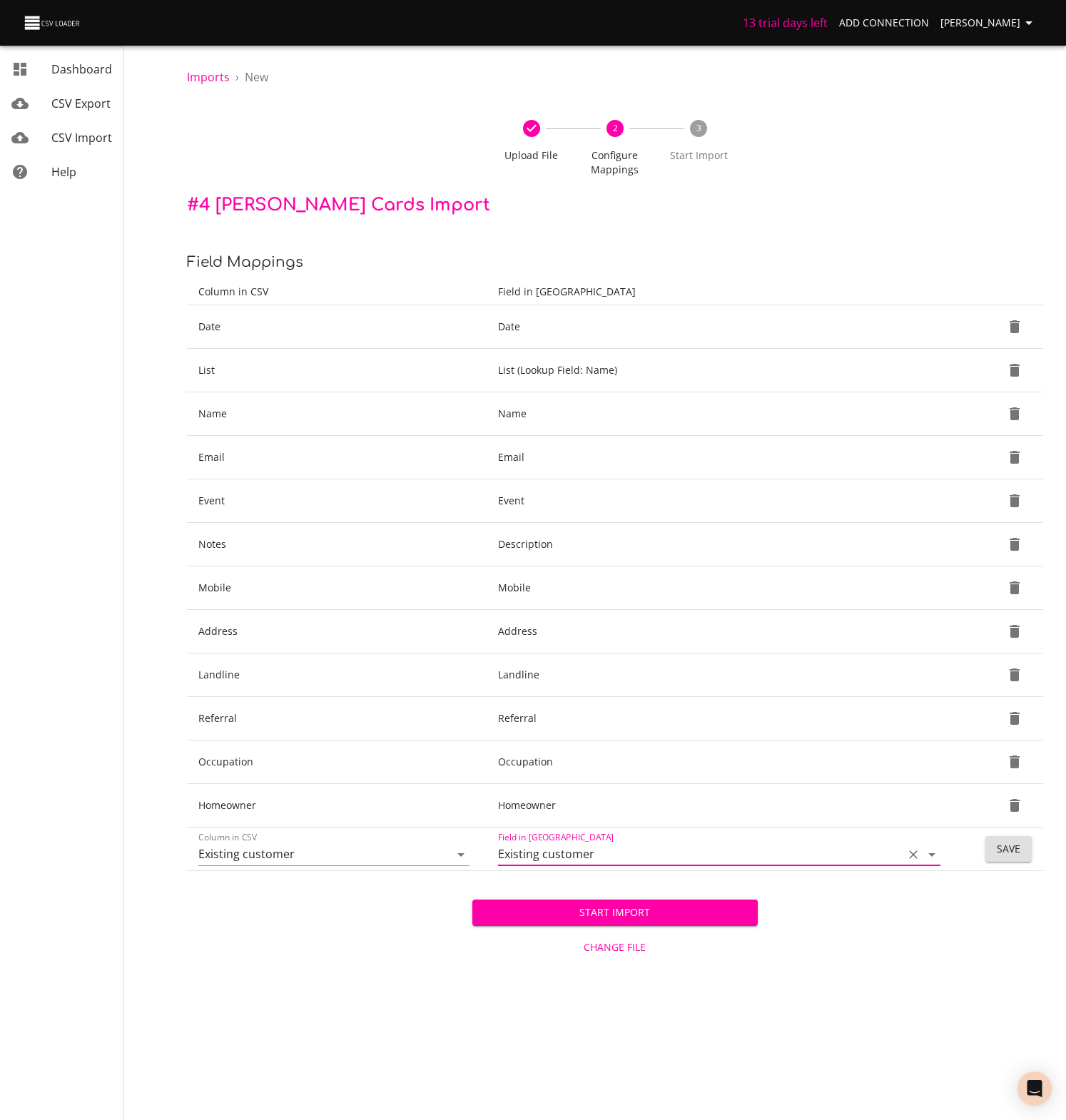
click at [1009, 849] on span "Save" at bounding box center [1009, 850] width 24 height 18
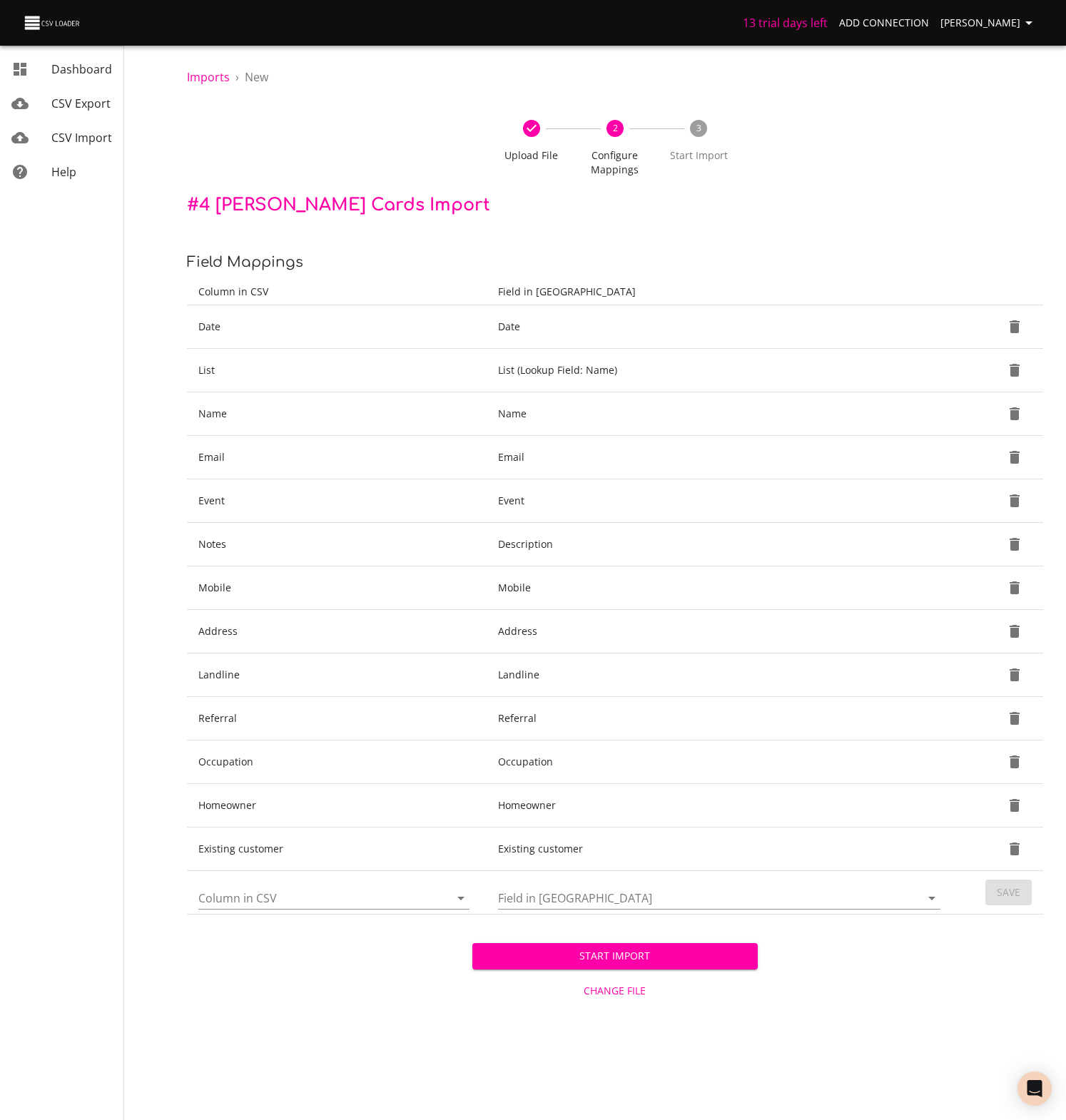
click at [607, 956] on span "Start Import" at bounding box center [615, 956] width 263 height 18
